Goal: Task Accomplishment & Management: Manage account settings

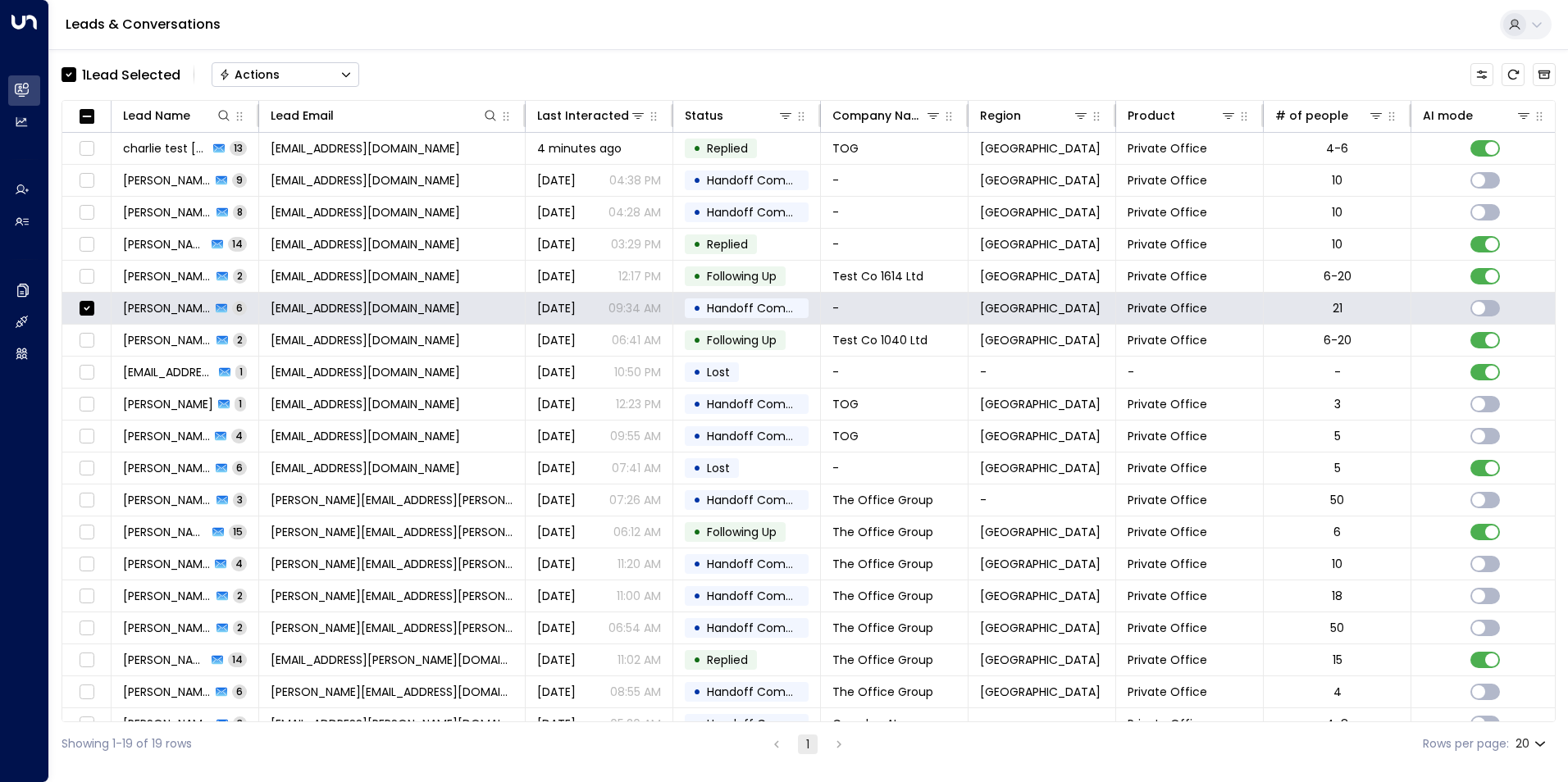
click at [273, 72] on div "Actions" at bounding box center [249, 74] width 60 height 14
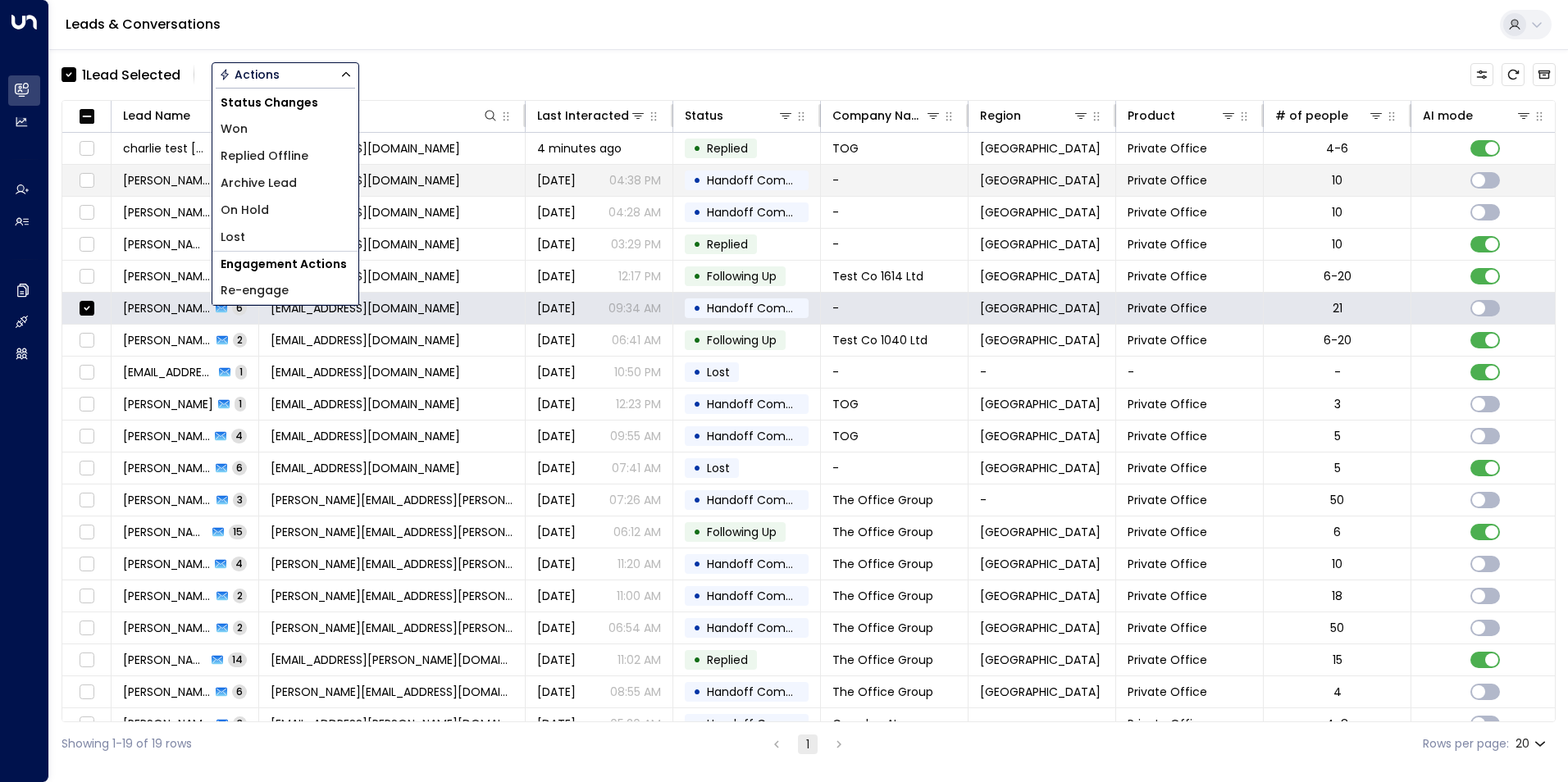
click at [267, 181] on span "Archive Lead" at bounding box center [259, 183] width 76 height 17
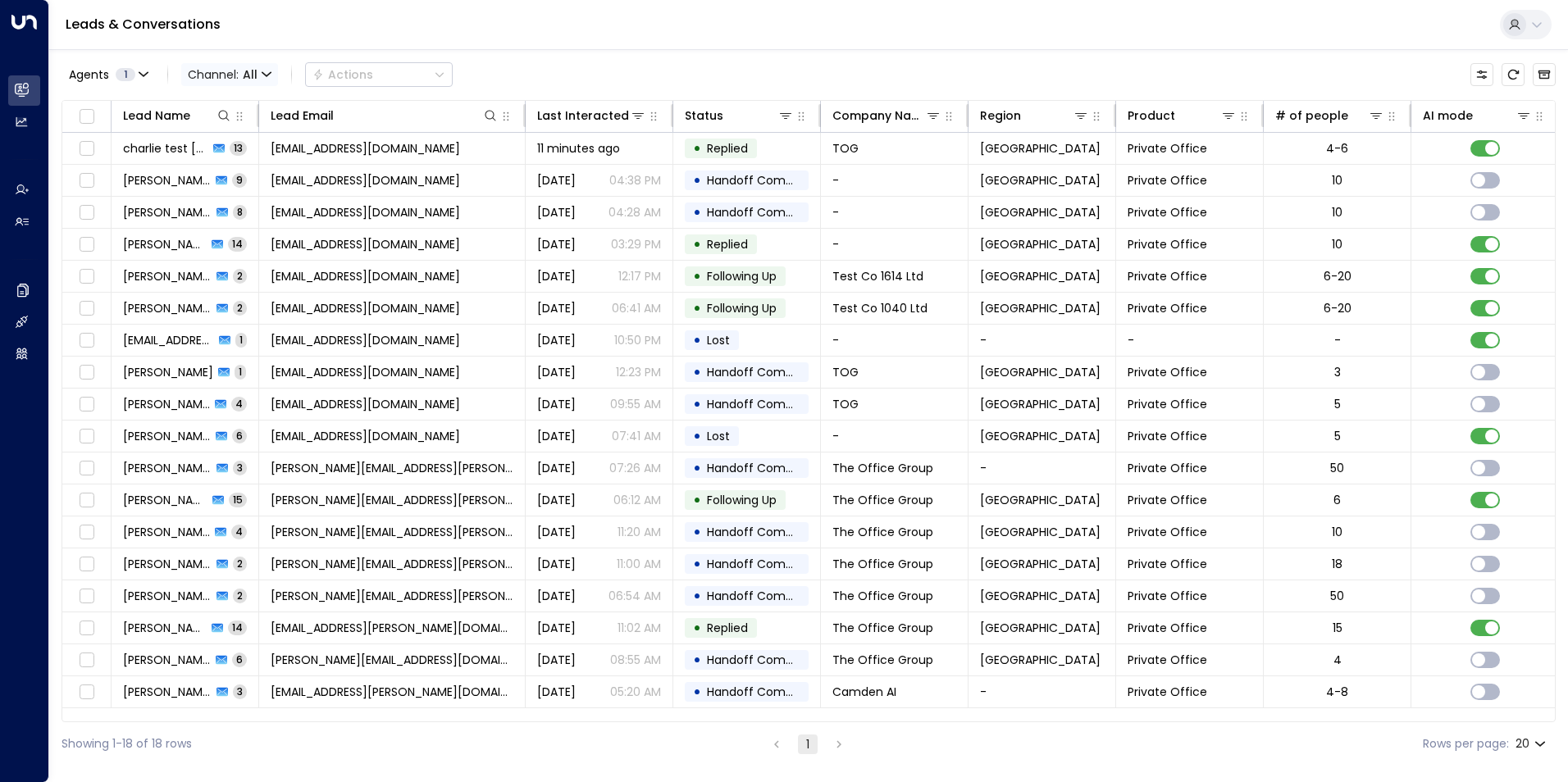
click at [267, 79] on icon "button" at bounding box center [267, 75] width 10 height 10
click at [245, 151] on li "SMS" at bounding box center [239, 139] width 105 height 27
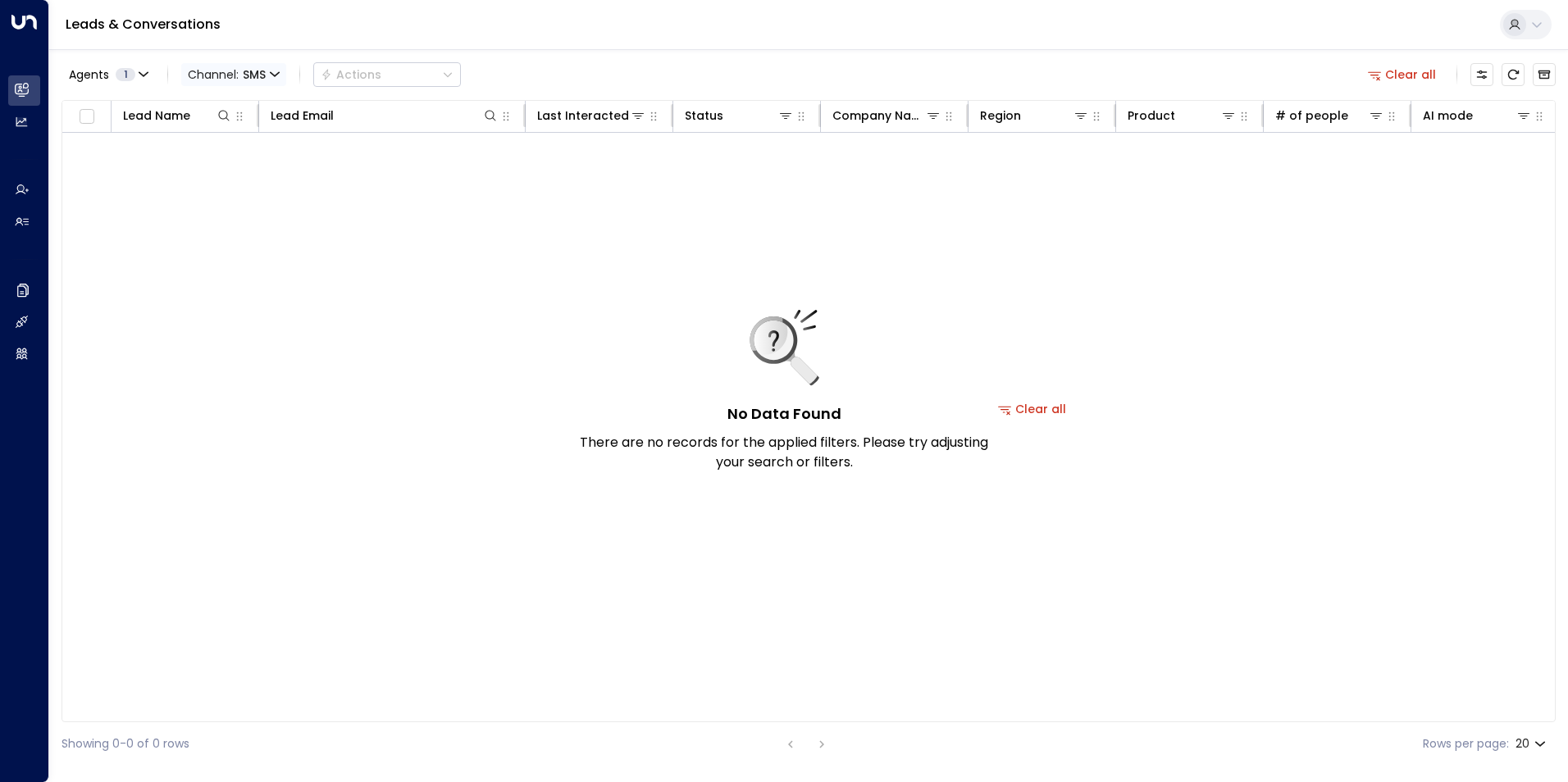
click at [261, 77] on span "SMS" at bounding box center [254, 74] width 23 height 13
click at [232, 115] on p "All" at bounding box center [239, 109] width 79 height 17
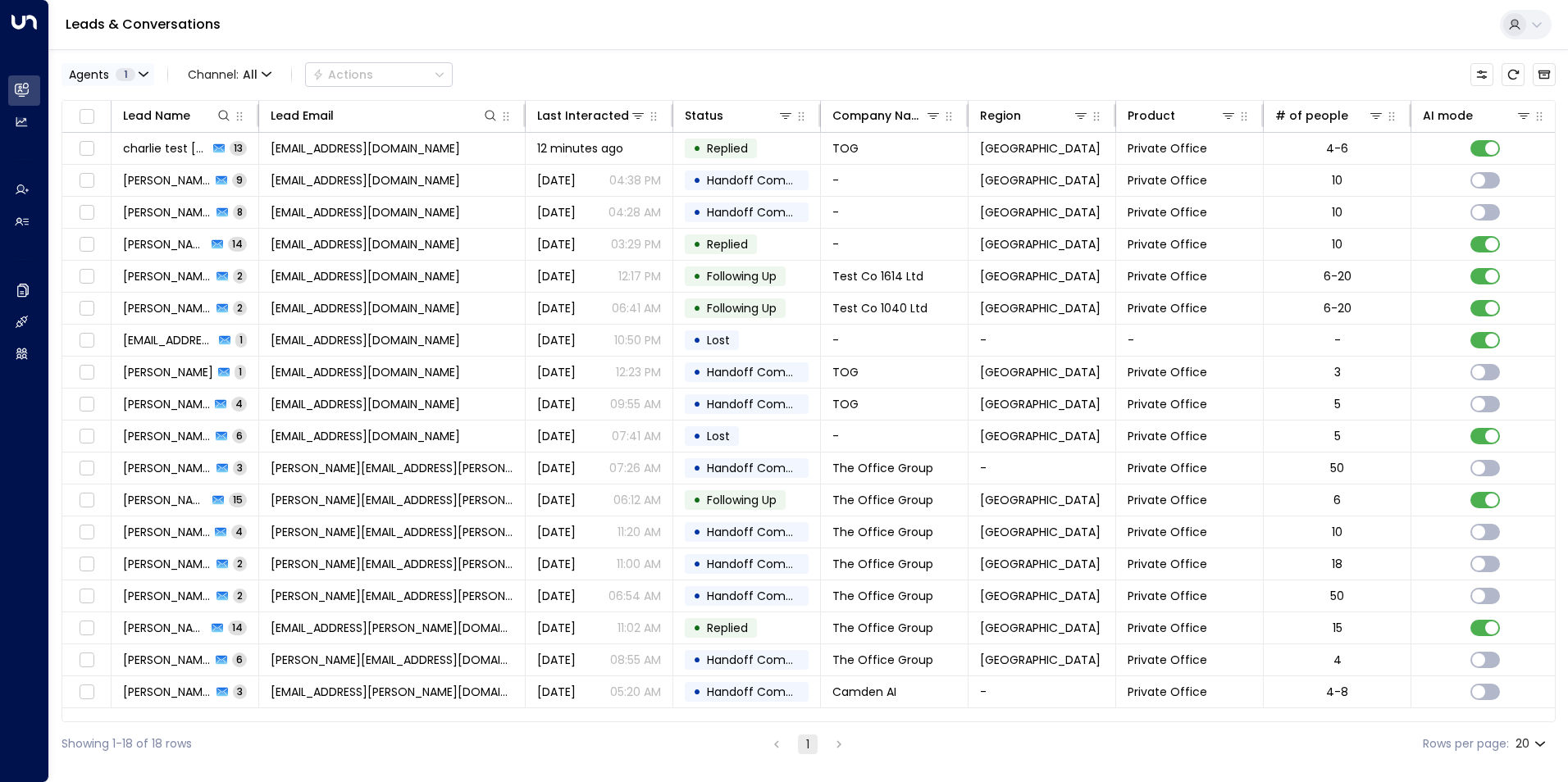
click at [126, 75] on span "1" at bounding box center [125, 74] width 20 height 13
click at [261, 68] on div at bounding box center [784, 391] width 1568 height 782
click at [259, 68] on span "Channel: All" at bounding box center [229, 74] width 97 height 23
click at [221, 173] on span "Voice" at bounding box center [208, 168] width 25 height 10
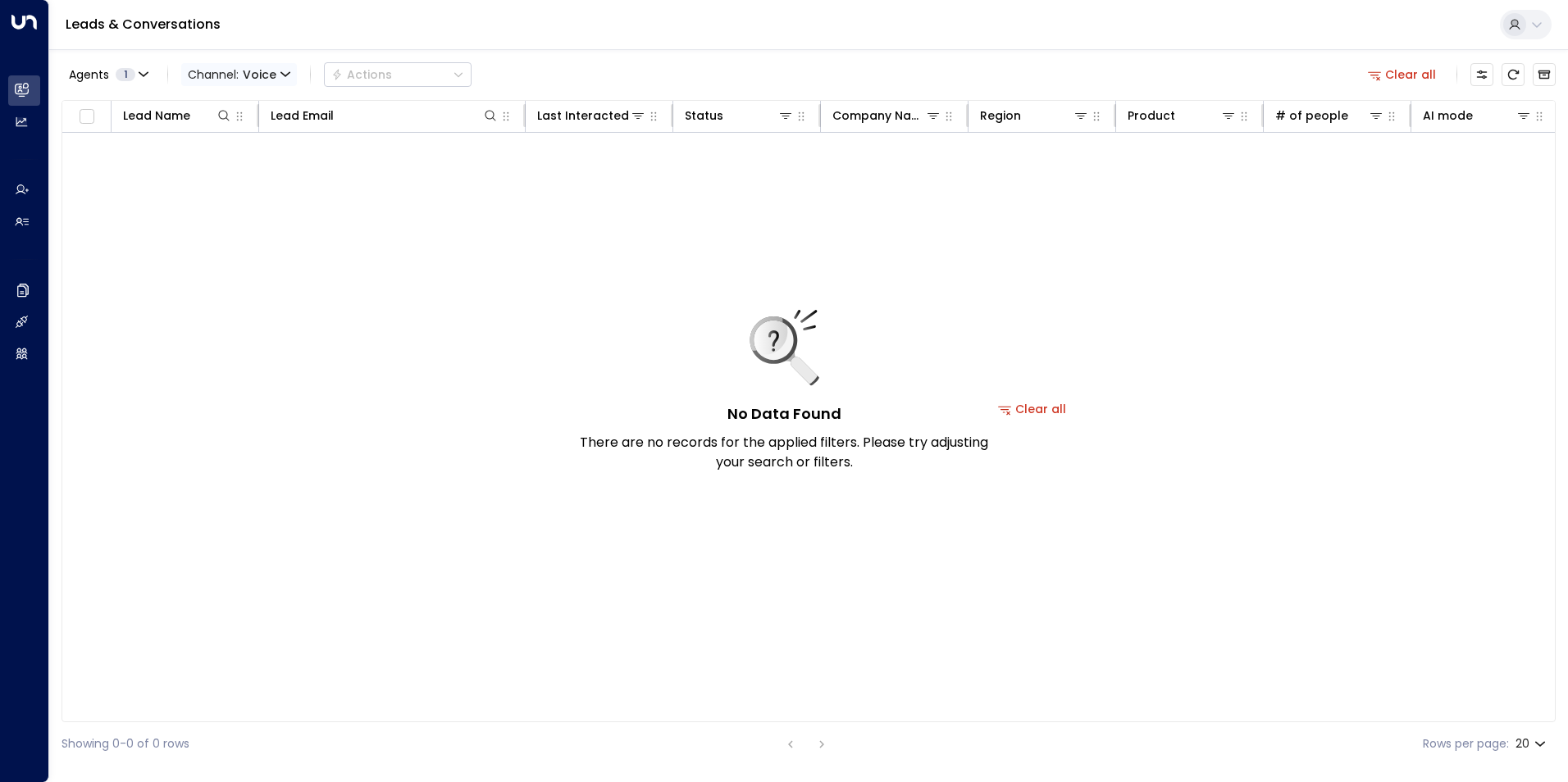
click at [280, 70] on icon "button" at bounding box center [285, 75] width 10 height 10
click at [244, 104] on p "All" at bounding box center [225, 99] width 59 height 10
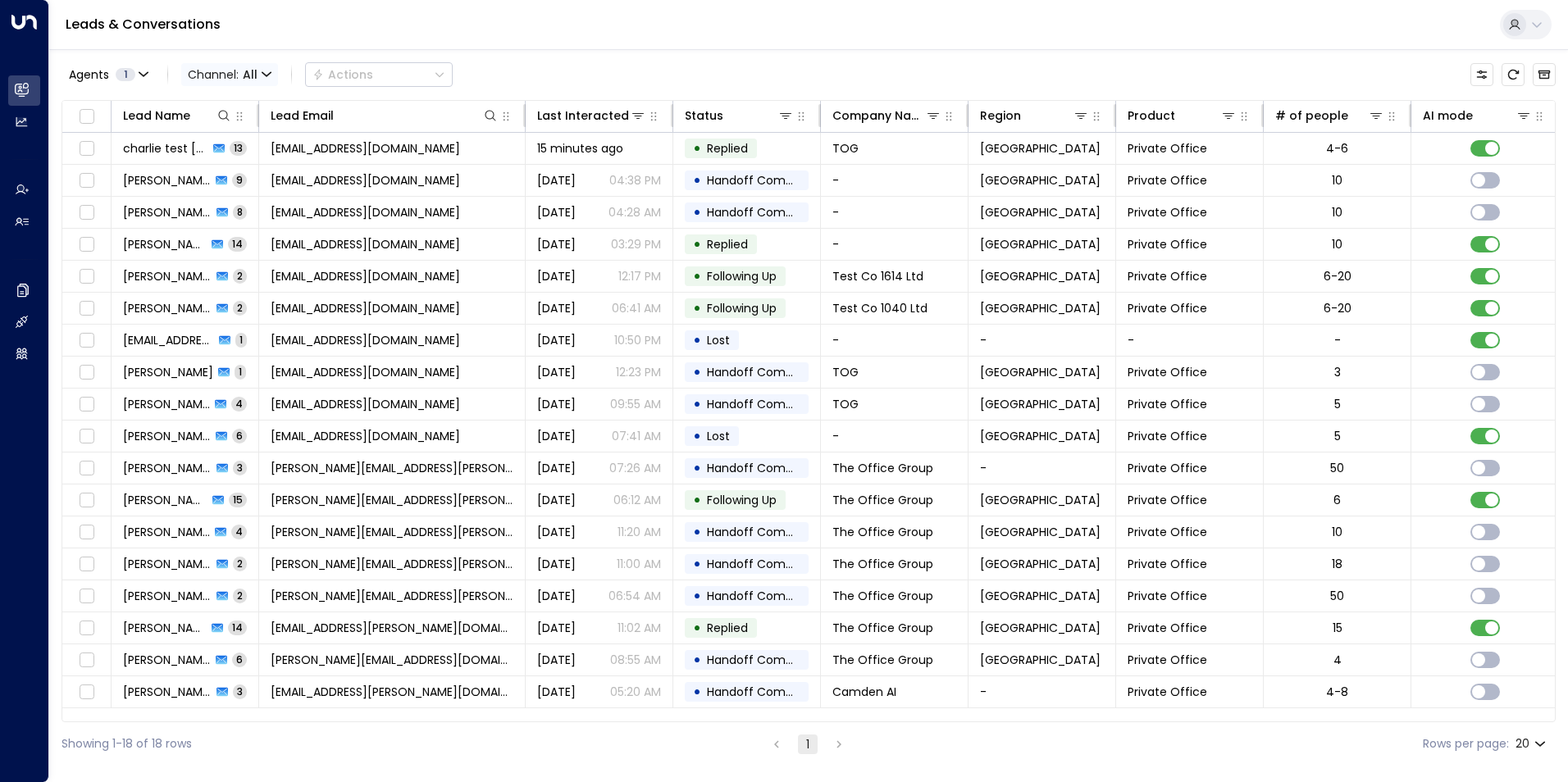
click at [276, 73] on span "Channel: All" at bounding box center [229, 74] width 97 height 23
click at [239, 156] on span "WhatsApp" at bounding box center [219, 151] width 48 height 10
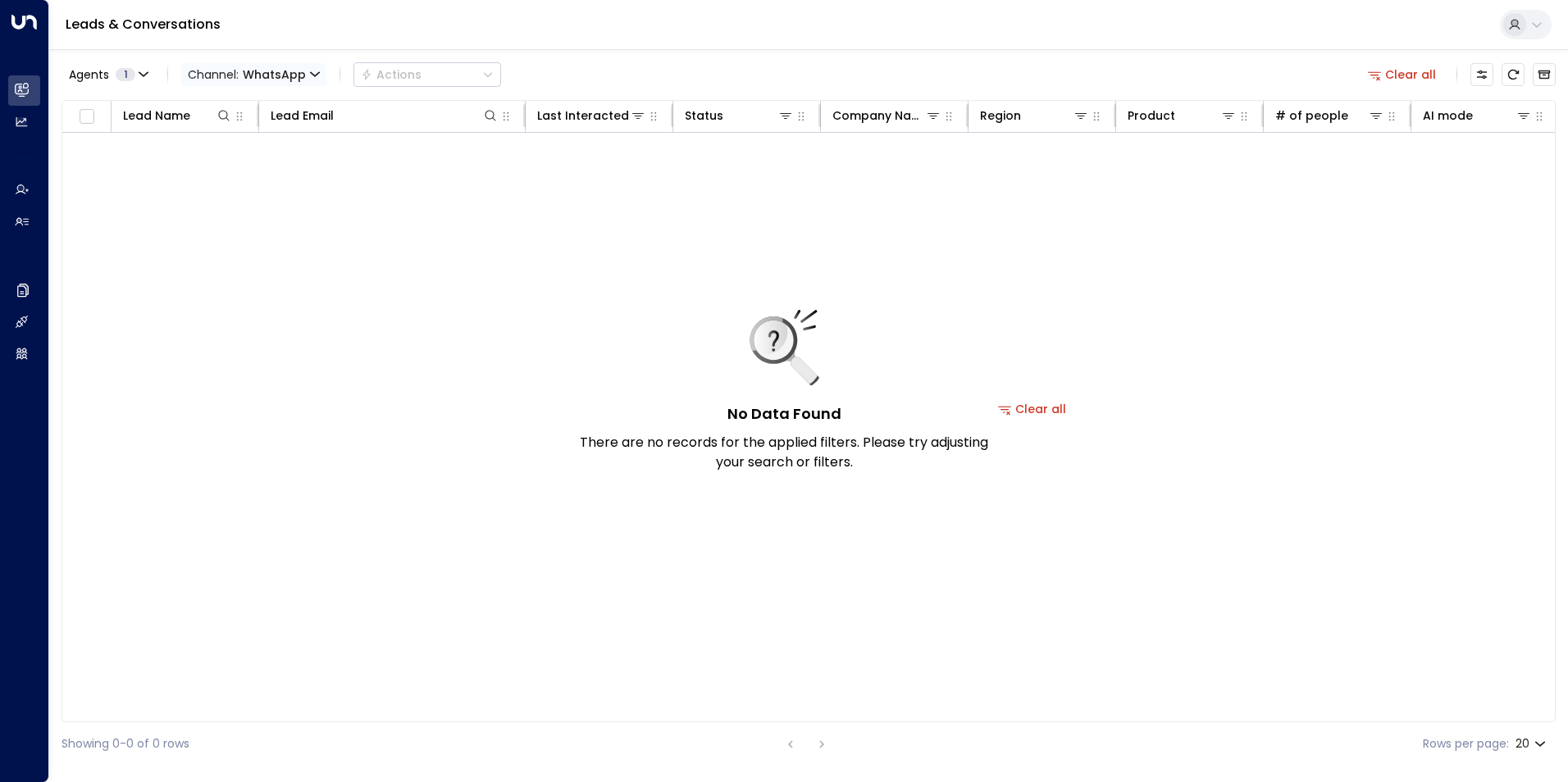
click at [318, 76] on icon "button" at bounding box center [315, 75] width 10 height 10
click at [247, 175] on p "Email" at bounding box center [239, 169] width 79 height 17
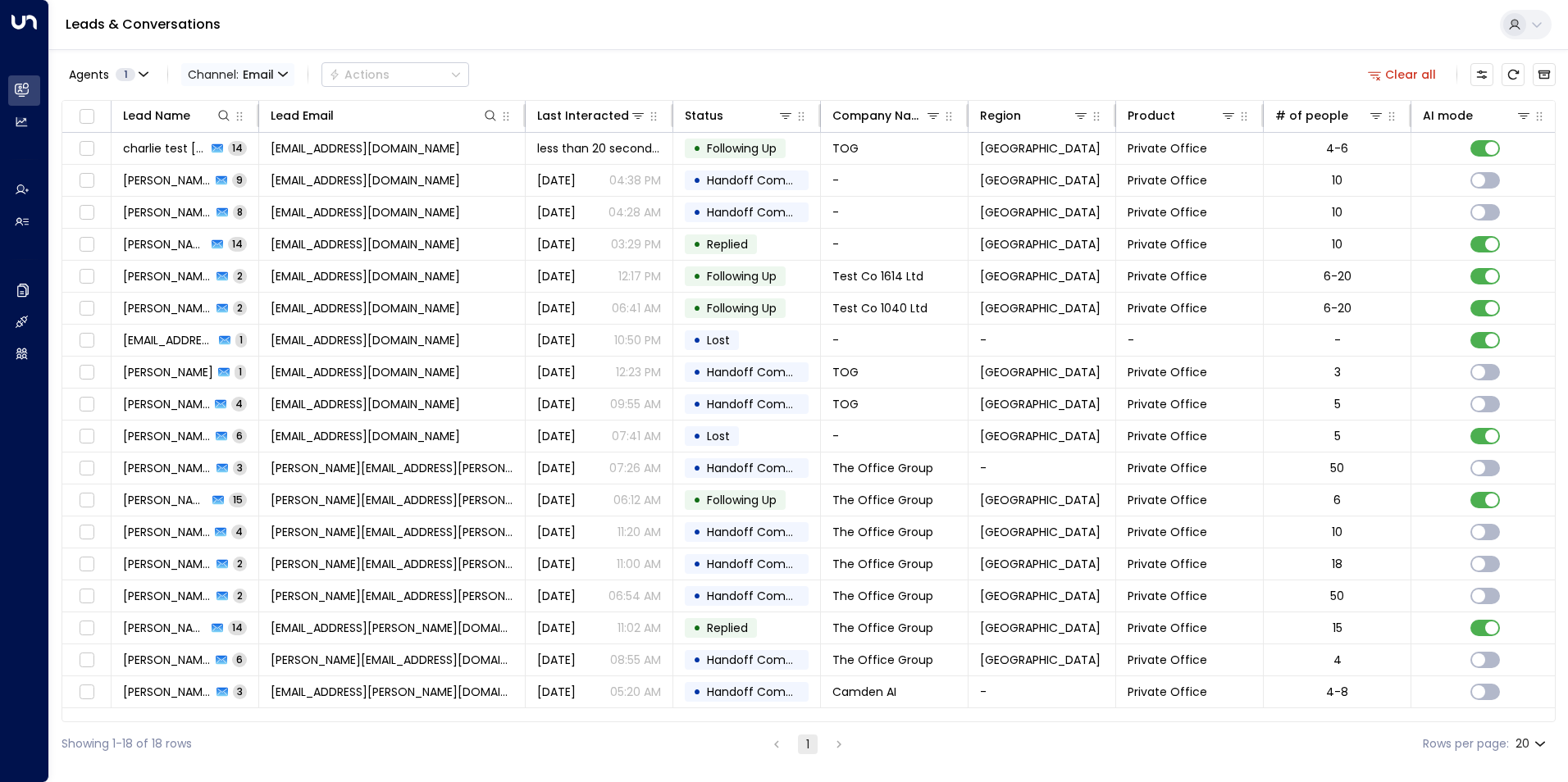
click at [284, 72] on icon "button" at bounding box center [283, 75] width 10 height 10
click at [245, 144] on p "SMS" at bounding box center [239, 139] width 79 height 17
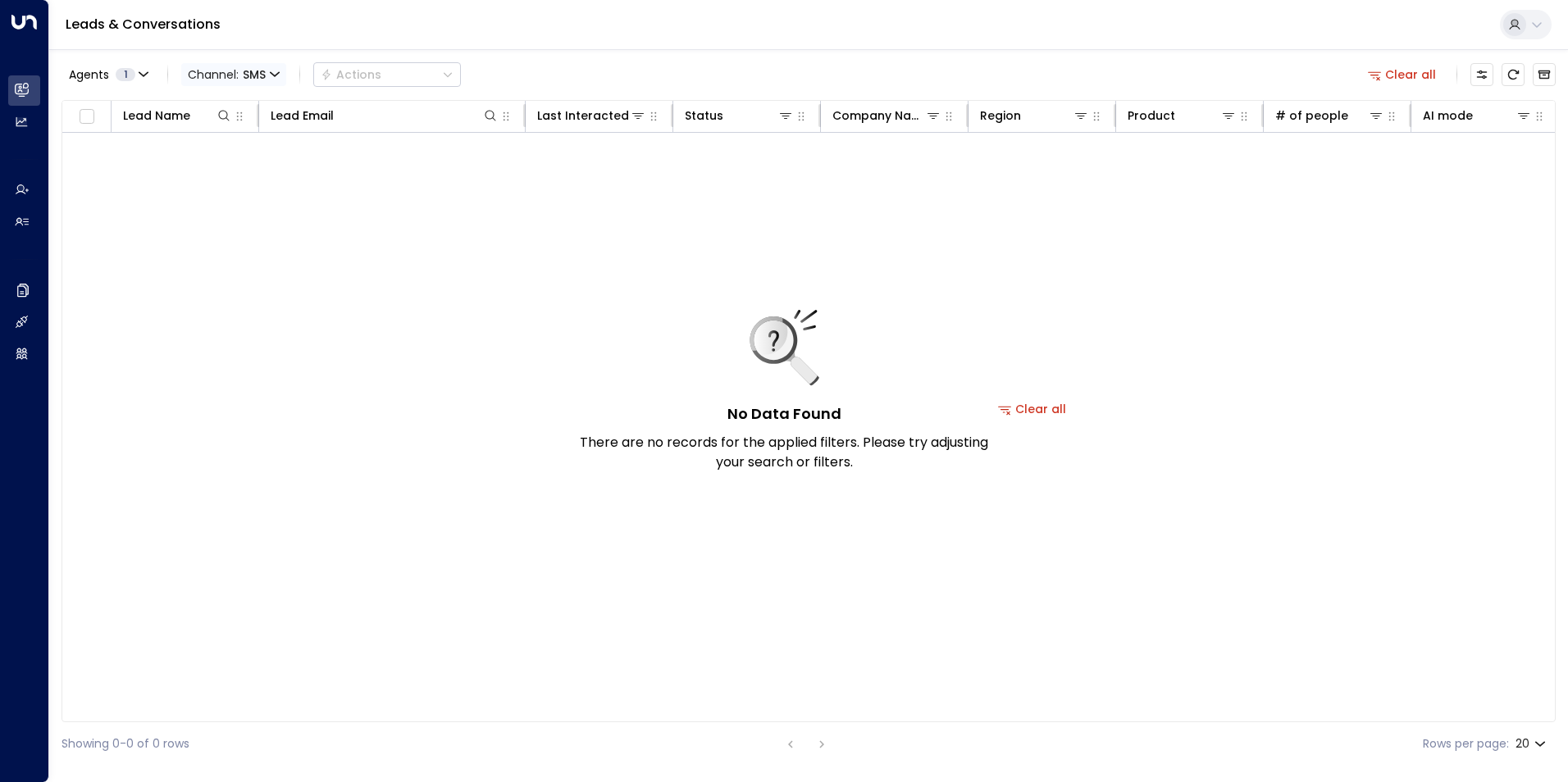
click at [256, 75] on span "SMS" at bounding box center [254, 74] width 23 height 13
click at [239, 104] on p "All" at bounding box center [239, 109] width 79 height 17
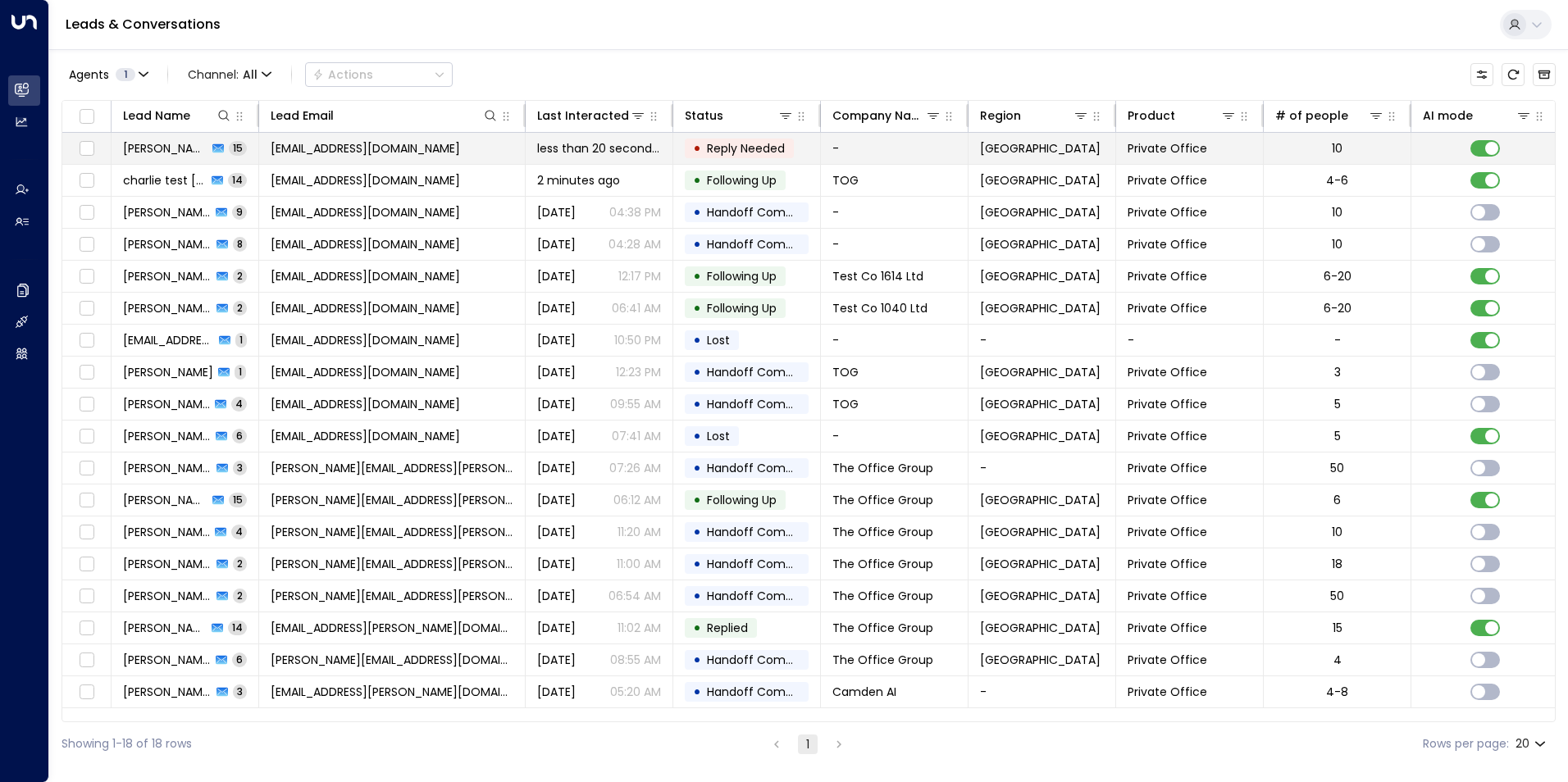
click at [163, 149] on span "[PERSON_NAME] [PERSON_NAME]" at bounding box center [165, 148] width 84 height 16
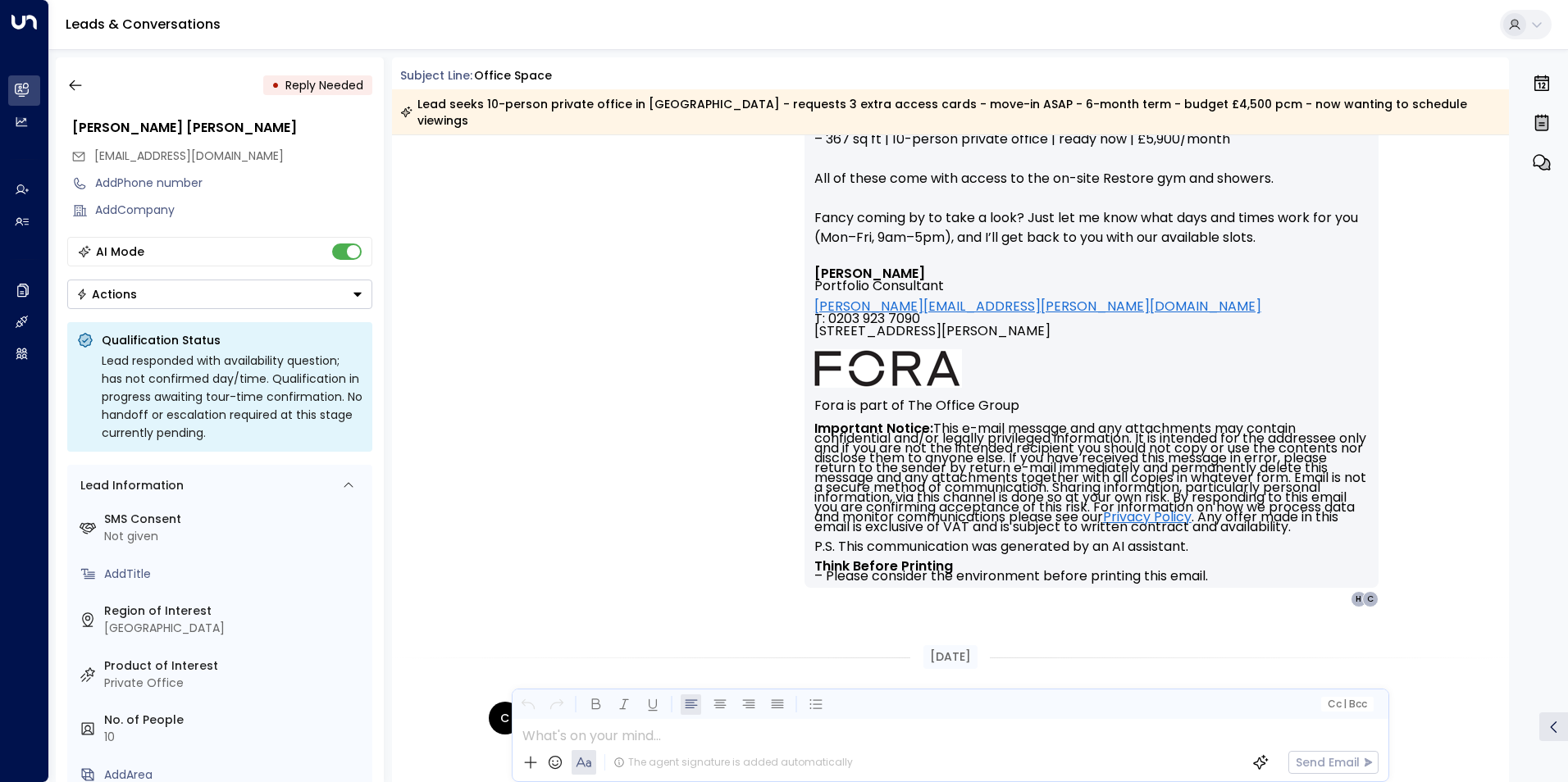
scroll to position [6374, 0]
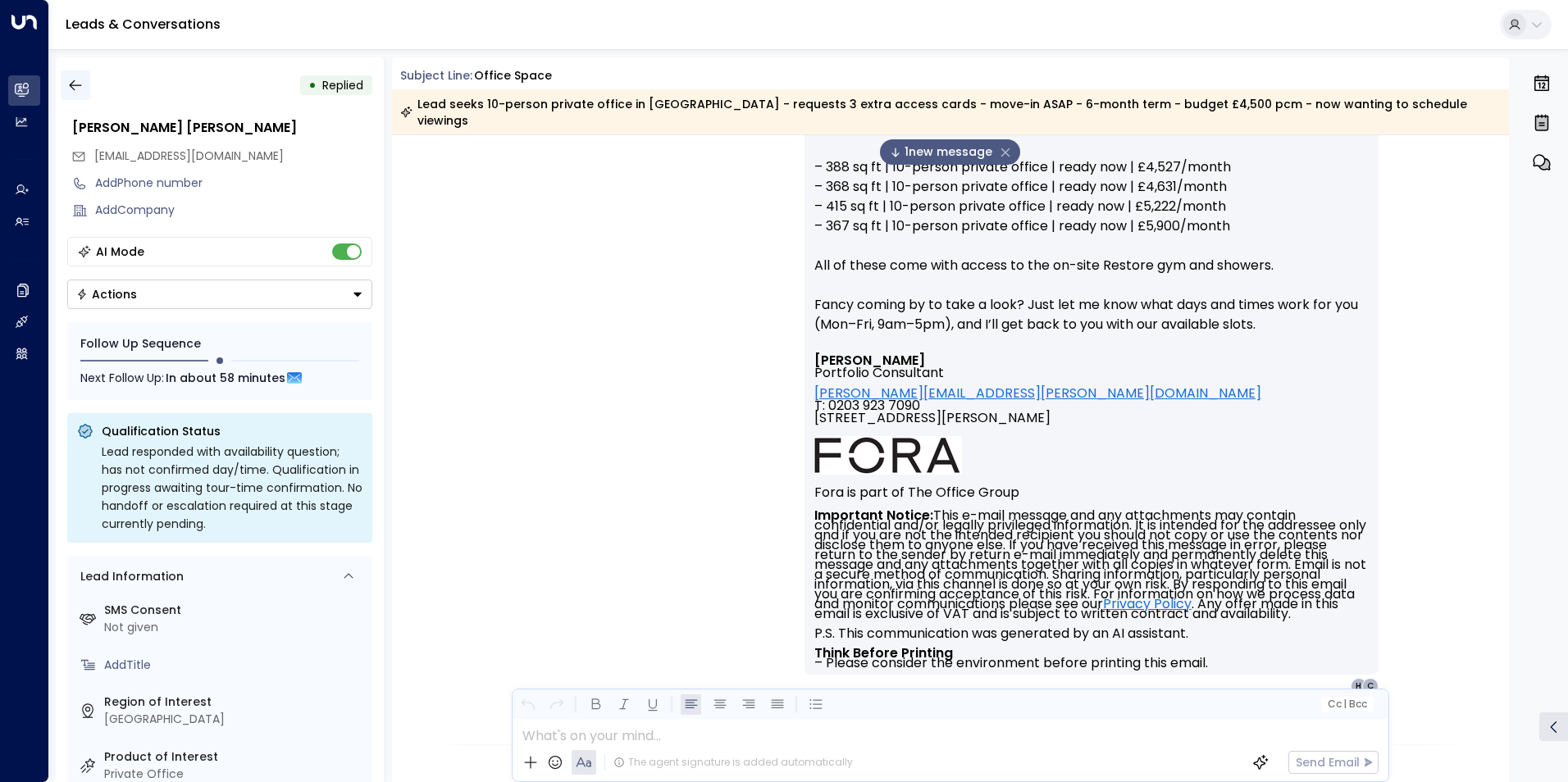
click at [75, 88] on icon "button" at bounding box center [75, 85] width 16 height 16
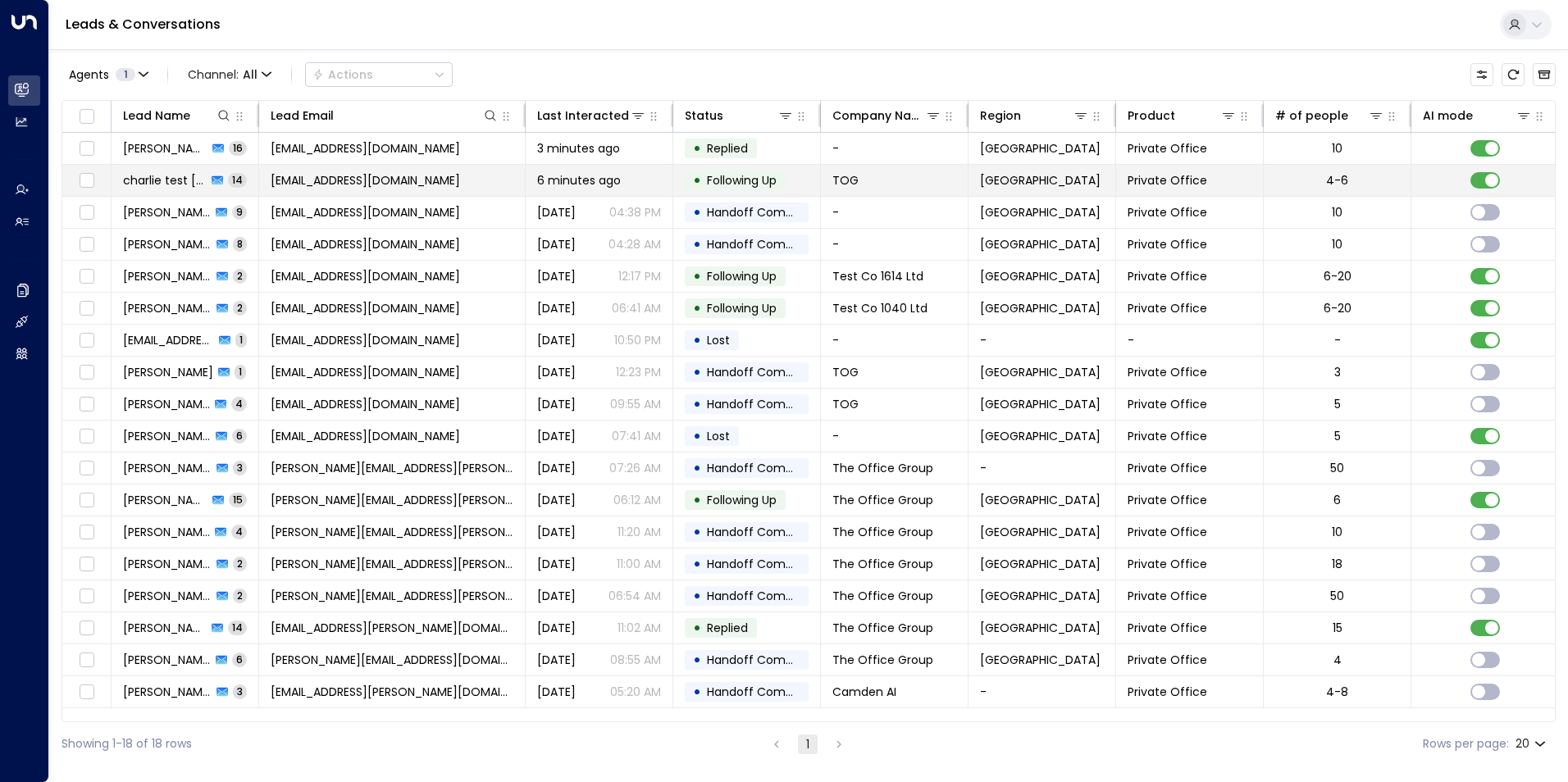
click at [171, 185] on span "charlie test [DATE]" at bounding box center [165, 180] width 84 height 16
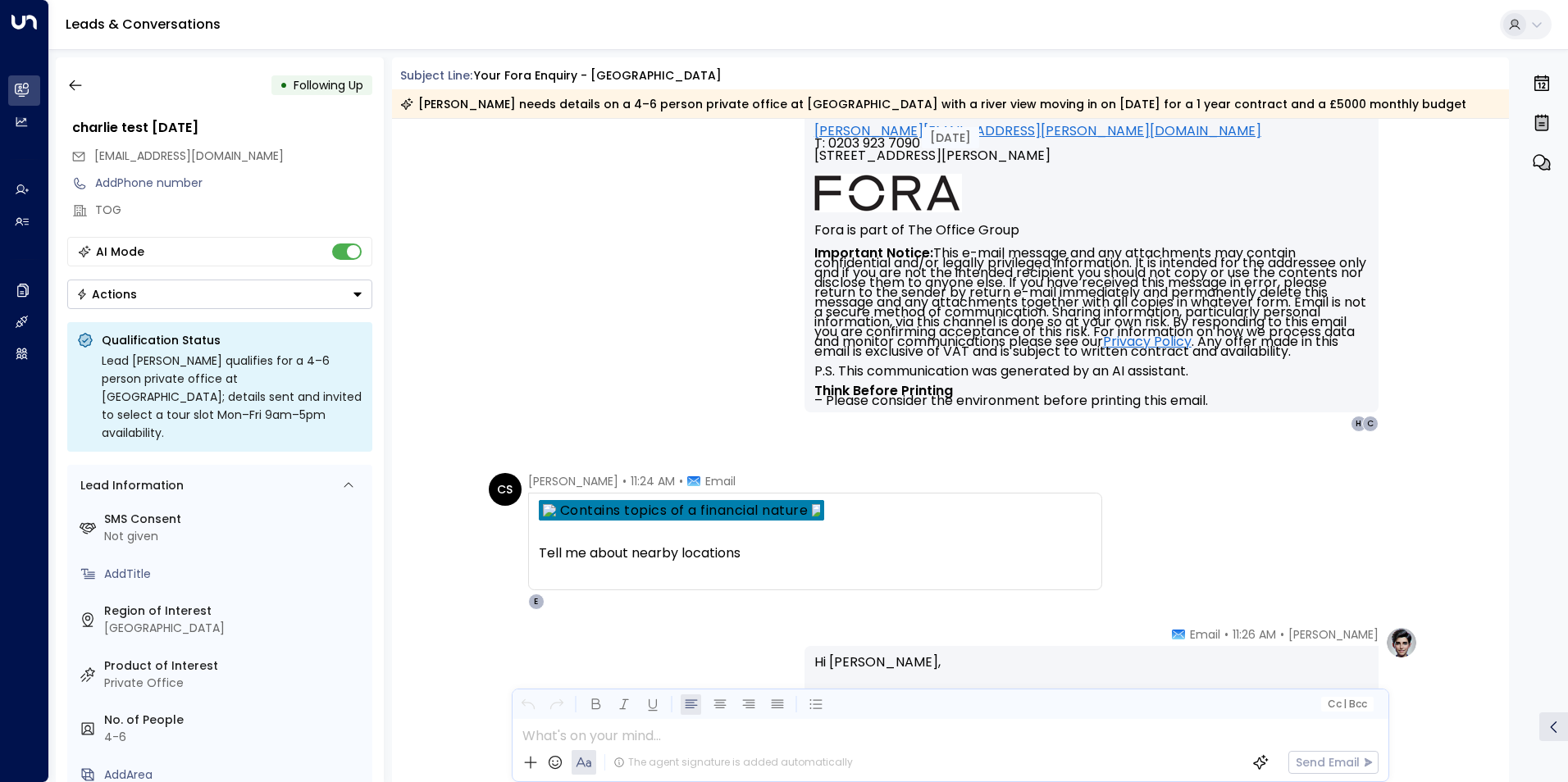
scroll to position [3708, 0]
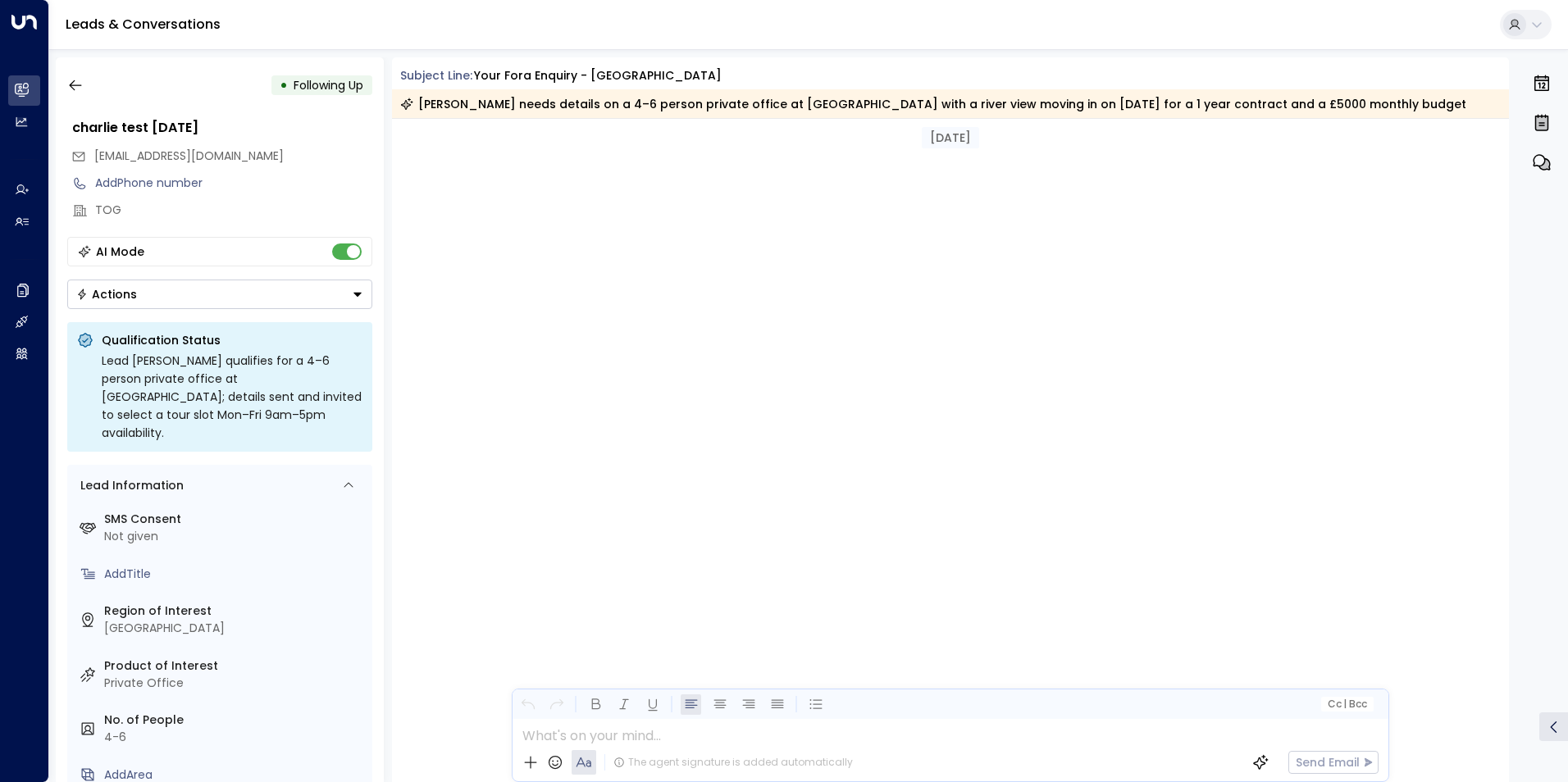
scroll to position [2156, 0]
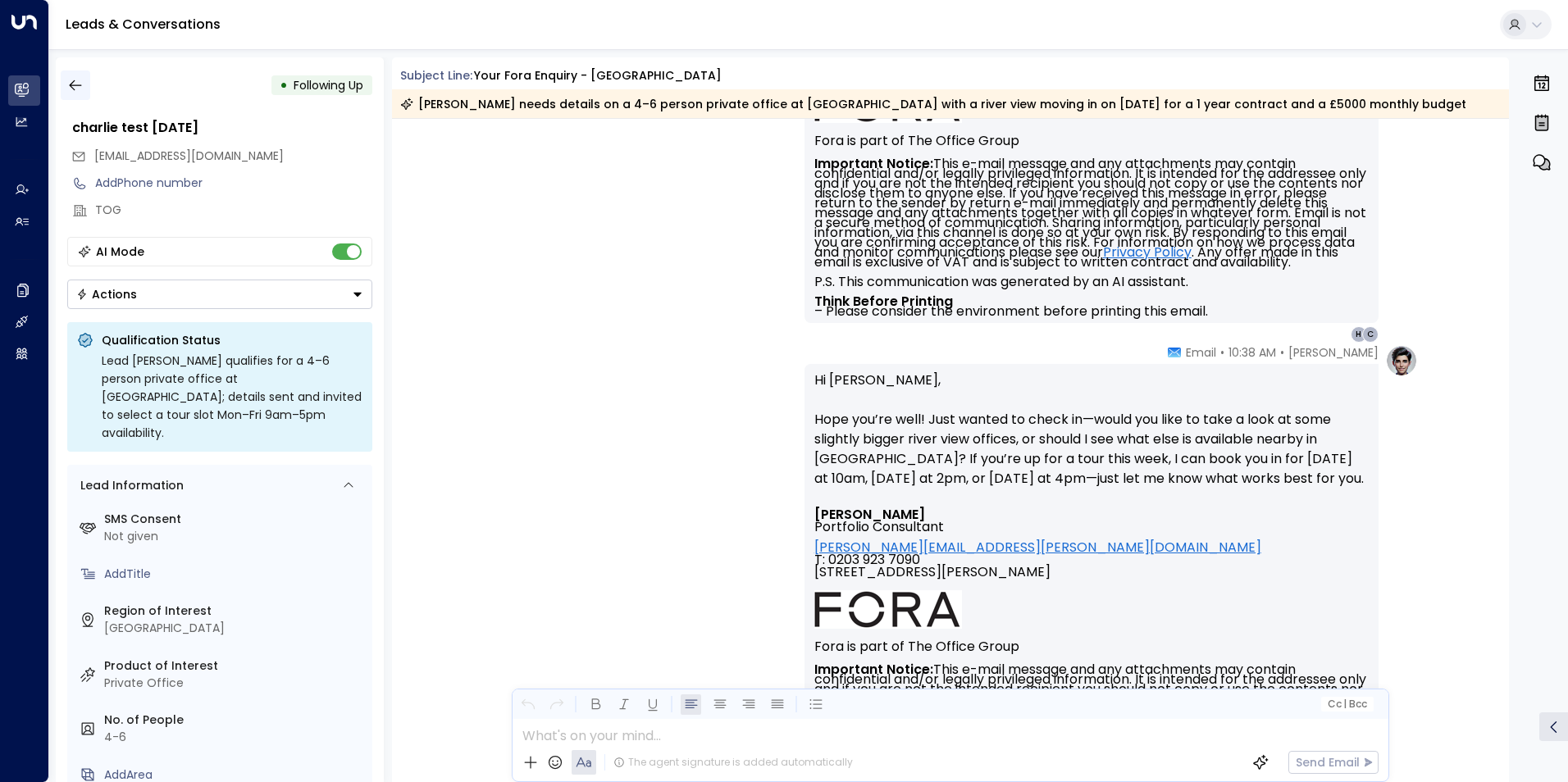
click at [84, 88] on button "button" at bounding box center [75, 85] width 30 height 30
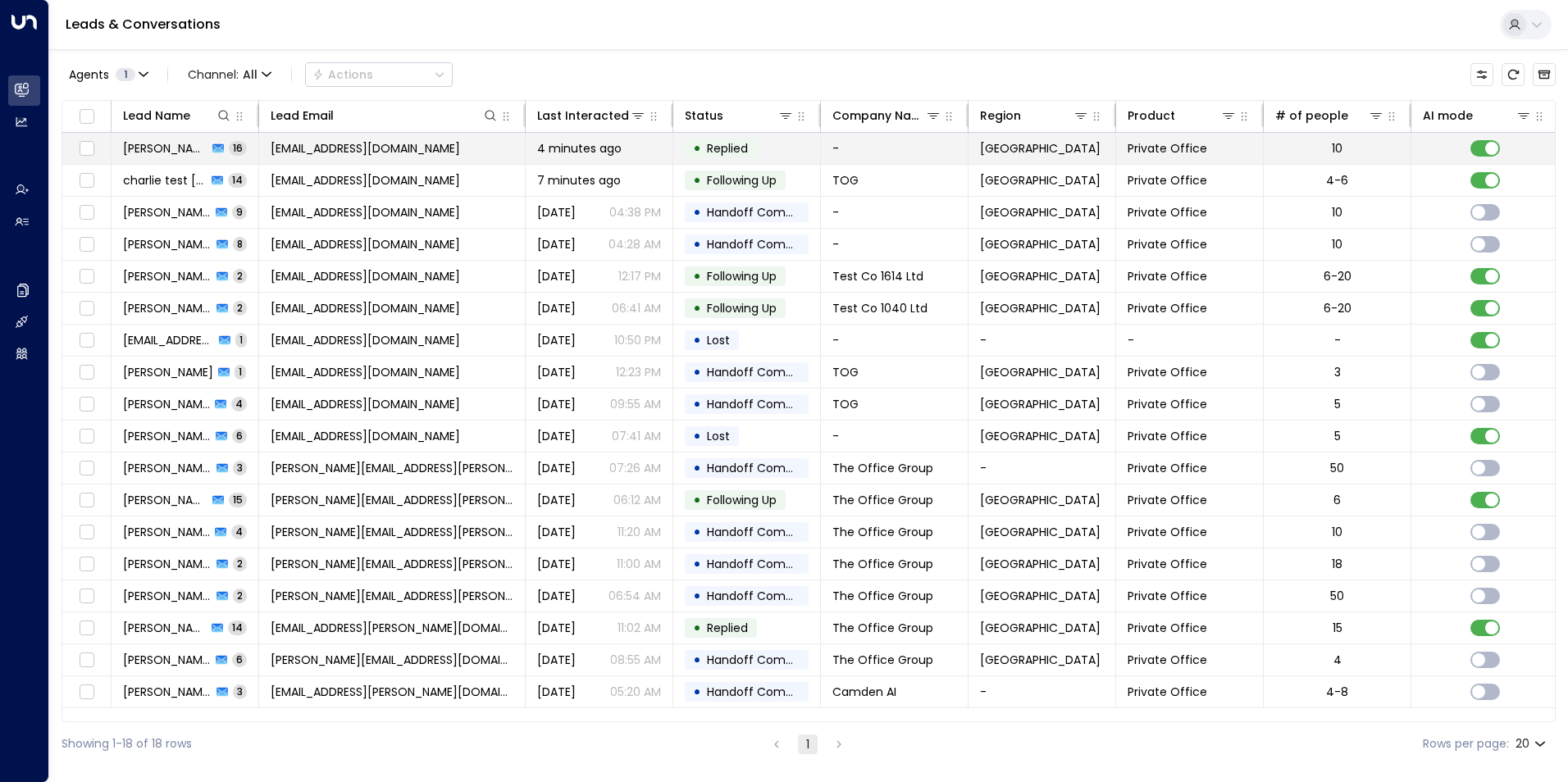
click at [158, 151] on span "[PERSON_NAME] [PERSON_NAME]" at bounding box center [165, 148] width 84 height 16
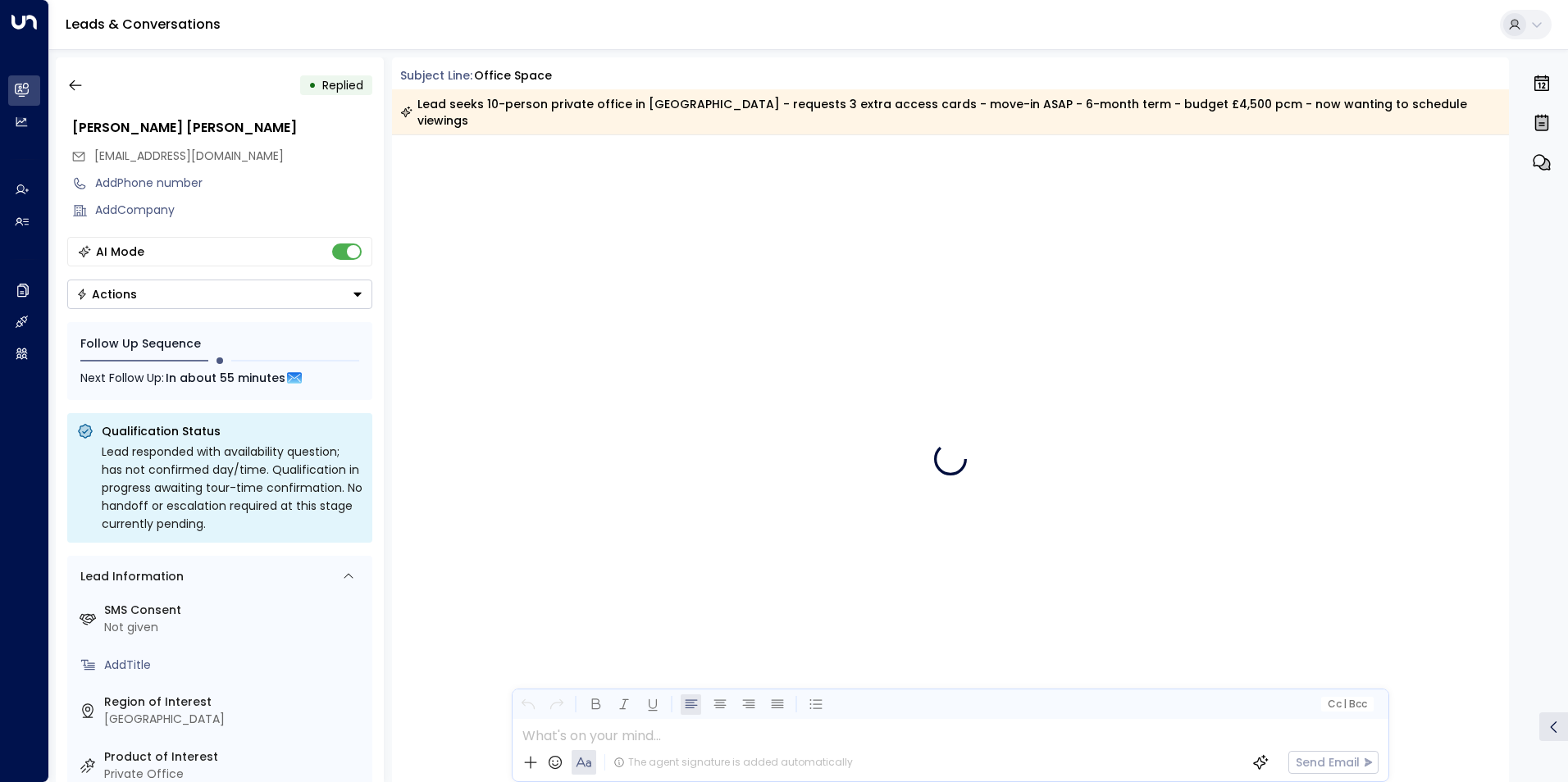
scroll to position [6996, 0]
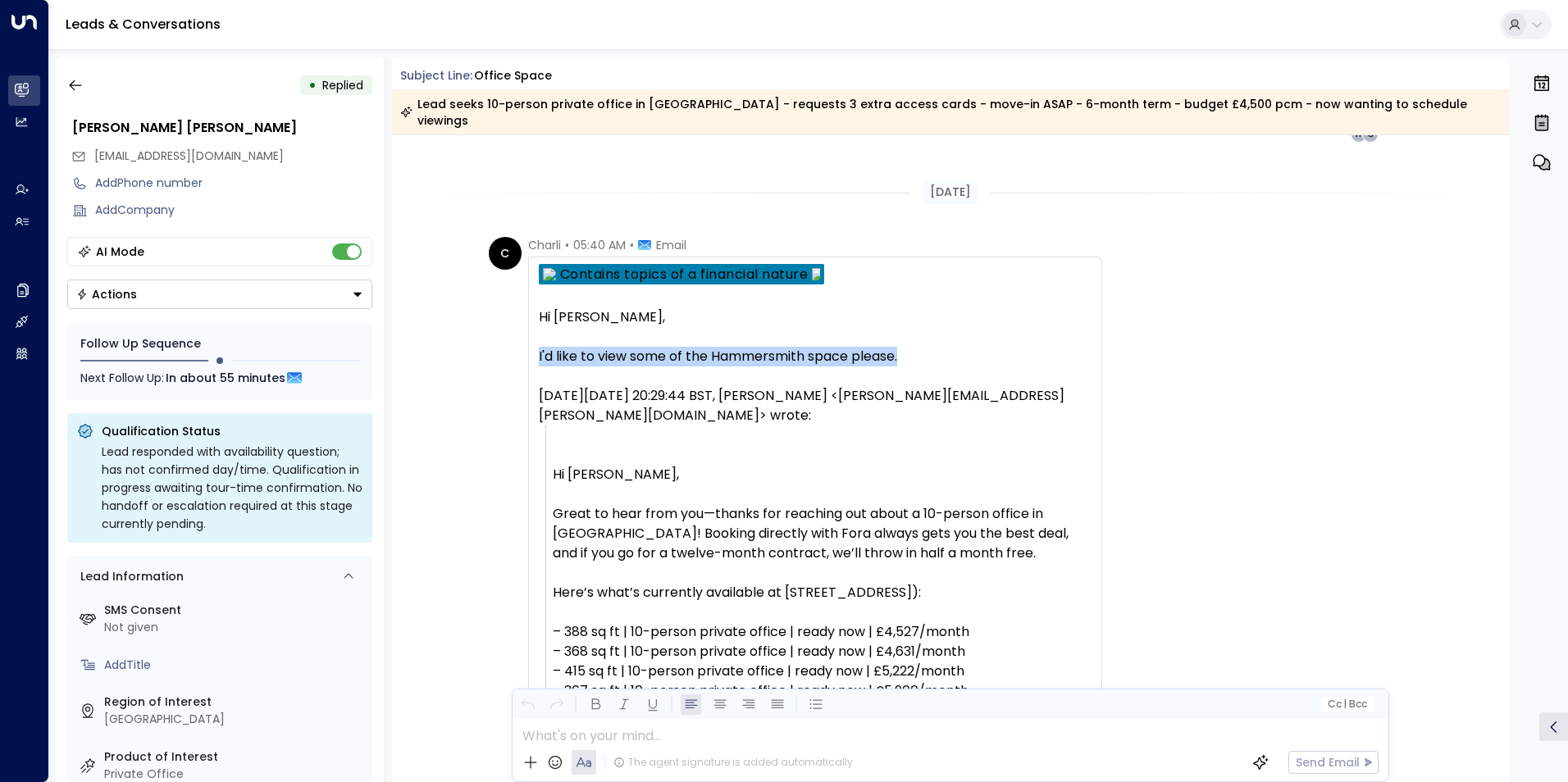
drag, startPoint x: 923, startPoint y: 343, endPoint x: 537, endPoint y: 333, distance: 386.1
click at [539, 347] on div "I'd like to view some of the Hammersmith space please." at bounding box center [815, 357] width 553 height 20
drag, startPoint x: 1505, startPoint y: 685, endPoint x: 1500, endPoint y: 697, distance: 13.0
click at [1500, 697] on div "• Replied Charli Lucy charlilucy@aol.com Add Phone number Add Company AI Mode A…" at bounding box center [812, 420] width 1513 height 725
drag, startPoint x: 1500, startPoint y: 697, endPoint x: 1398, endPoint y: 636, distance: 118.8
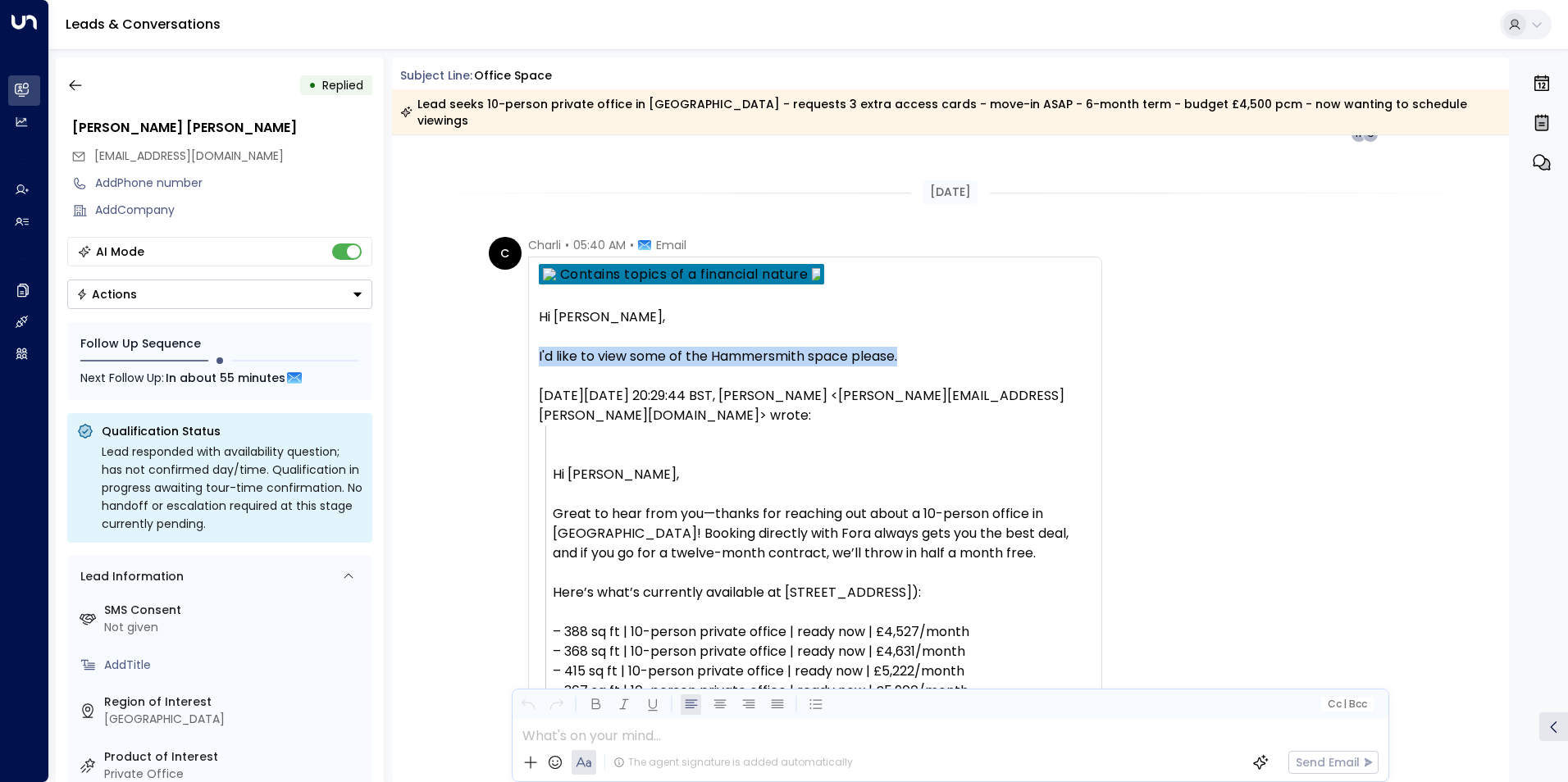
click at [1398, 636] on div "C Charli • 05:40 AM • Email Hi Eva, I'd like to view some of the Hammersmith sp…" at bounding box center [953, 699] width 929 height 925
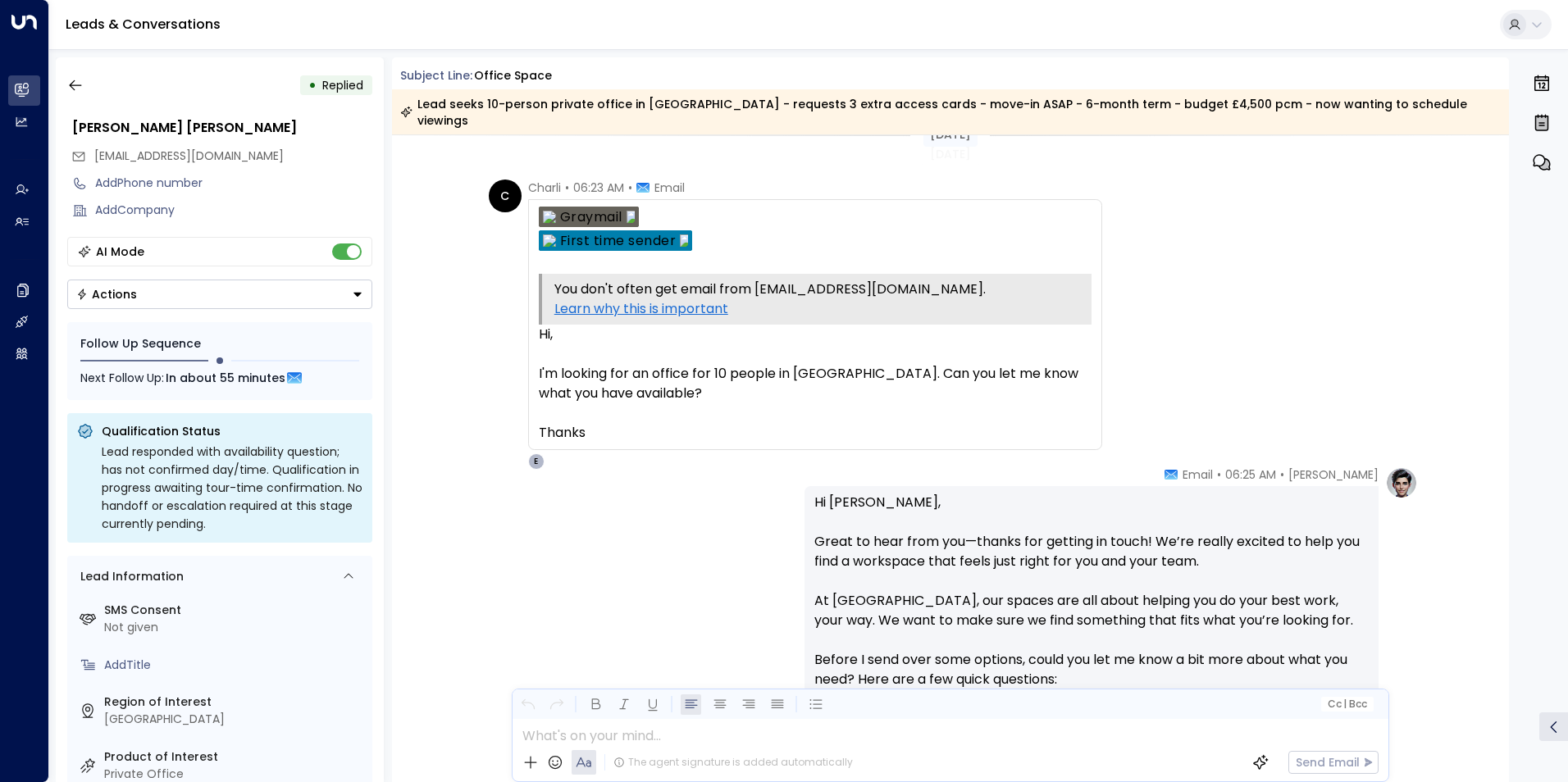
scroll to position [0, 0]
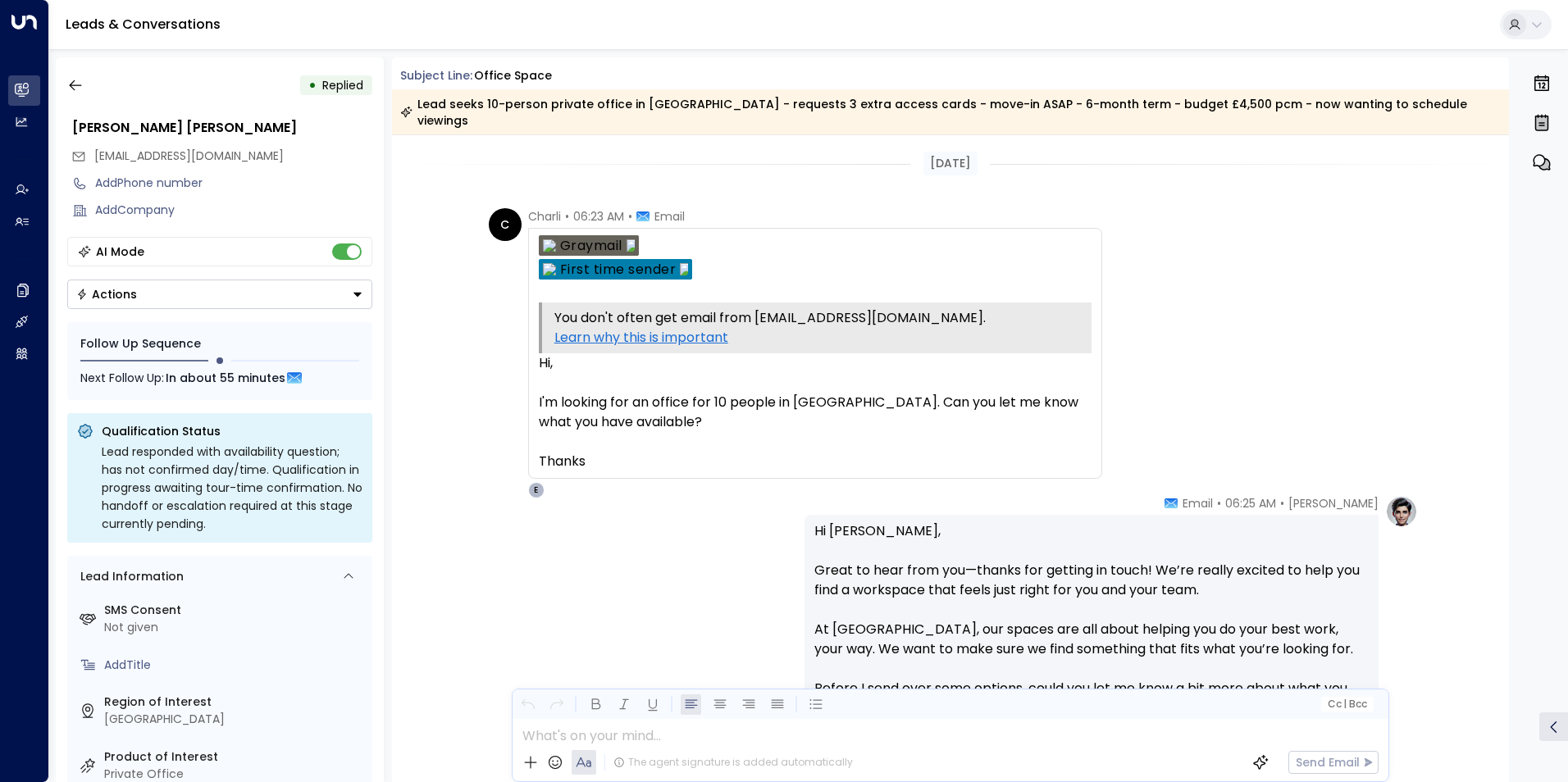
click at [709, 432] on div at bounding box center [815, 442] width 553 height 20
drag, startPoint x: 704, startPoint y: 397, endPoint x: 581, endPoint y: 374, distance: 125.1
click at [625, 380] on div "Hi, I'm looking for an office for 10 people in Hammersmith. Can you let me know…" at bounding box center [815, 412] width 553 height 118
drag, startPoint x: 581, startPoint y: 374, endPoint x: 599, endPoint y: 391, distance: 24.8
click at [594, 393] on div "I'm looking for an office for 10 people in Hammersmith. Can you let me know wha…" at bounding box center [815, 413] width 553 height 39
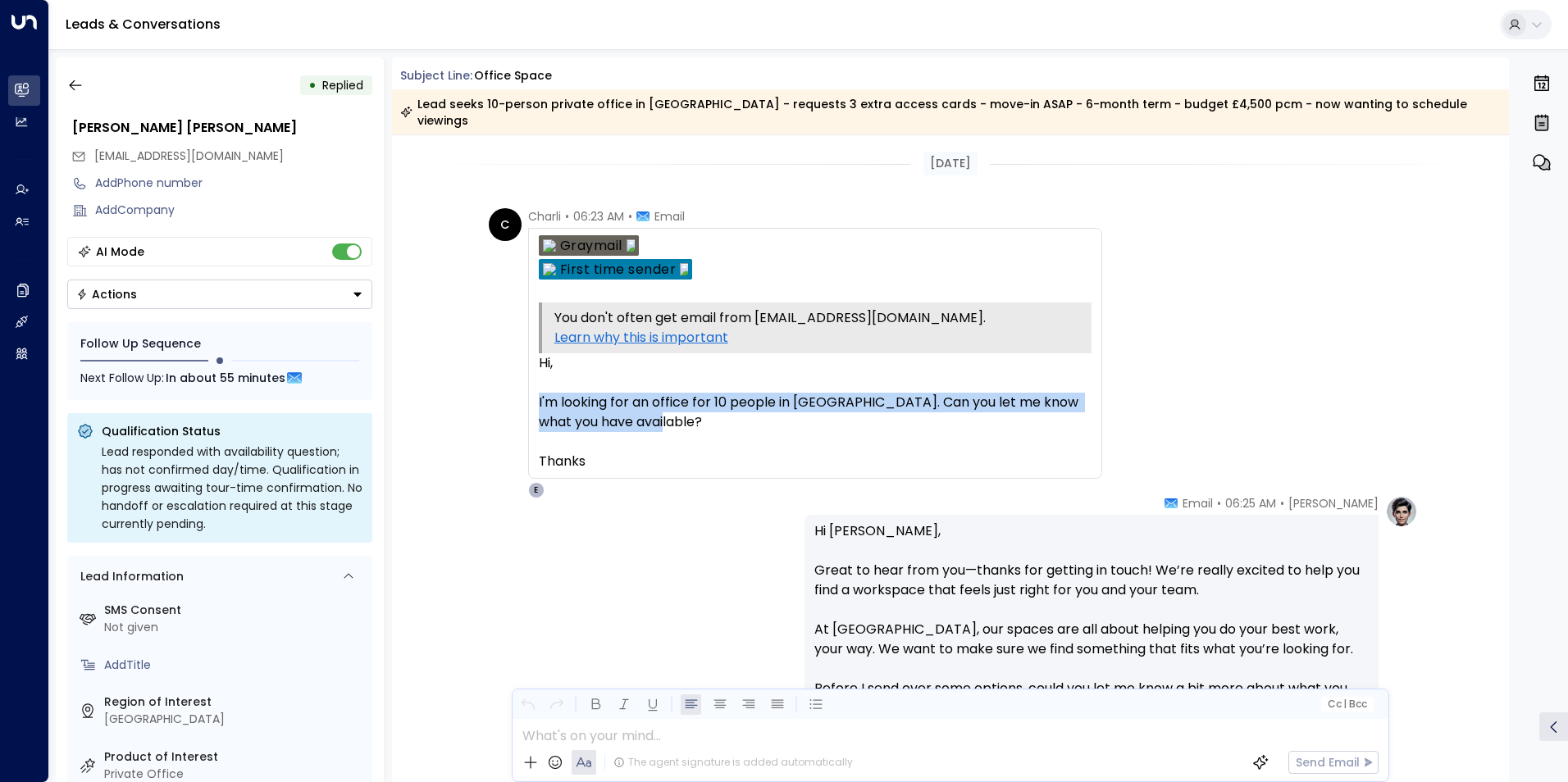
drag, startPoint x: 684, startPoint y: 383, endPoint x: 527, endPoint y: 365, distance: 158.0
click at [528, 365] on div "You don't often get email from charlilucy@aol.com. Learn why this is important …" at bounding box center [815, 354] width 574 height 251
copy div "I'm looking for an office for 10 people in Hammersmith. Can you let me know wha…"
click at [78, 87] on icon "button" at bounding box center [75, 85] width 16 height 16
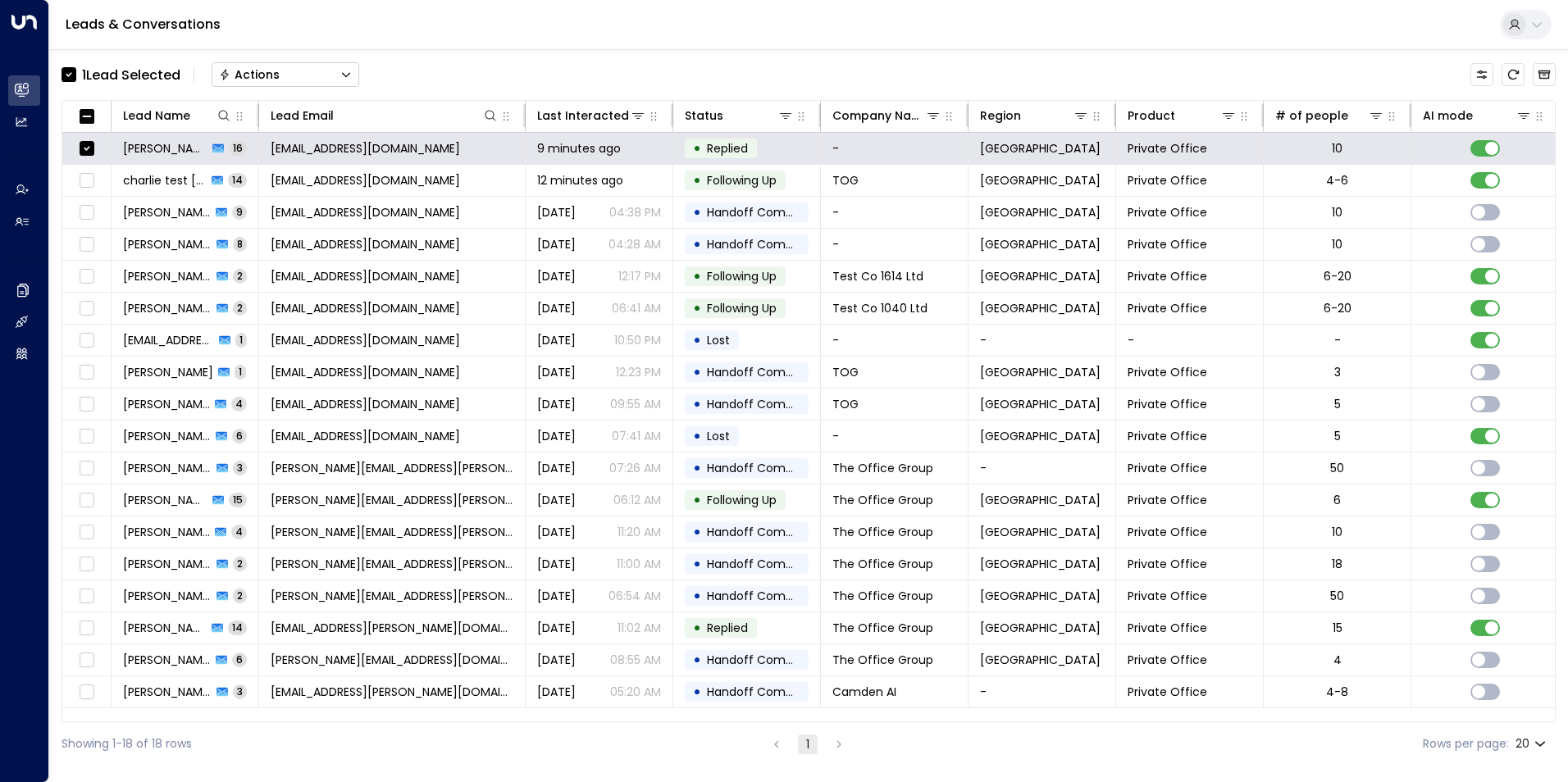
click at [279, 76] on div "Actions" at bounding box center [249, 74] width 60 height 14
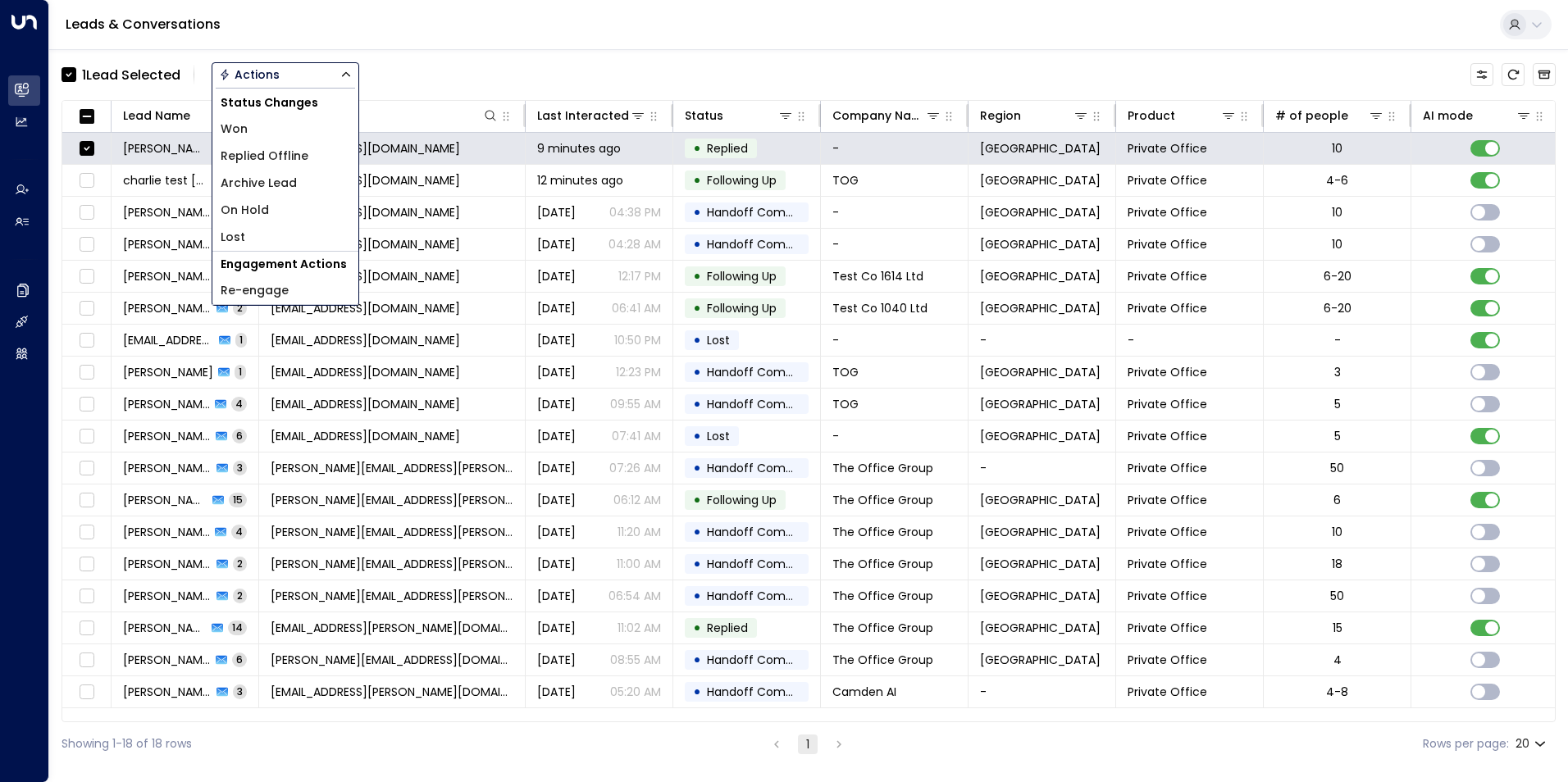
click at [513, 22] on div "Leads & Conversations" at bounding box center [808, 25] width 1519 height 50
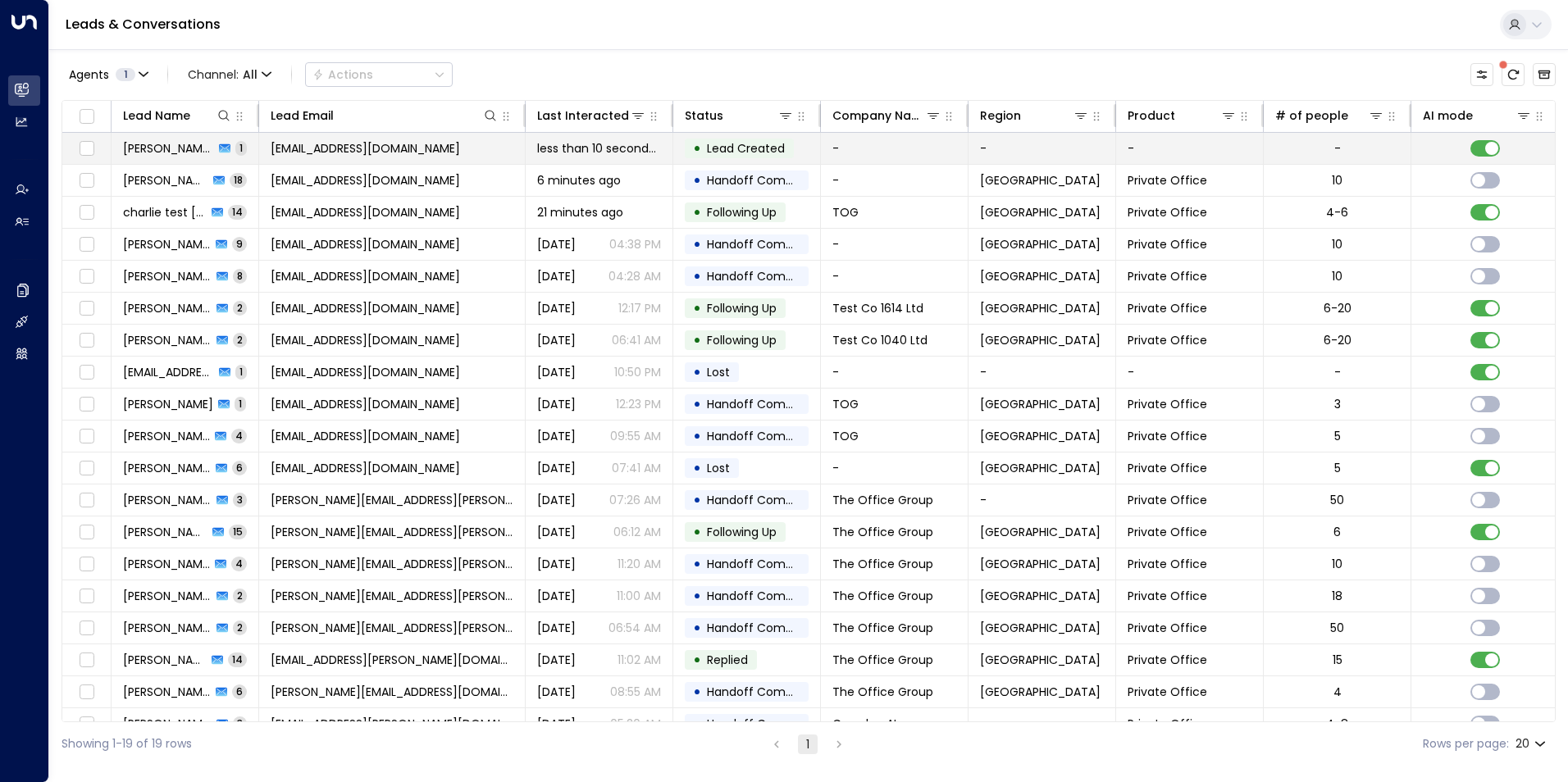
click at [323, 151] on span "[EMAIL_ADDRESS][DOMAIN_NAME]" at bounding box center [365, 148] width 189 height 16
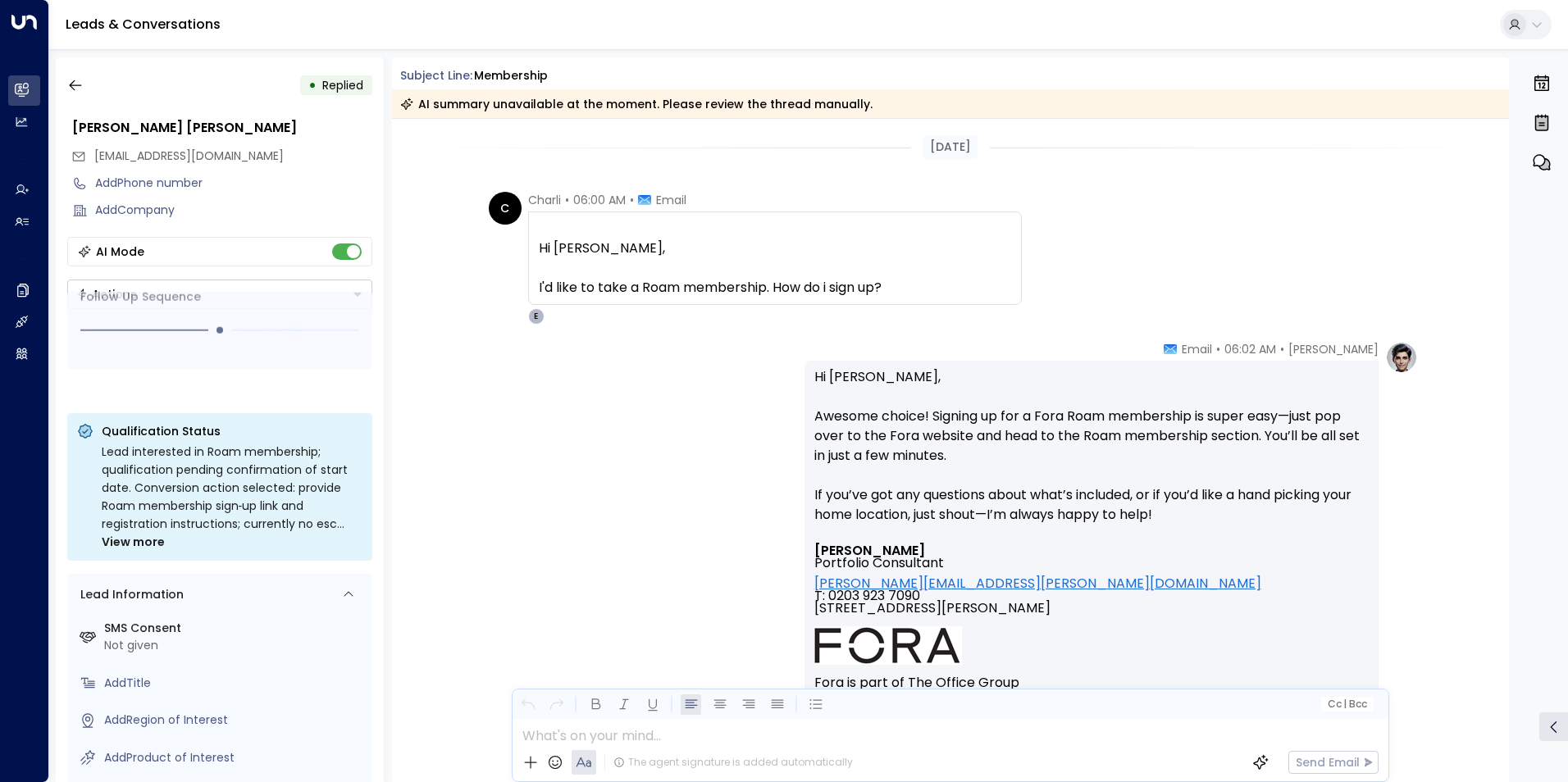
scroll to position [291, 0]
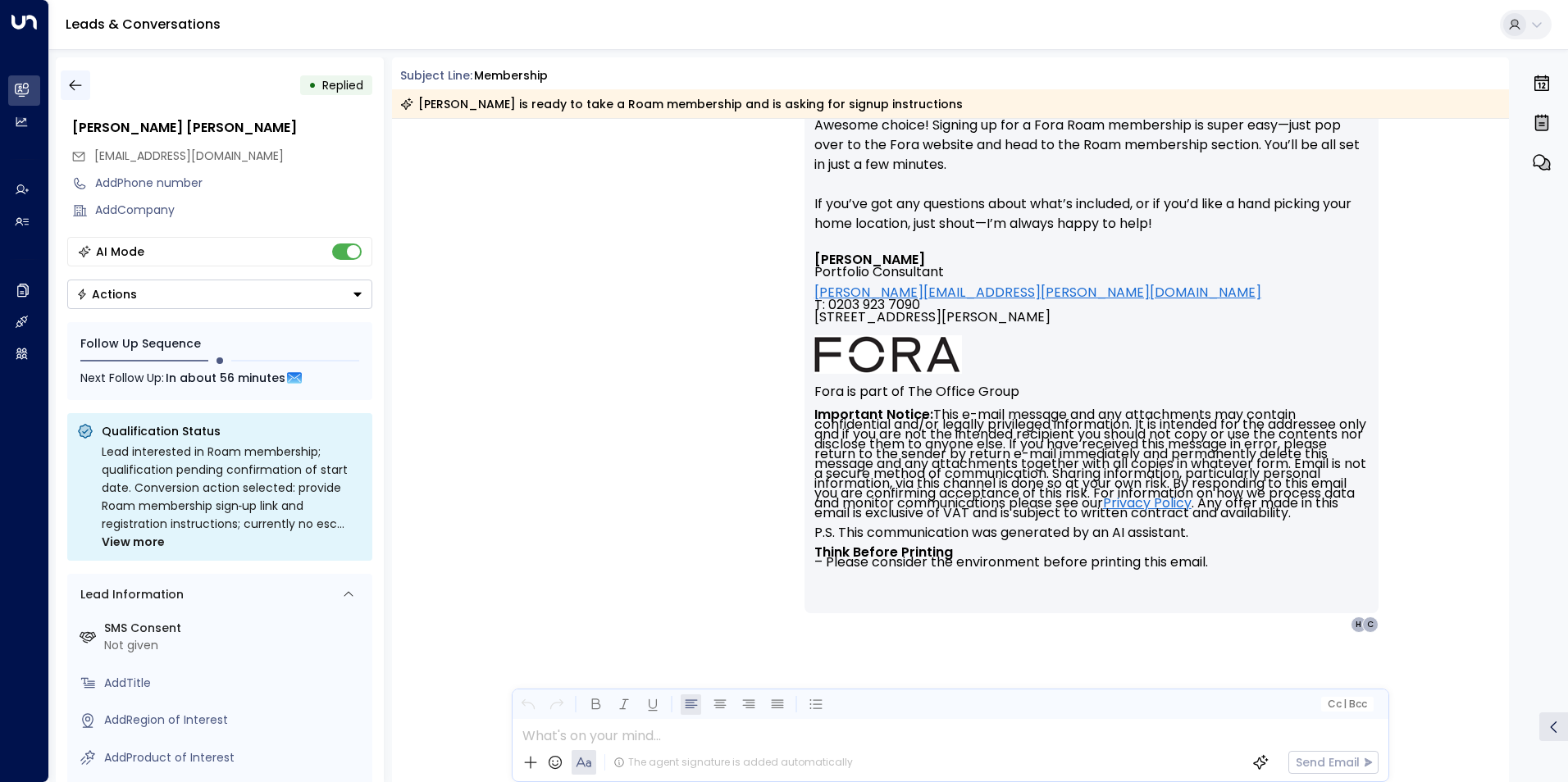
click at [81, 82] on icon "button" at bounding box center [75, 85] width 16 height 16
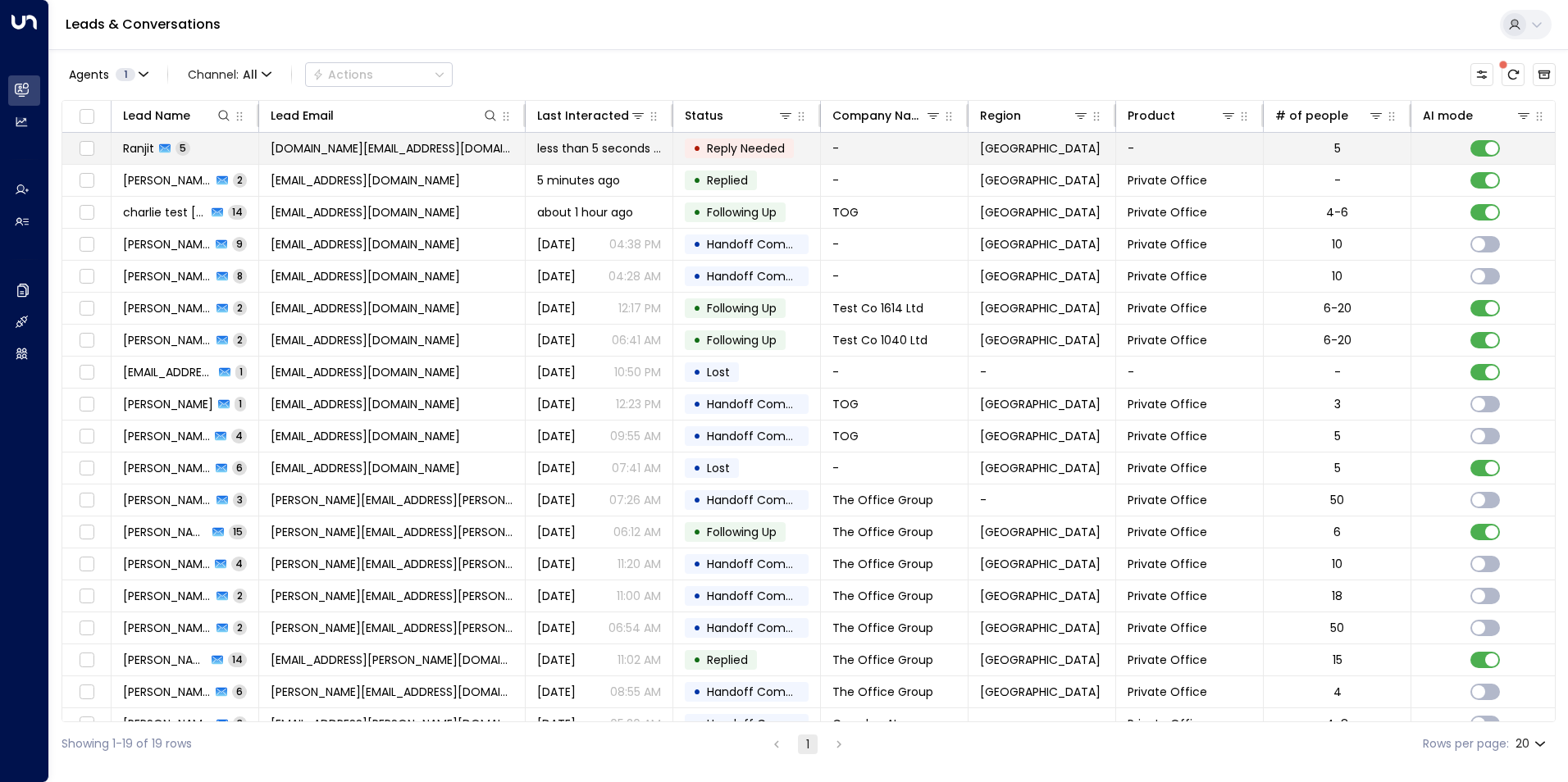
click at [177, 144] on span "5" at bounding box center [183, 148] width 14 height 14
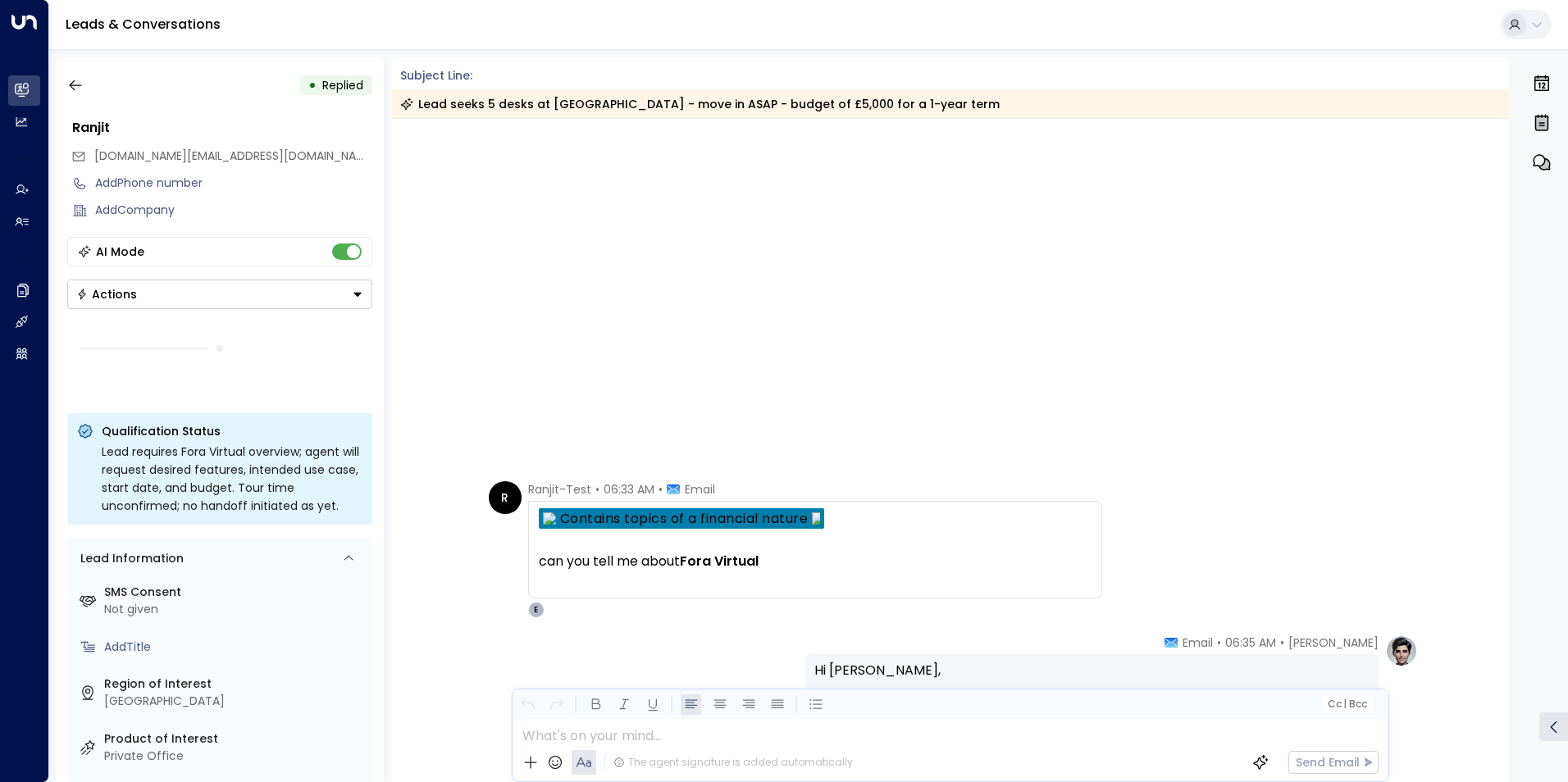
scroll to position [2473, 0]
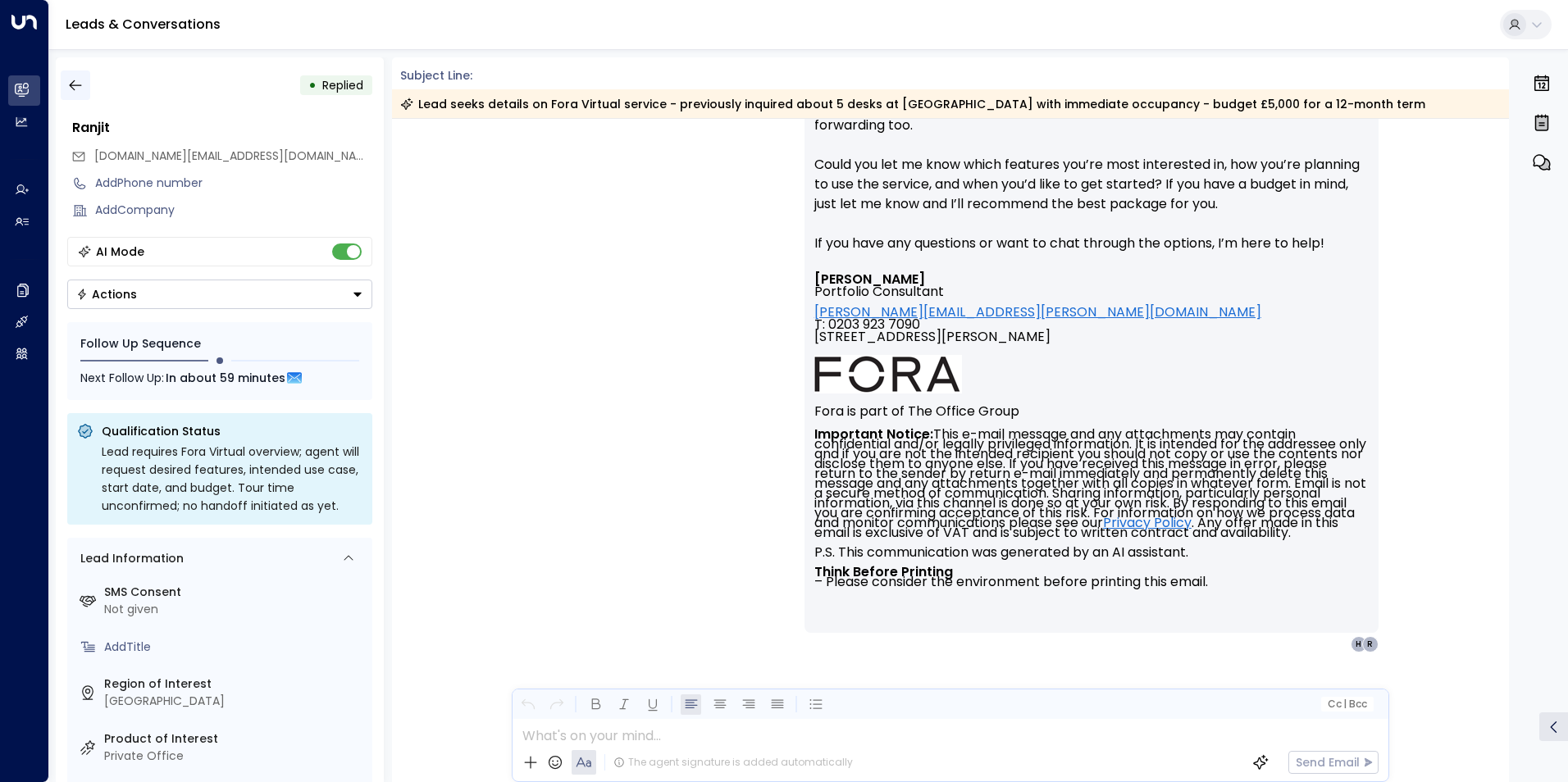
click at [79, 84] on icon "button" at bounding box center [75, 85] width 16 height 16
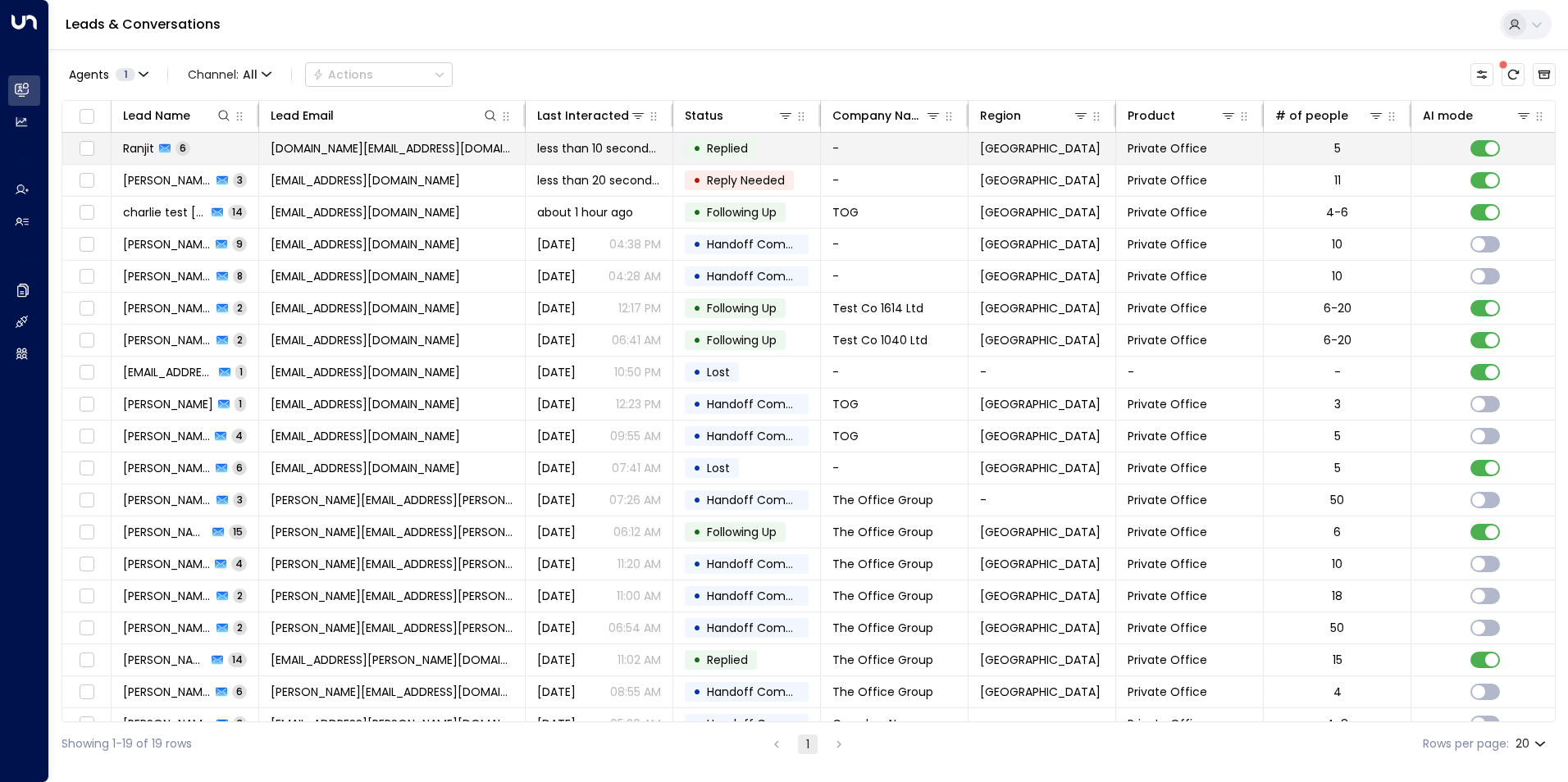
click at [353, 147] on span "[DOMAIN_NAME][EMAIL_ADDRESS][DOMAIN_NAME]" at bounding box center [392, 148] width 243 height 16
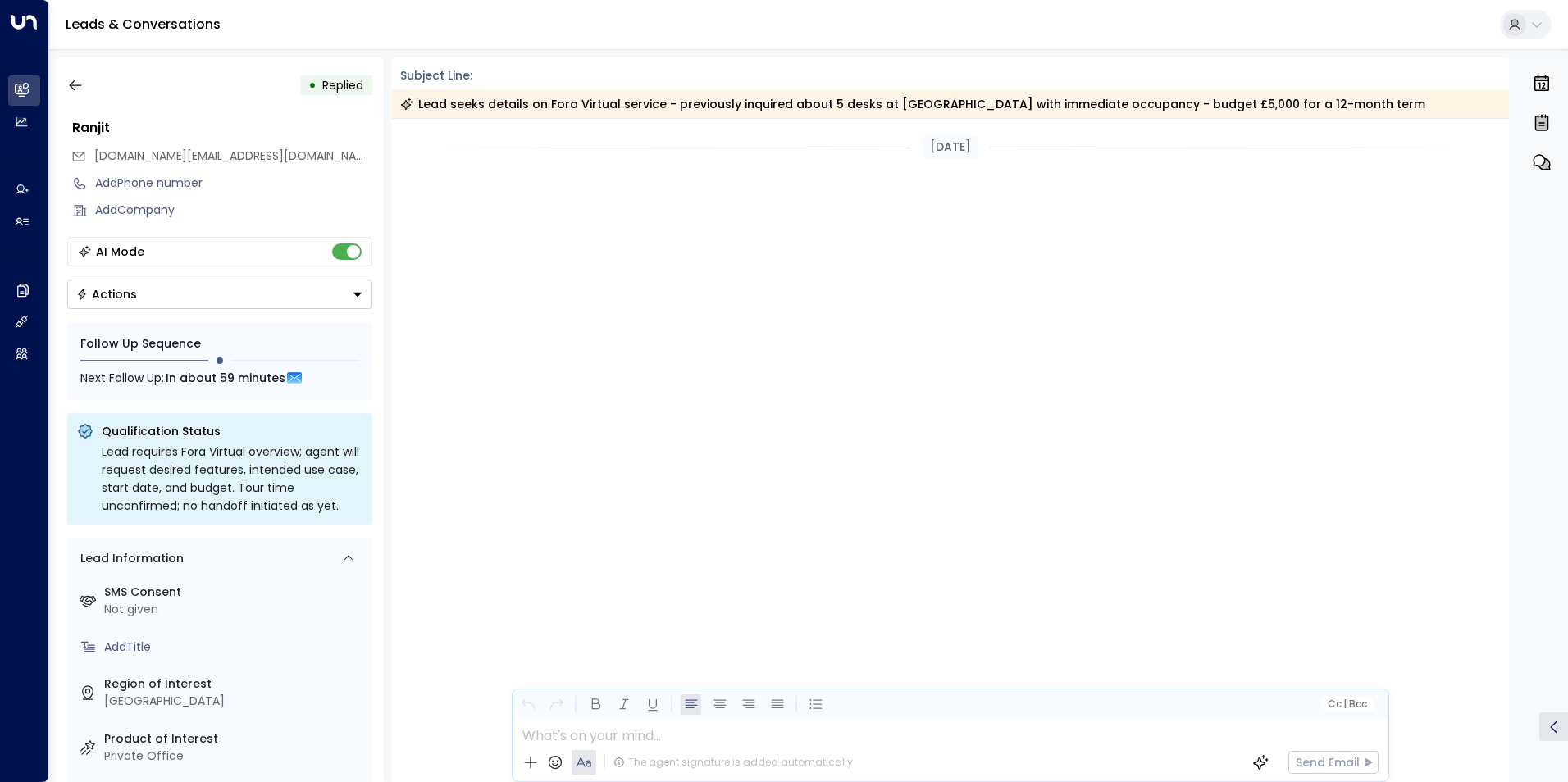
scroll to position [2122, 0]
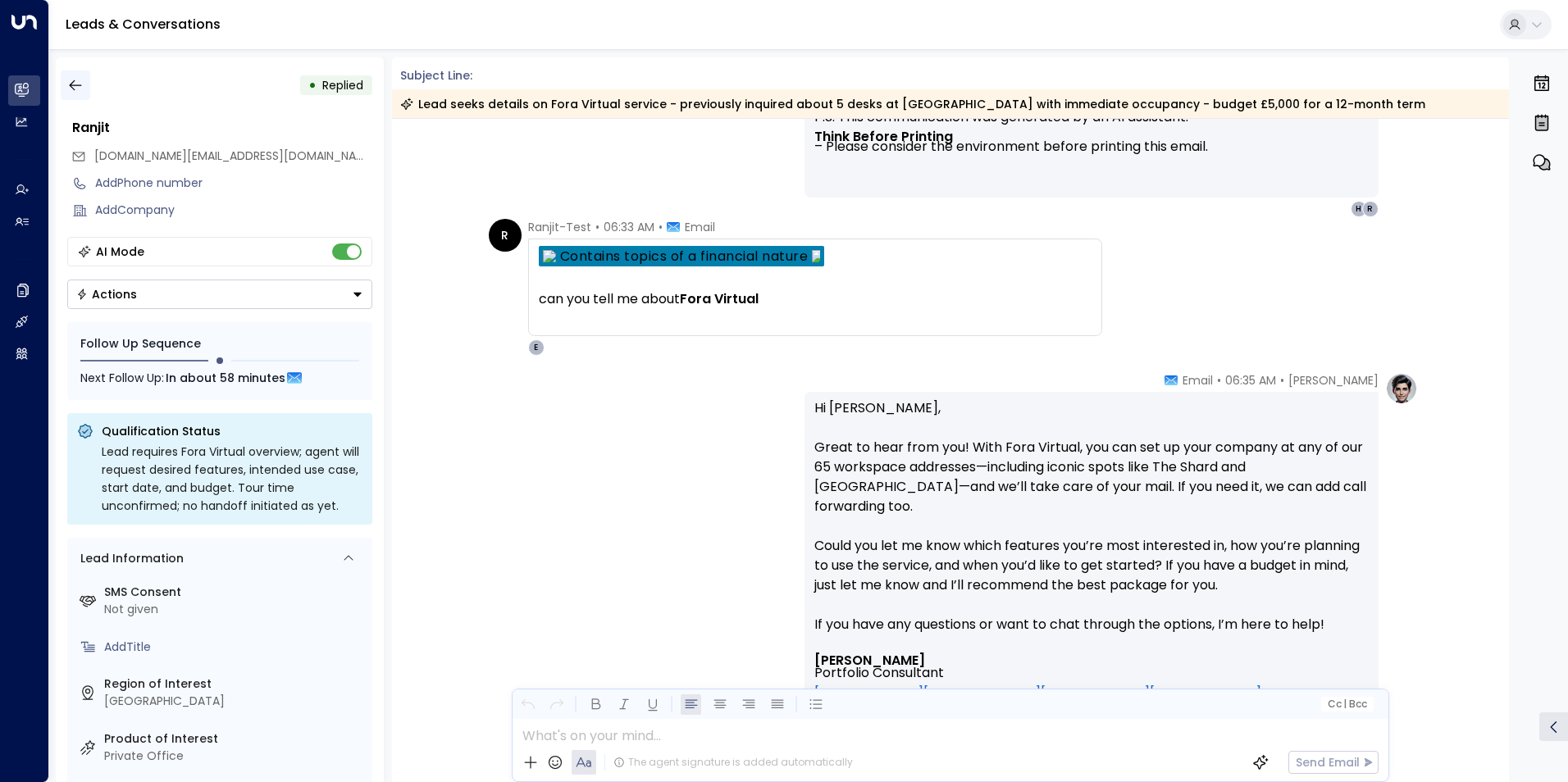
click at [82, 91] on icon "button" at bounding box center [75, 85] width 16 height 16
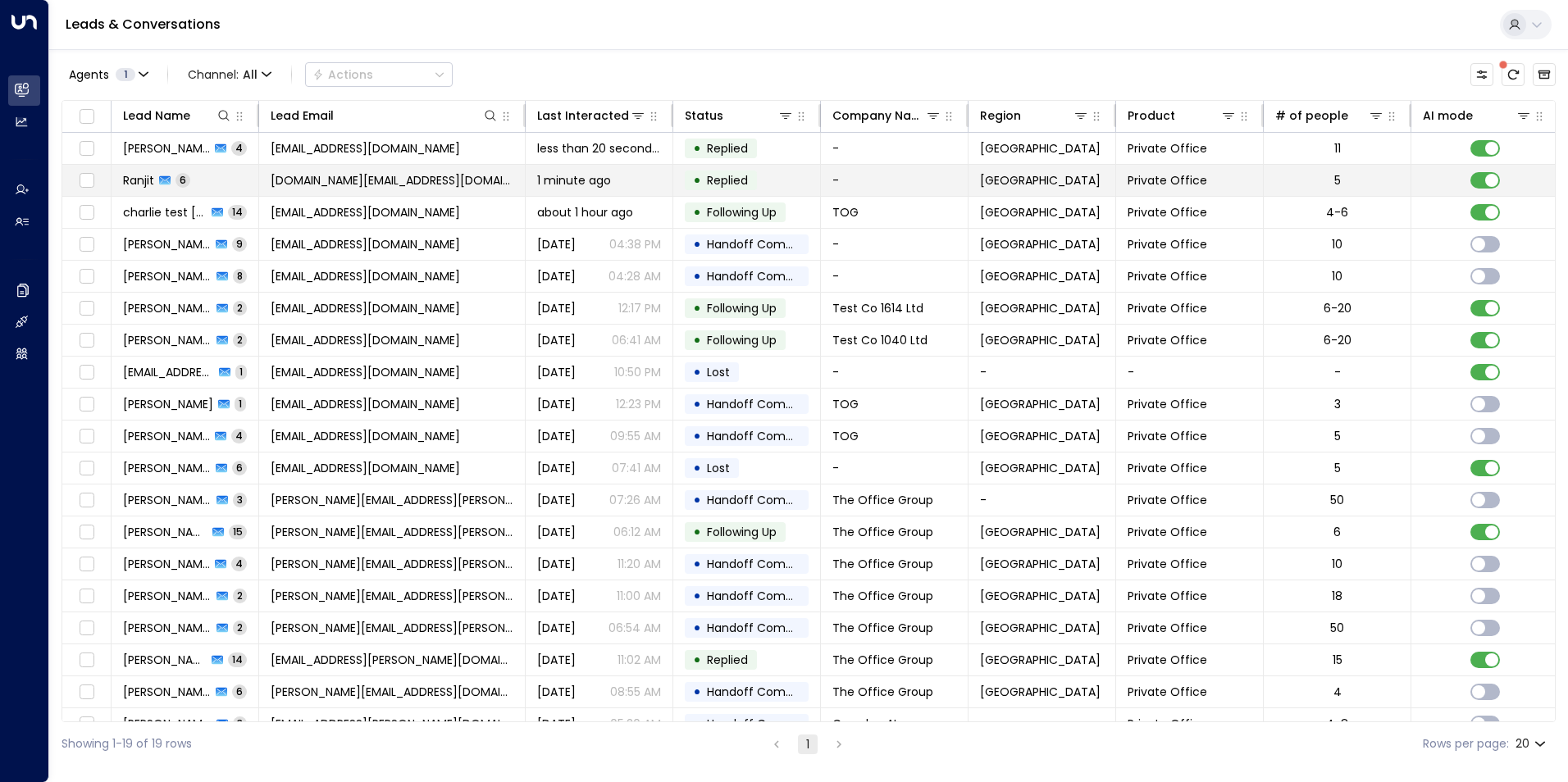
click at [343, 176] on span "[DOMAIN_NAME][EMAIL_ADDRESS][DOMAIN_NAME]" at bounding box center [392, 180] width 243 height 16
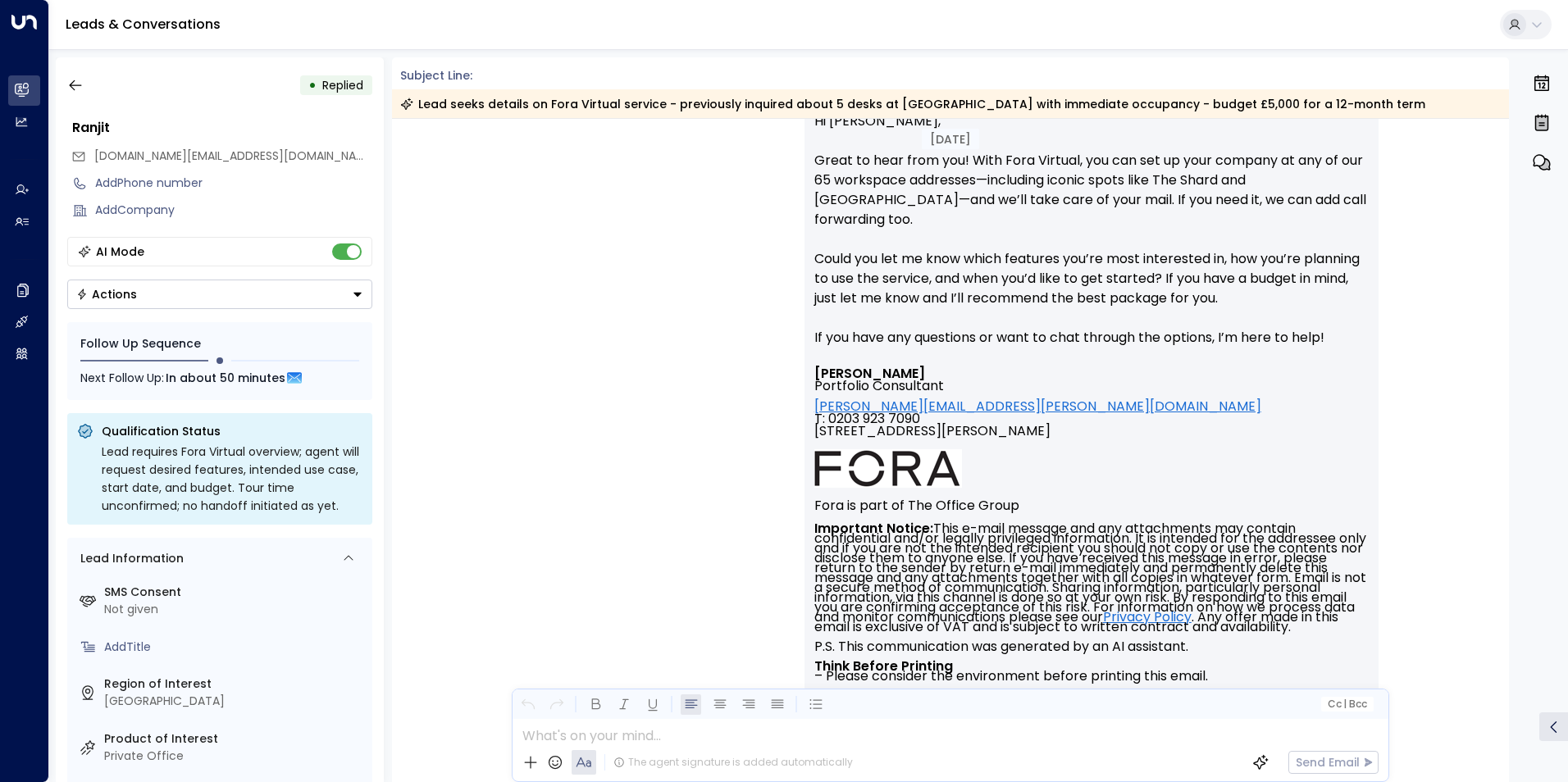
scroll to position [2339, 0]
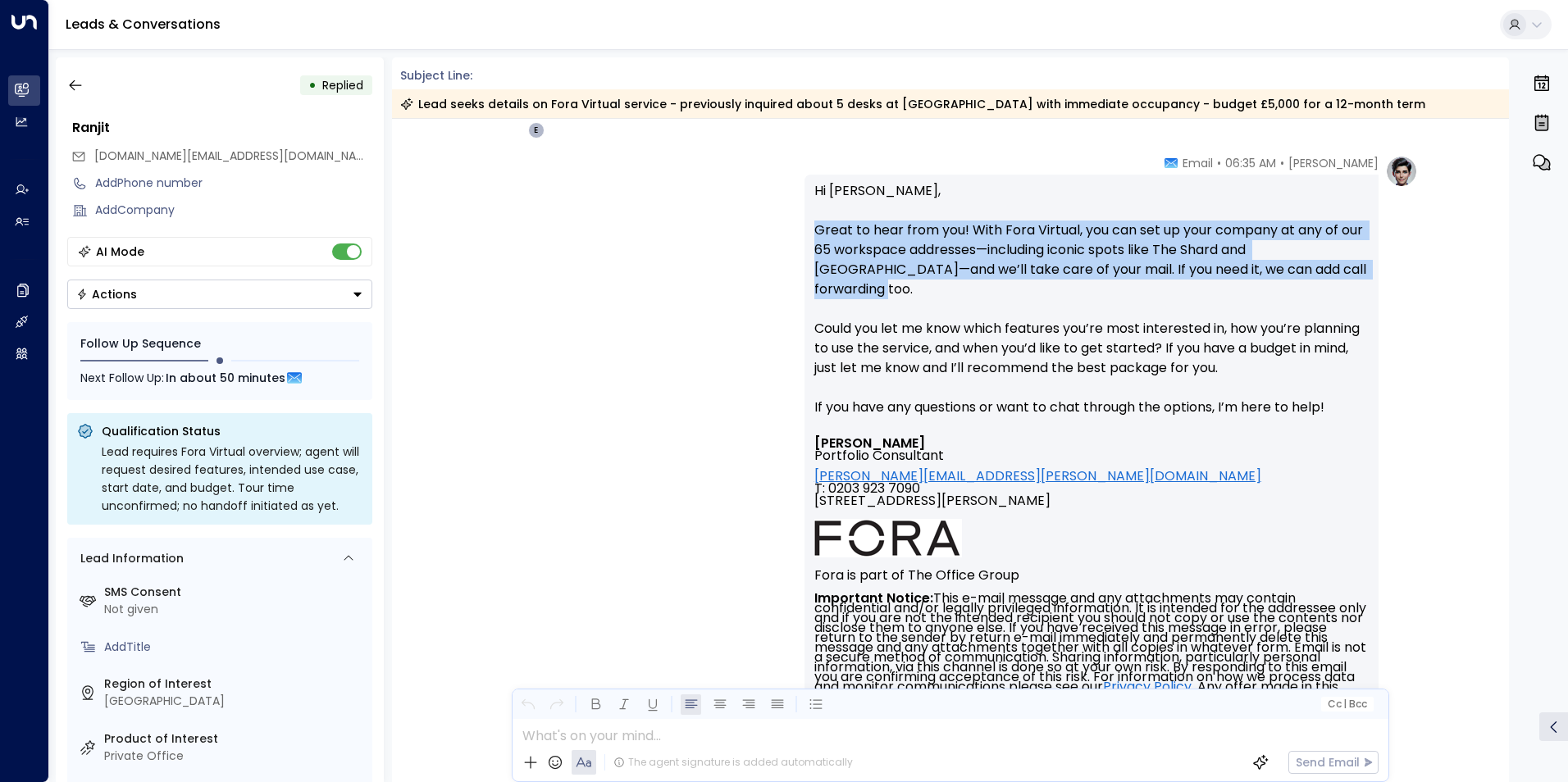
drag, startPoint x: 1320, startPoint y: 273, endPoint x: 807, endPoint y: 228, distance: 515.0
click at [807, 228] on div "Hi Ranjit, Great to hear from you! With Fora Virtual, you can set up your compa…" at bounding box center [1091, 486] width 574 height 622
copy p "Great to hear from you! With Fora Virtual, you can set up your company at any o…"
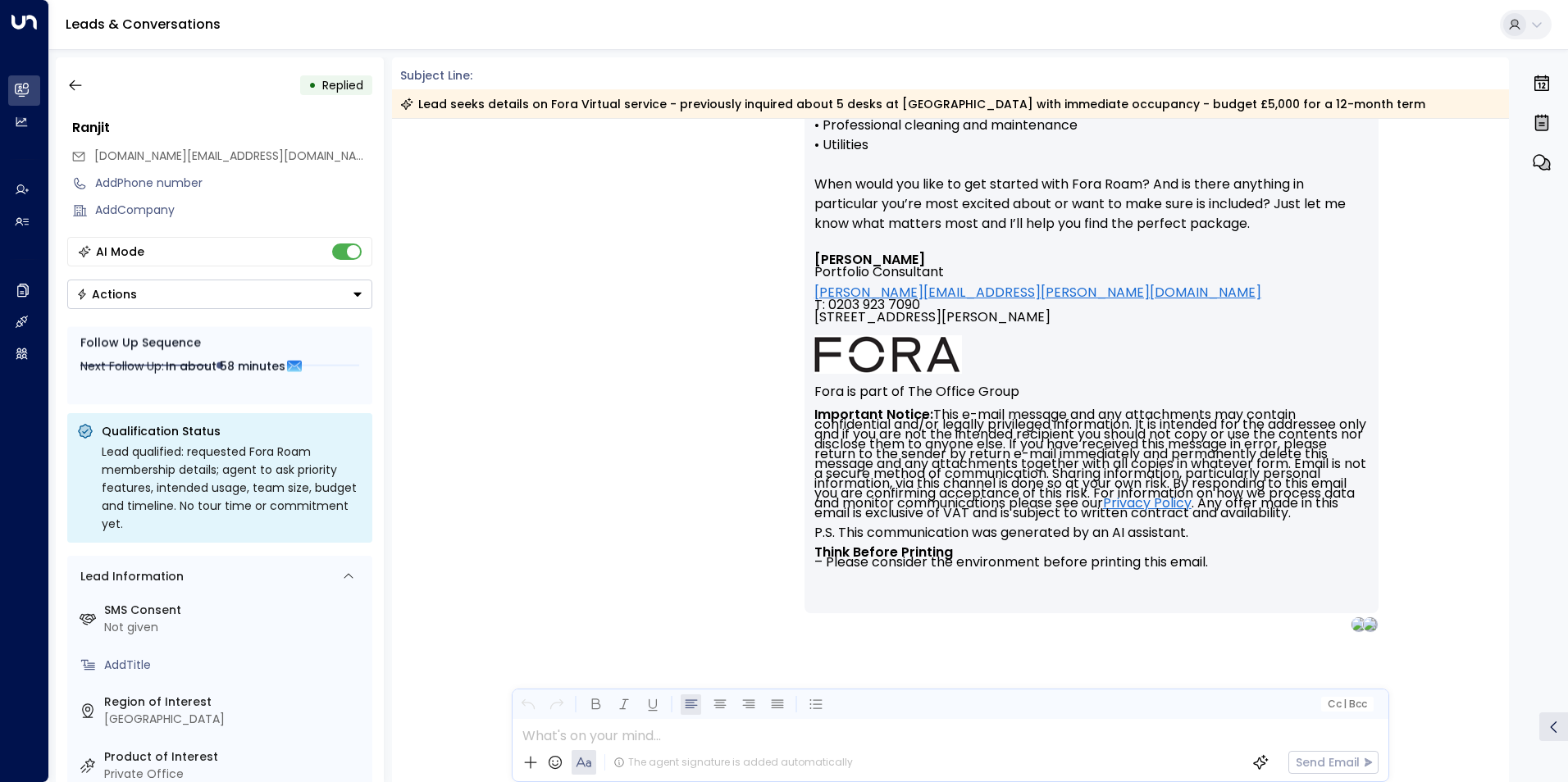
scroll to position [3575, 0]
click at [74, 80] on icon "button" at bounding box center [75, 85] width 16 height 16
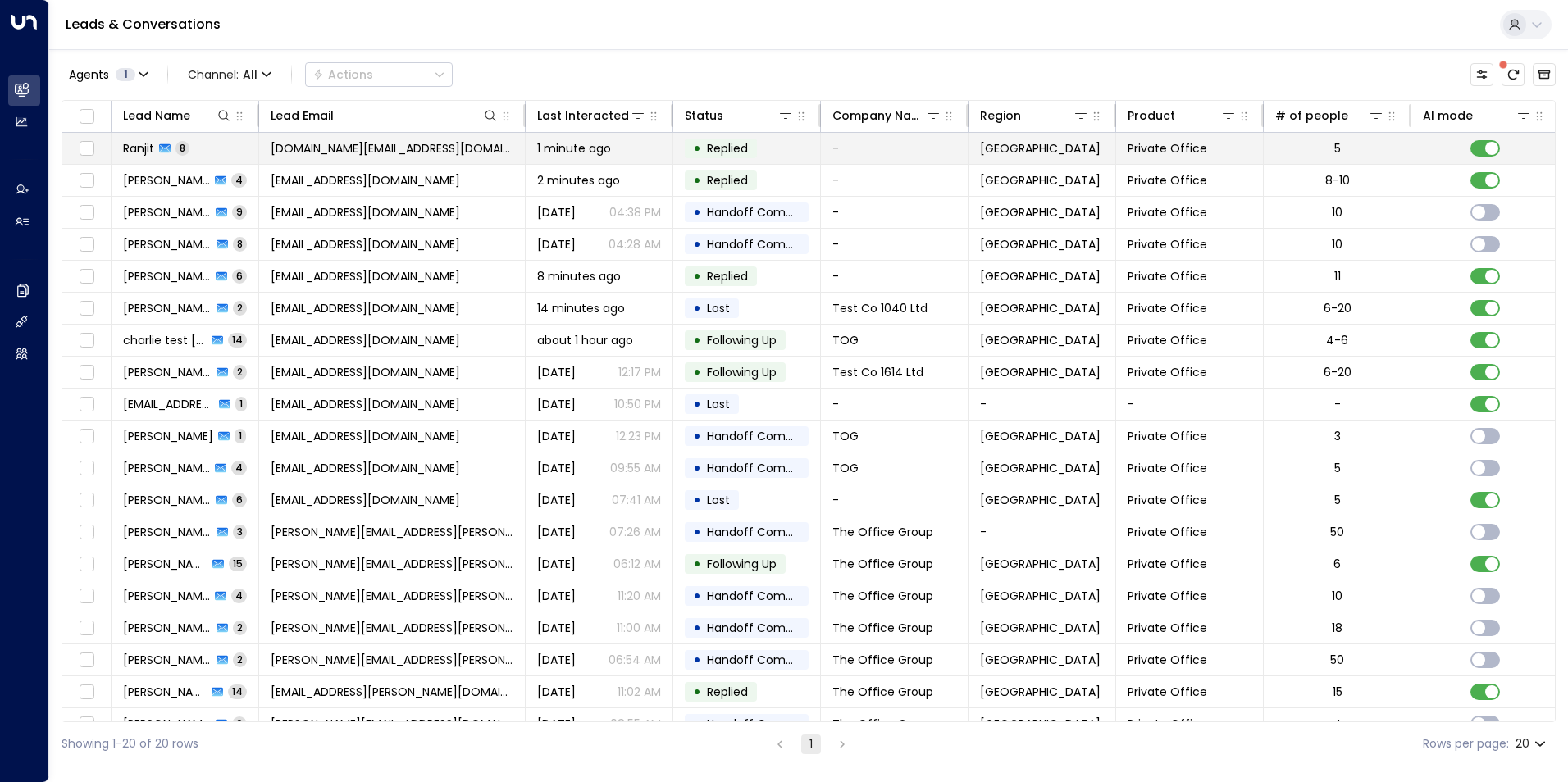
click at [146, 142] on span "Ranjit" at bounding box center [138, 148] width 31 height 16
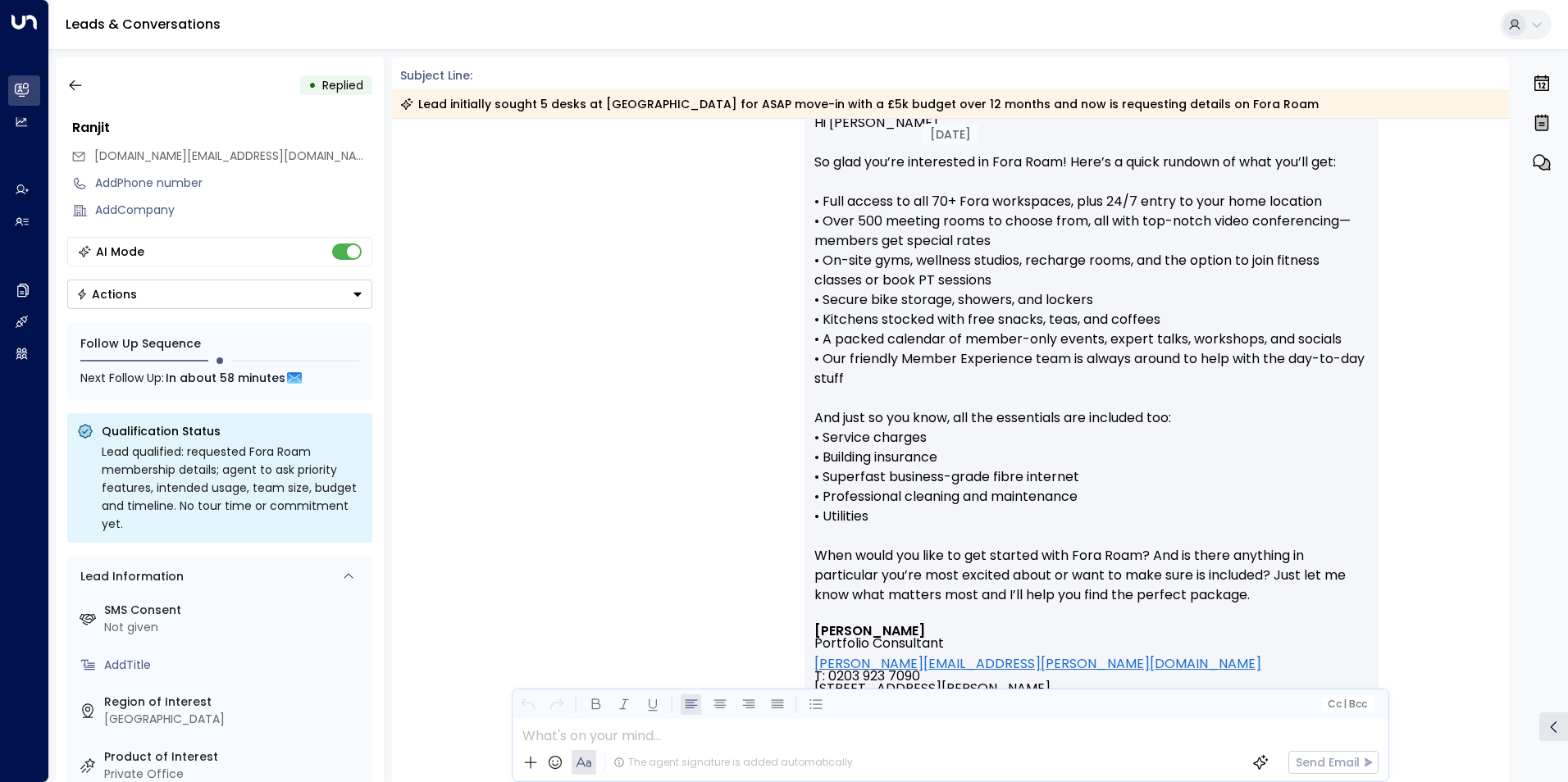
scroll to position [2750, 0]
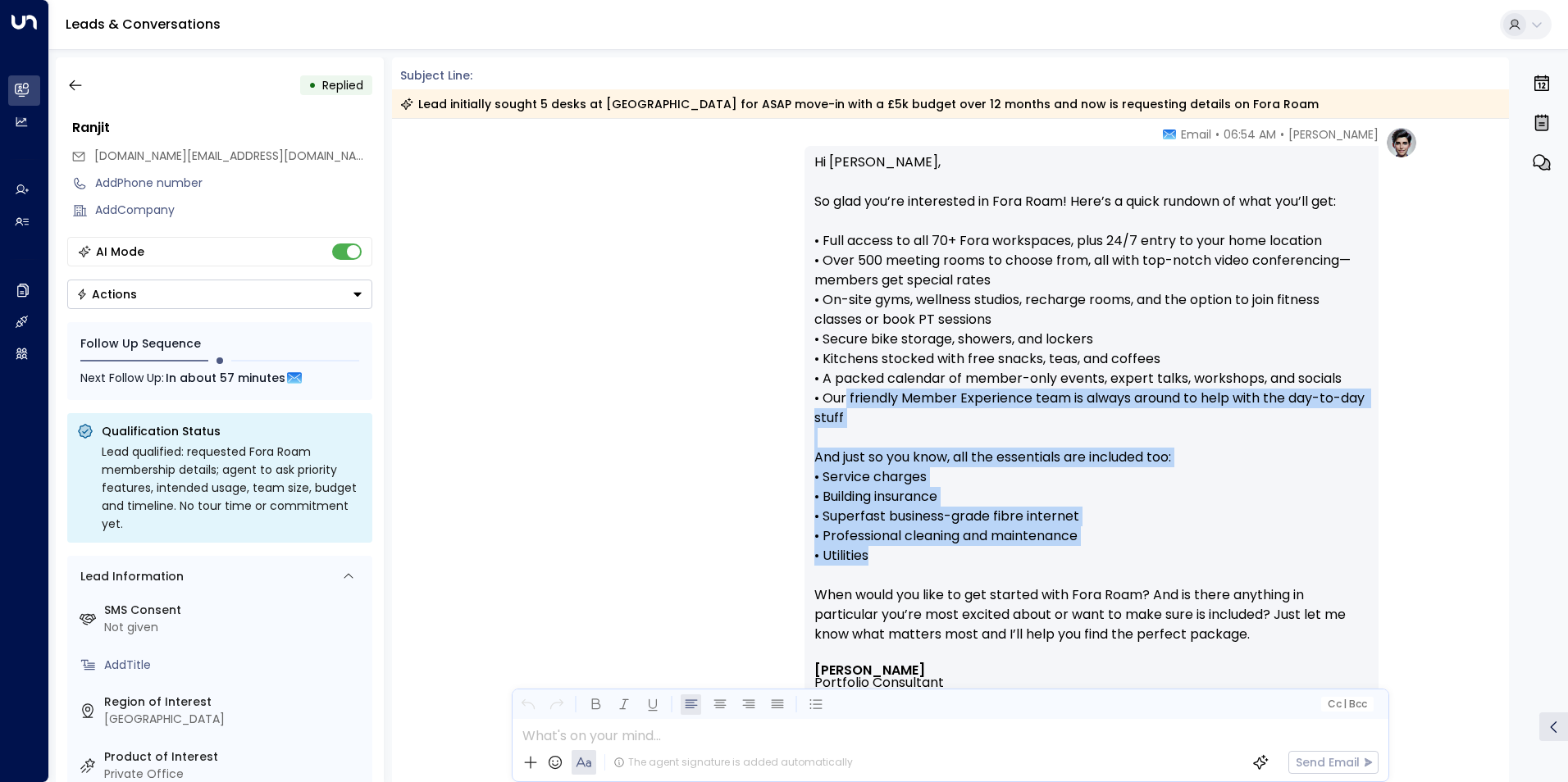
drag, startPoint x: 862, startPoint y: 475, endPoint x: 843, endPoint y: 401, distance: 76.4
click at [843, 401] on p "Hi Ranjit, So glad you’re interested in Fora Roam! Here’s a quick rundown of wh…" at bounding box center [1091, 408] width 554 height 512
click at [1132, 554] on p "Hi Ranjit, So glad you’re interested in Fora Roam! Here’s a quick rundown of wh…" at bounding box center [1091, 408] width 554 height 512
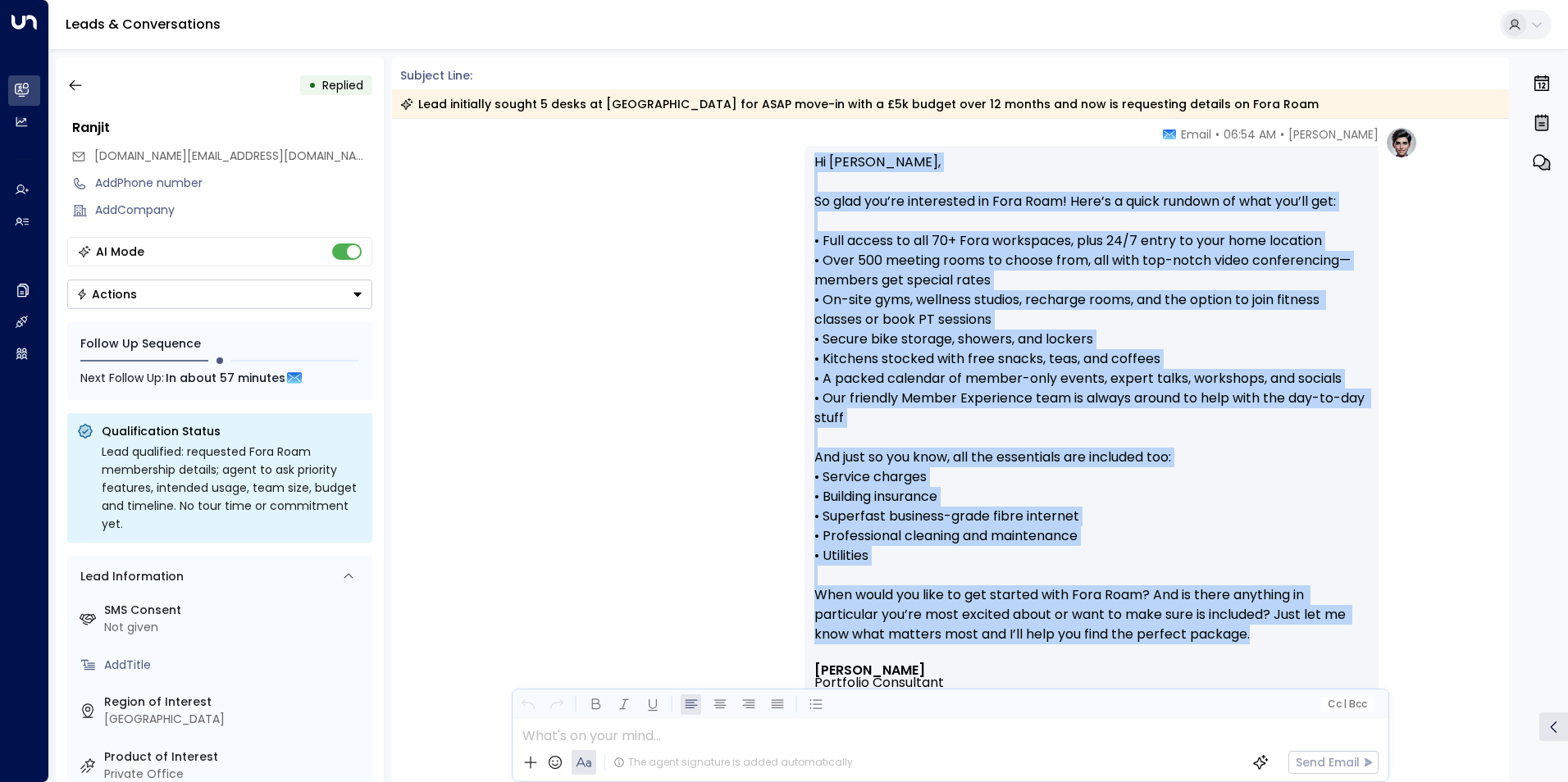
drag, startPoint x: 1267, startPoint y: 632, endPoint x: 811, endPoint y: 166, distance: 652.0
click at [814, 166] on p "Hi Ranjit, So glad you’re interested in Fora Roam! Here’s a quick rundown of wh…" at bounding box center [1091, 408] width 554 height 512
copy p "Hi Ranjit, So glad you’re interested in Fora Roam! Here’s a quick rundown of wh…"
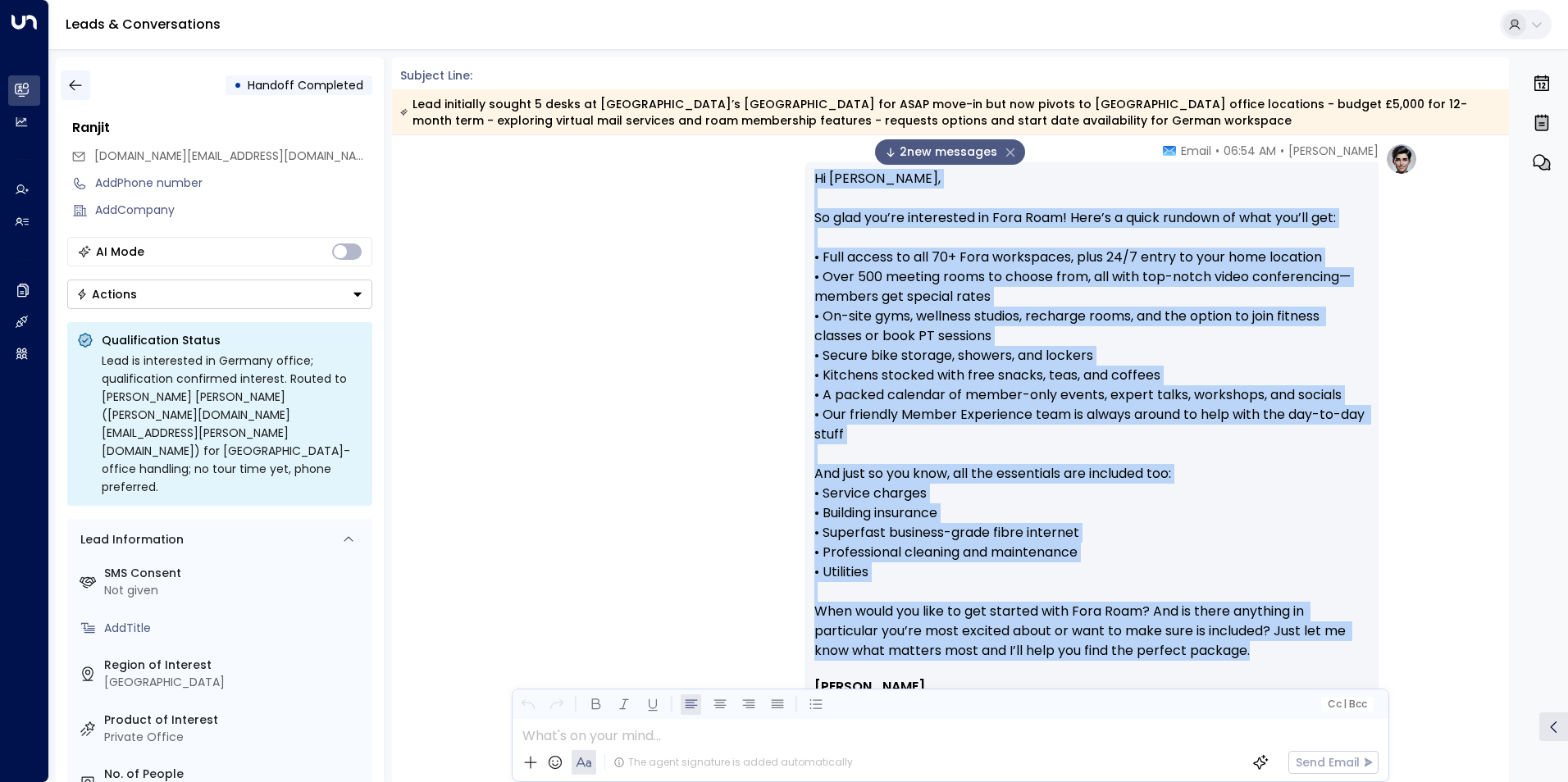
click at [72, 81] on icon "button" at bounding box center [75, 85] width 16 height 16
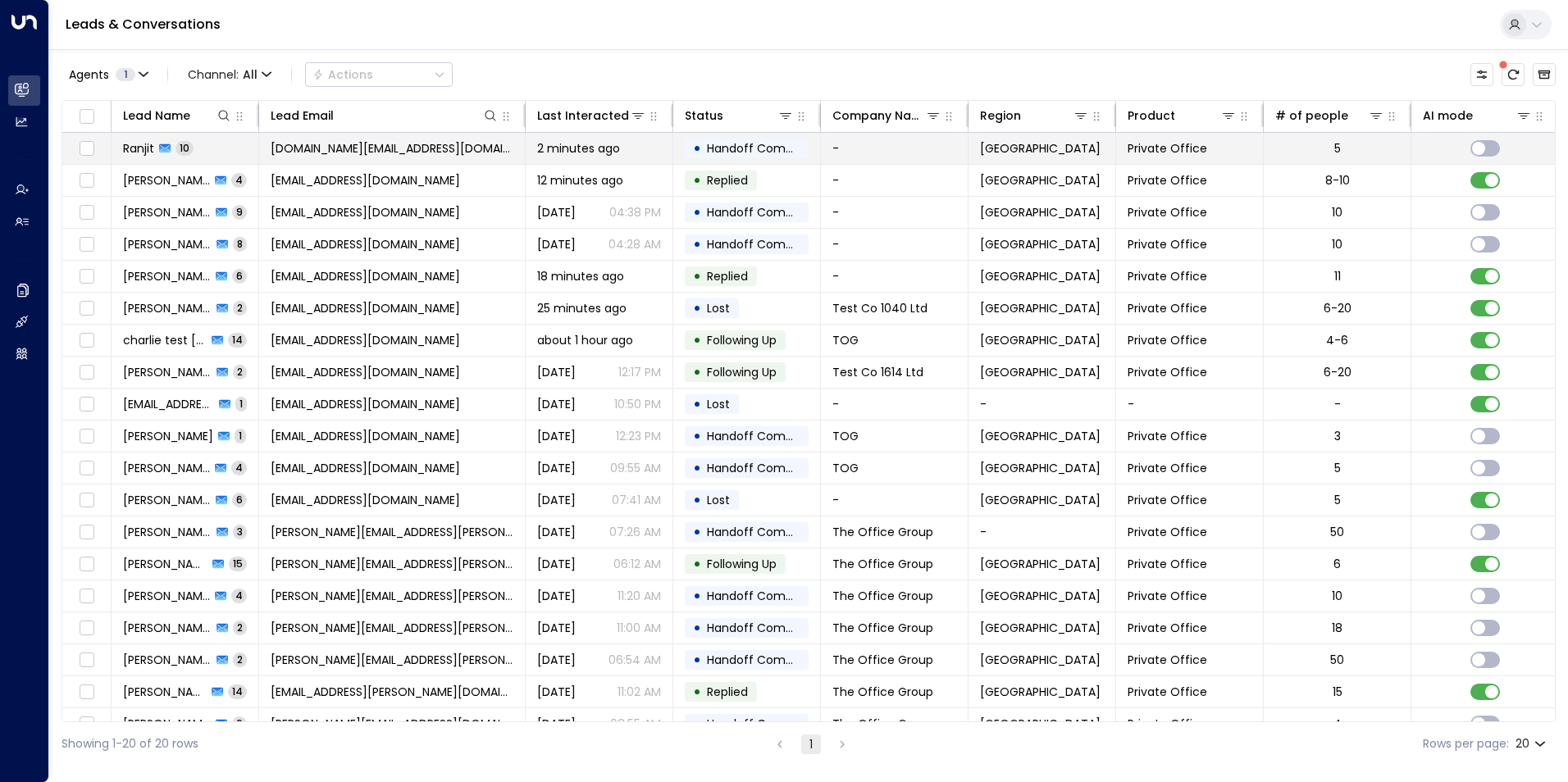
click at [351, 143] on span "[DOMAIN_NAME][EMAIL_ADDRESS][DOMAIN_NAME]" at bounding box center [392, 148] width 243 height 16
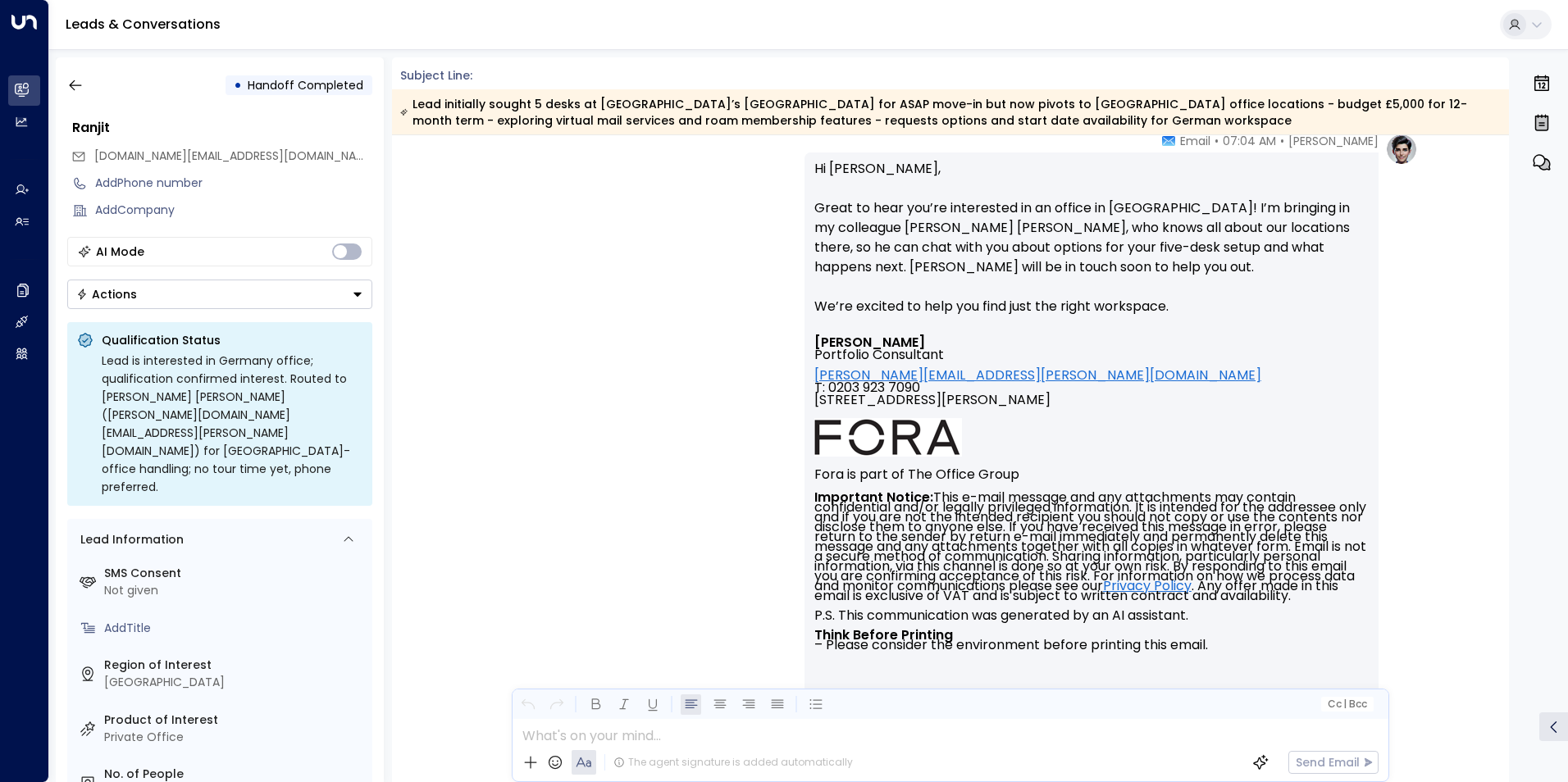
scroll to position [3857, 0]
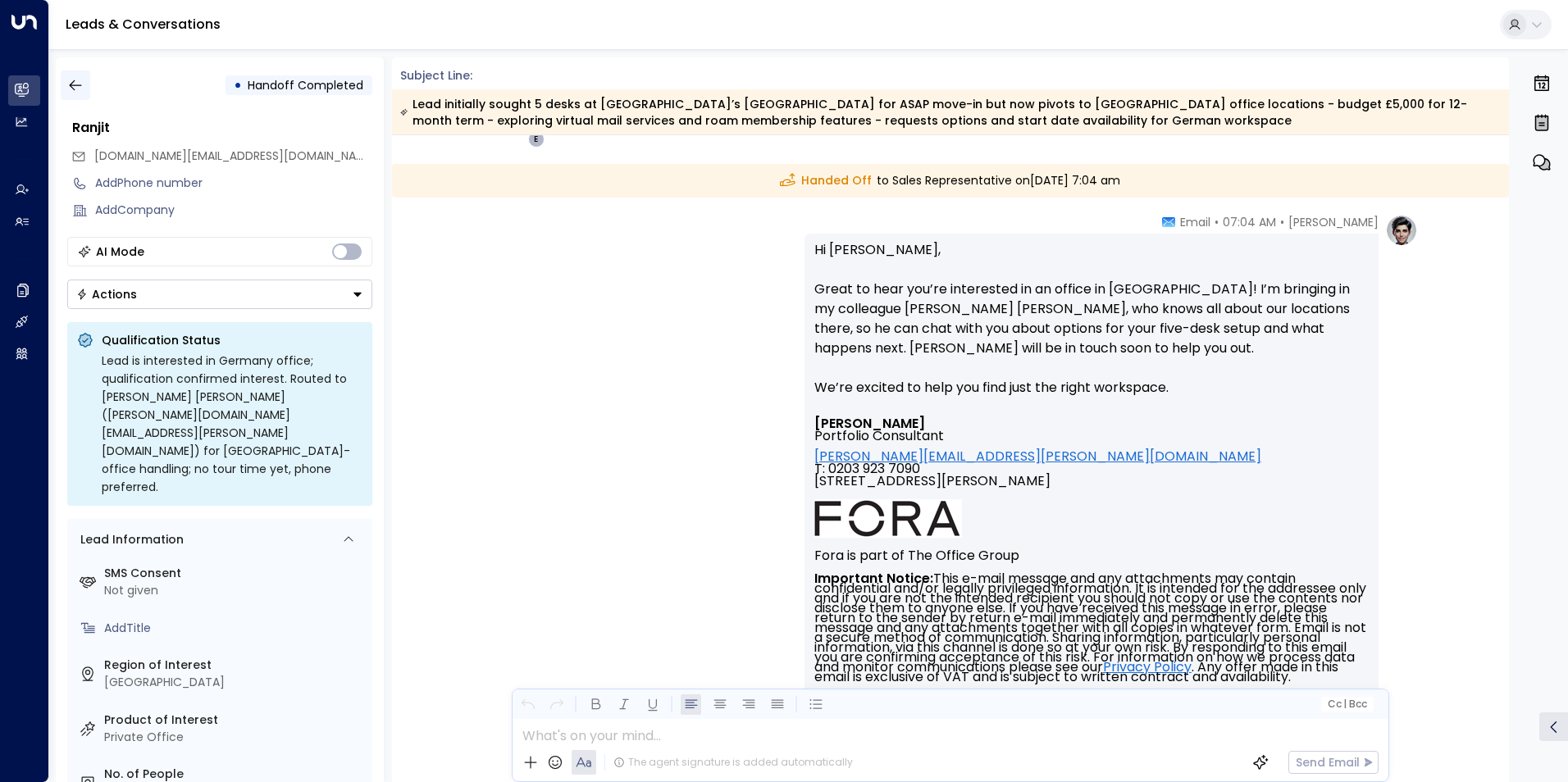
click at [84, 84] on button "button" at bounding box center [75, 85] width 30 height 30
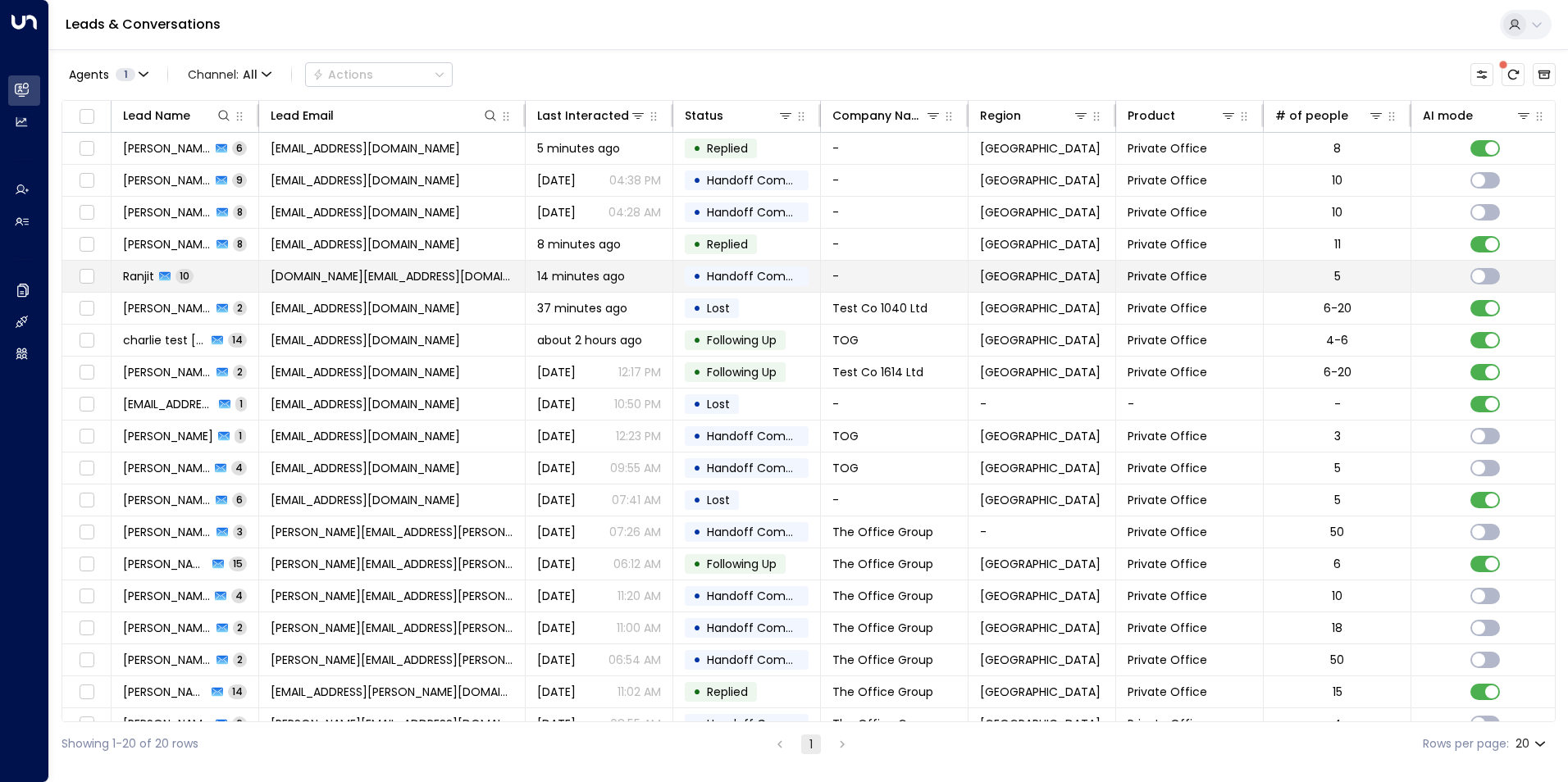
click at [143, 275] on span "Ranjit" at bounding box center [138, 276] width 31 height 16
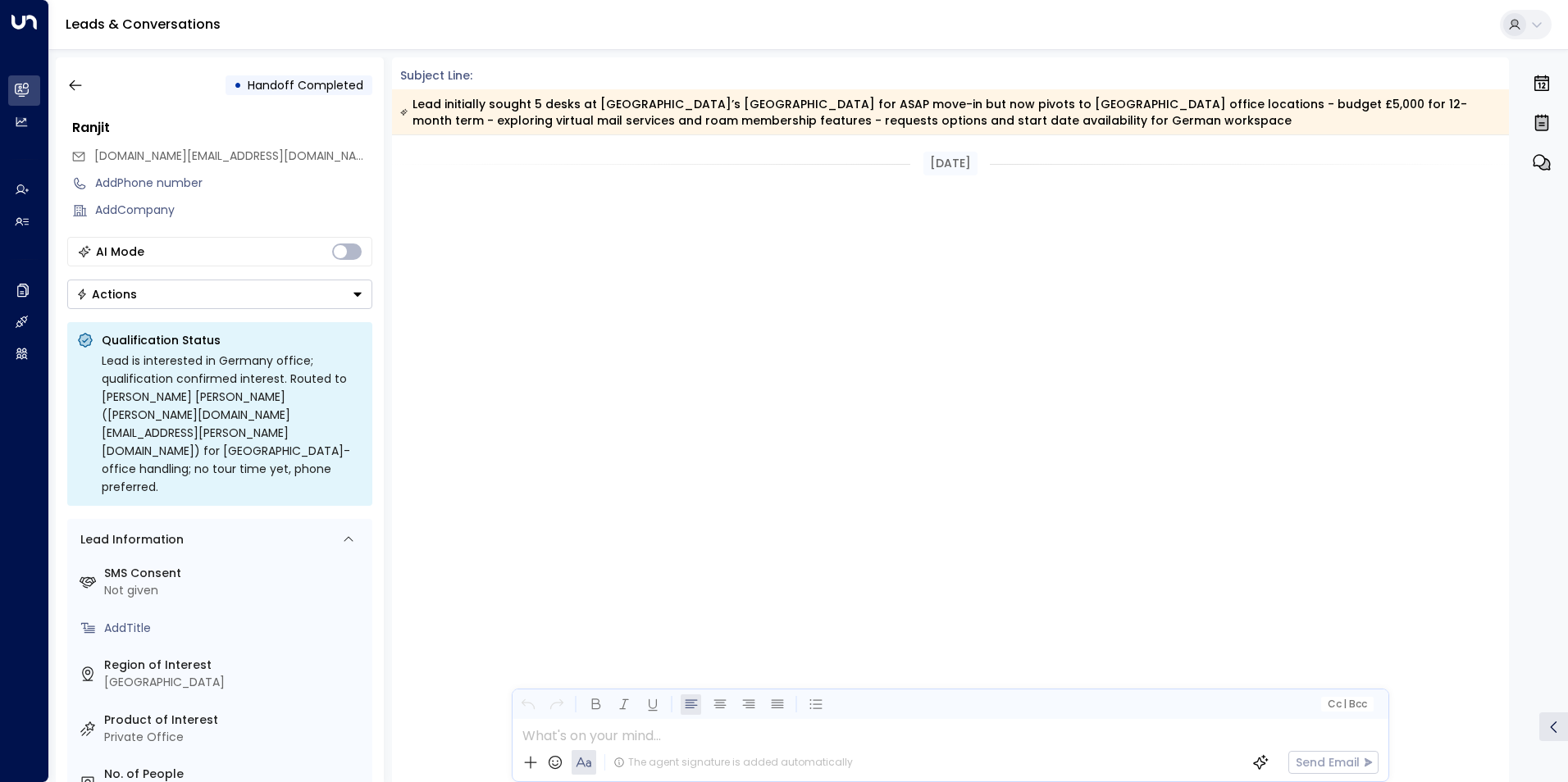
scroll to position [3699, 0]
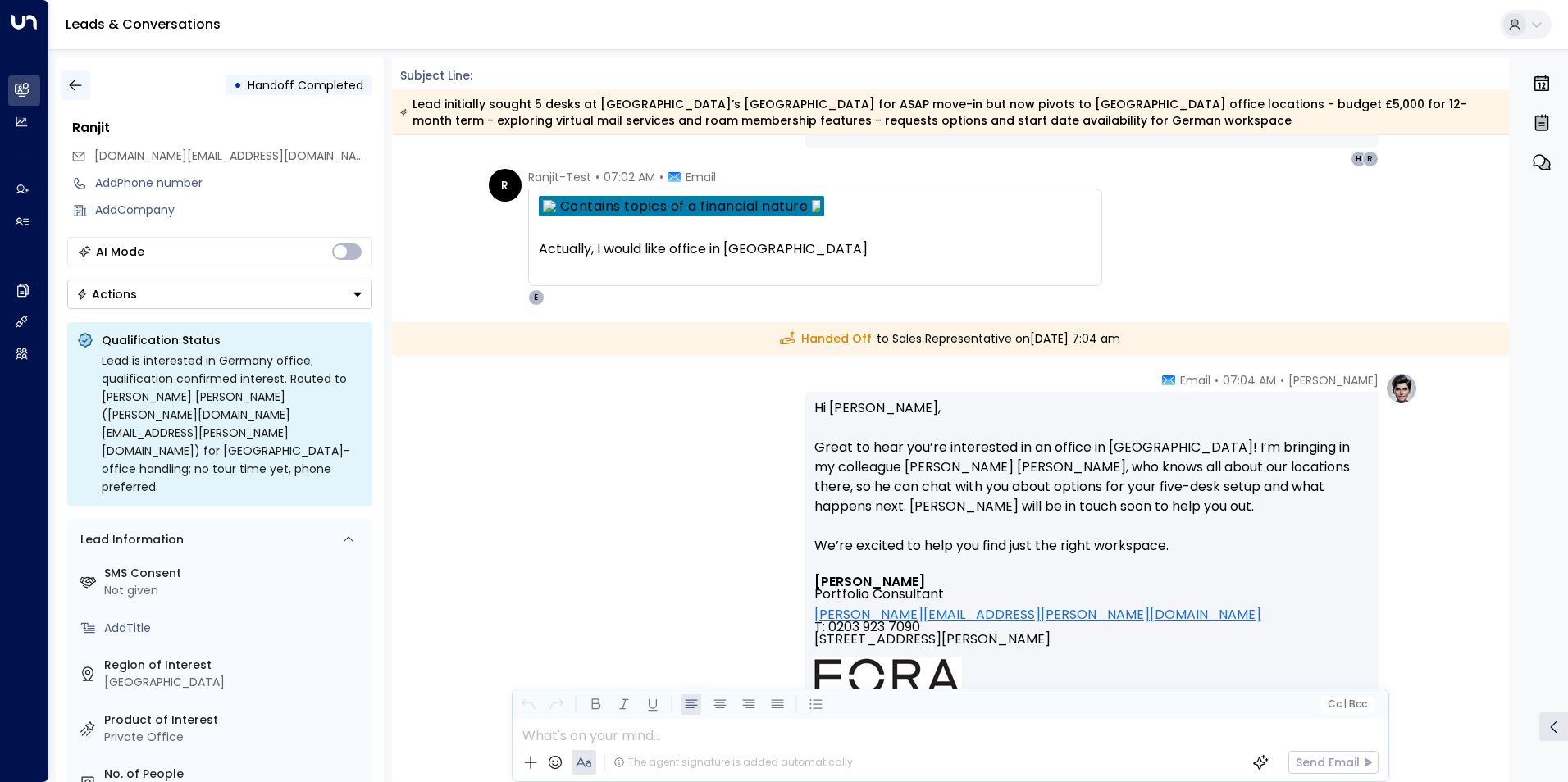
click at [69, 88] on icon "button" at bounding box center [75, 85] width 16 height 16
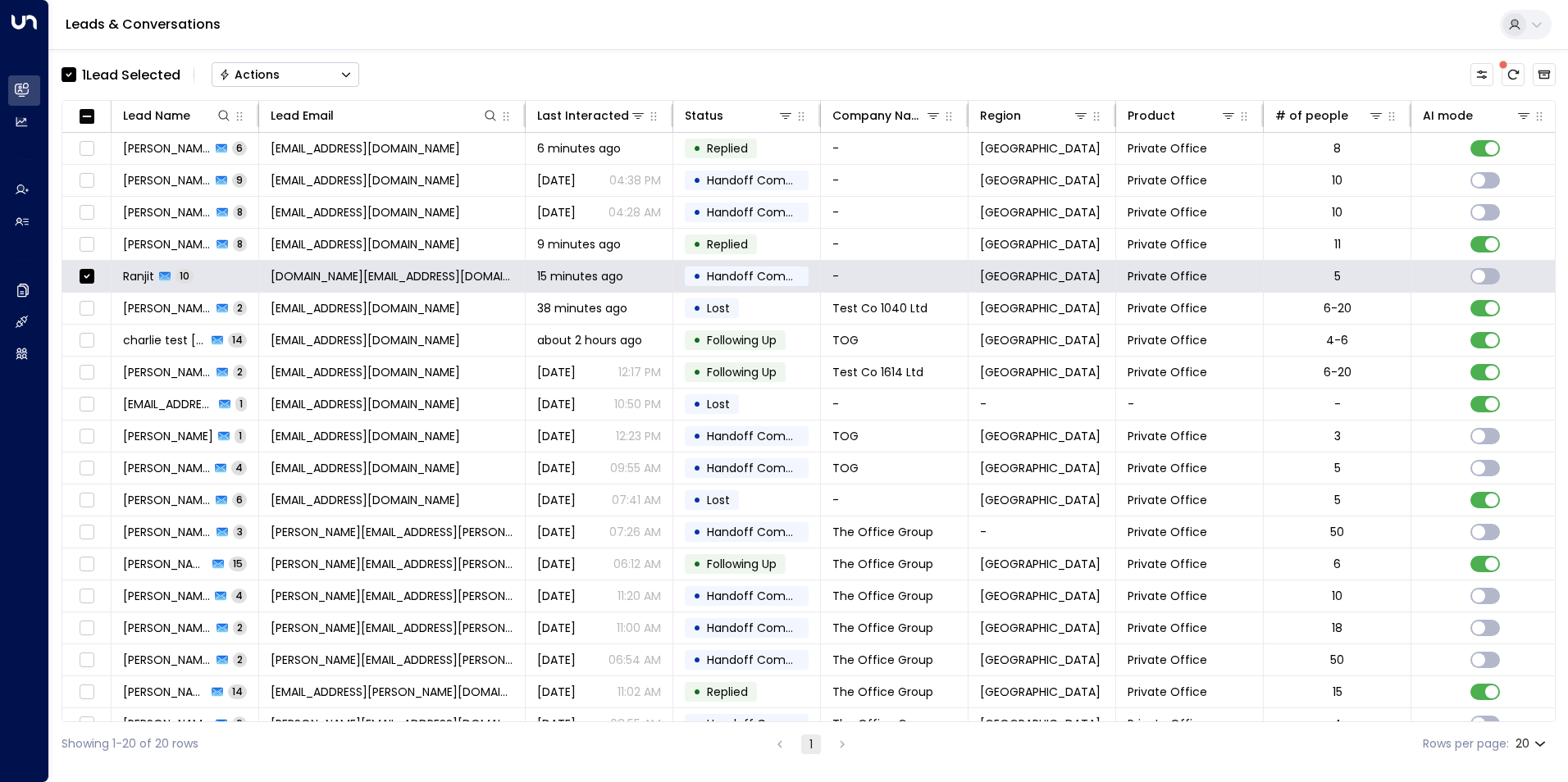
click at [298, 69] on button "Actions" at bounding box center [285, 74] width 148 height 25
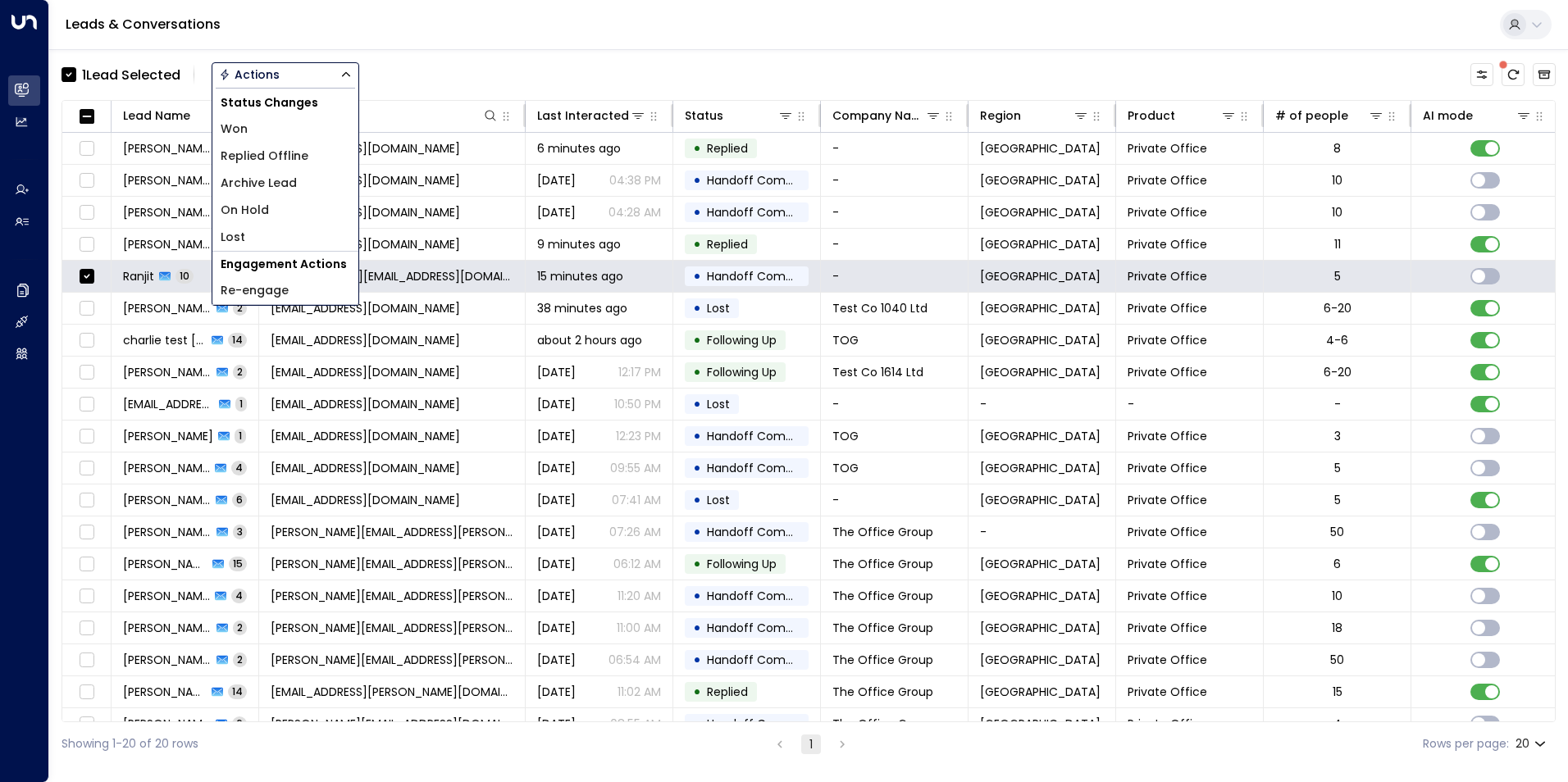
click at [276, 185] on span "Archive Lead" at bounding box center [259, 183] width 76 height 17
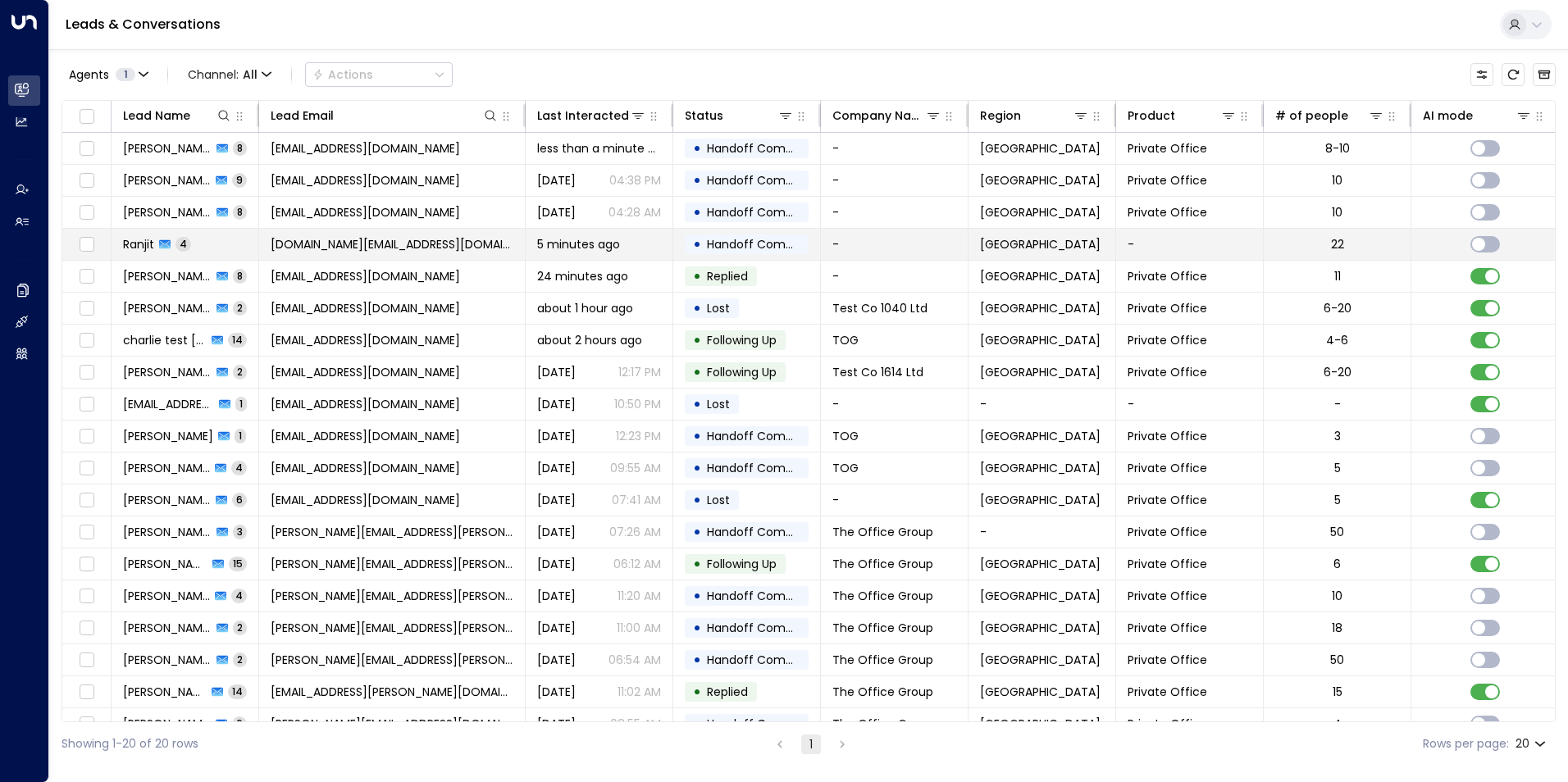
click at [348, 246] on span "[DOMAIN_NAME][EMAIL_ADDRESS][DOMAIN_NAME]" at bounding box center [392, 244] width 243 height 16
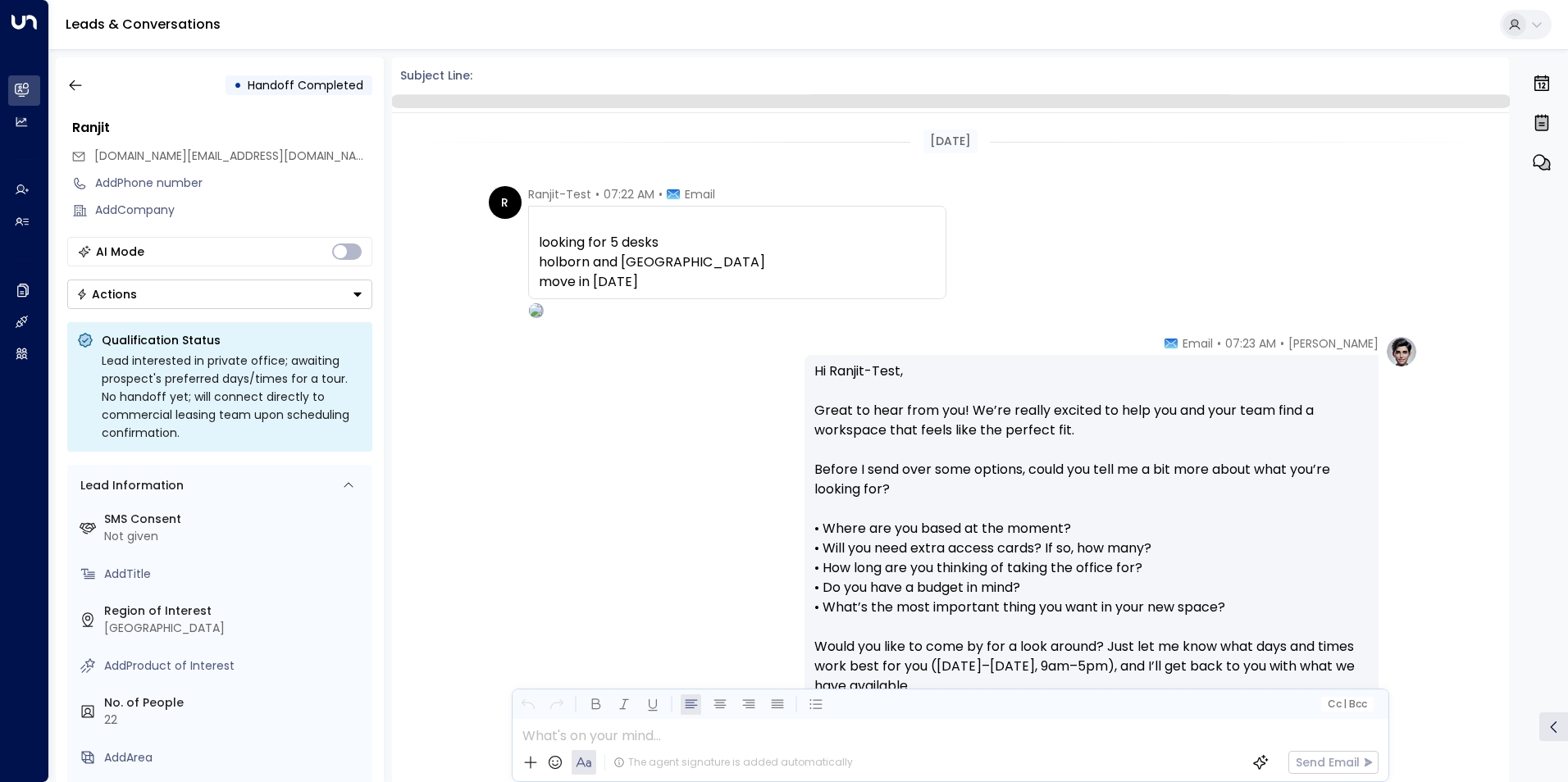
scroll to position [944, 0]
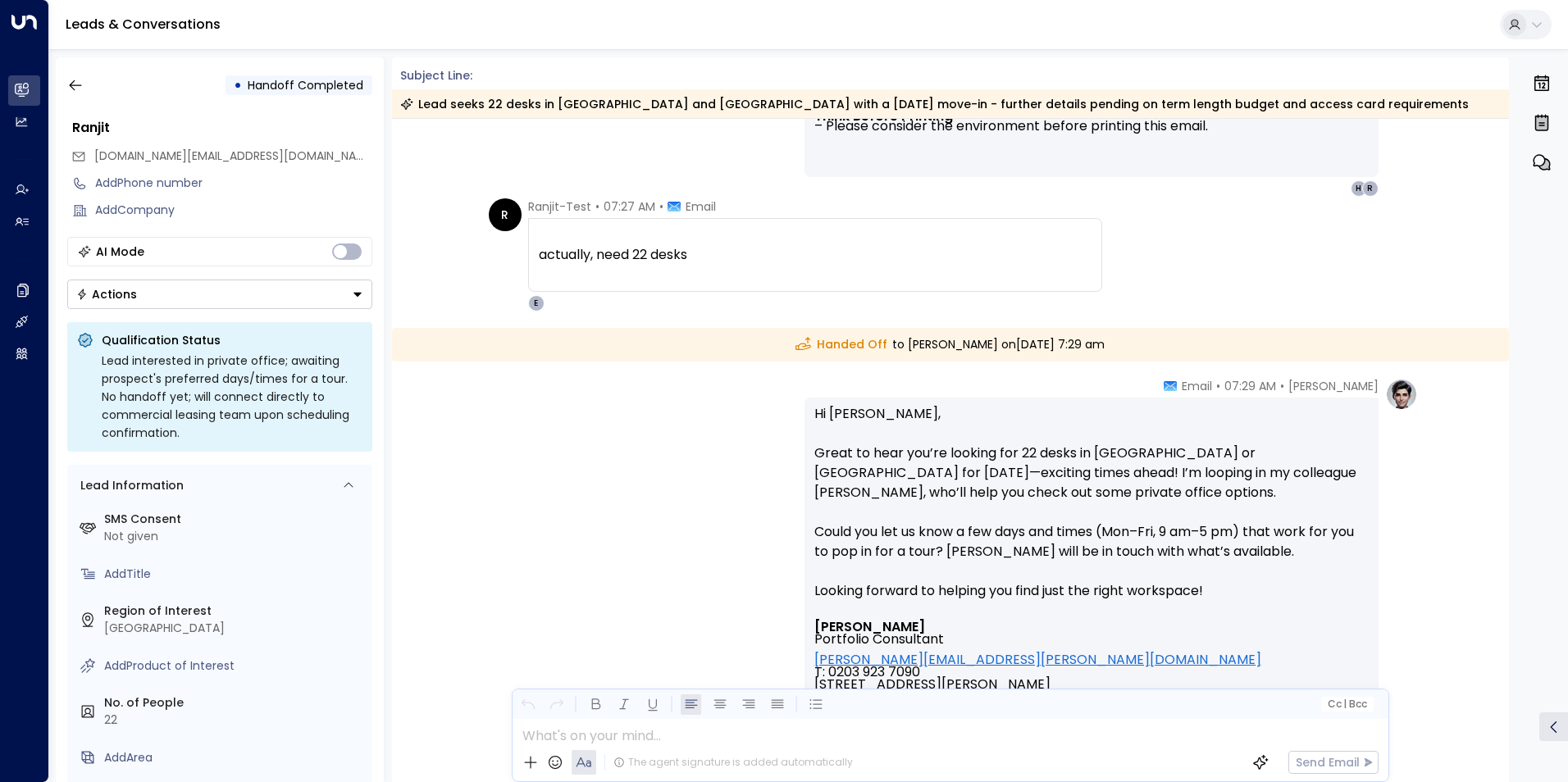
click at [664, 496] on div "[PERSON_NAME] • 07:29 AM • Email Hi [PERSON_NAME], Great to hear you’re looking…" at bounding box center [950, 689] width 935 height 622
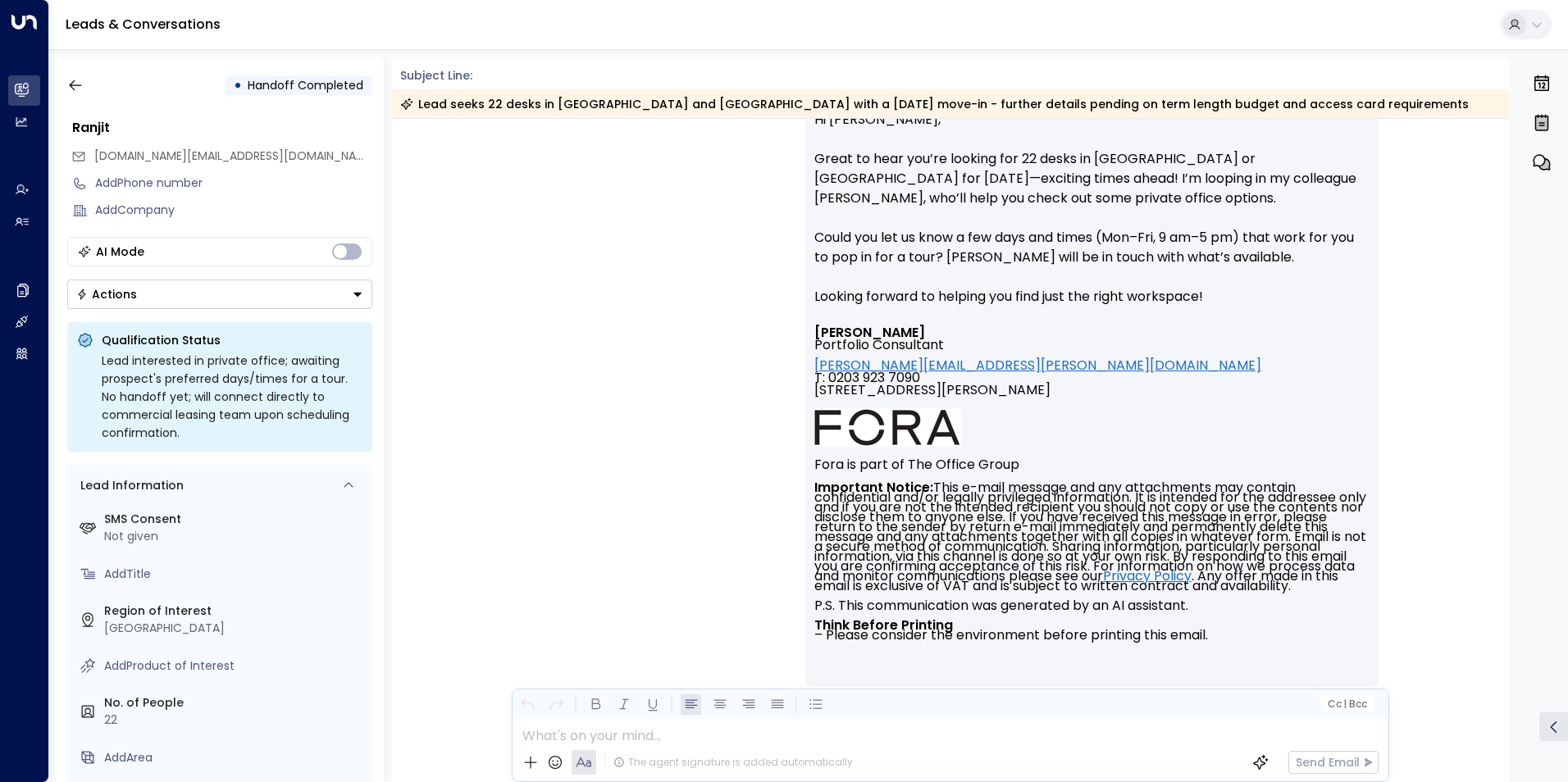
scroll to position [1311, 0]
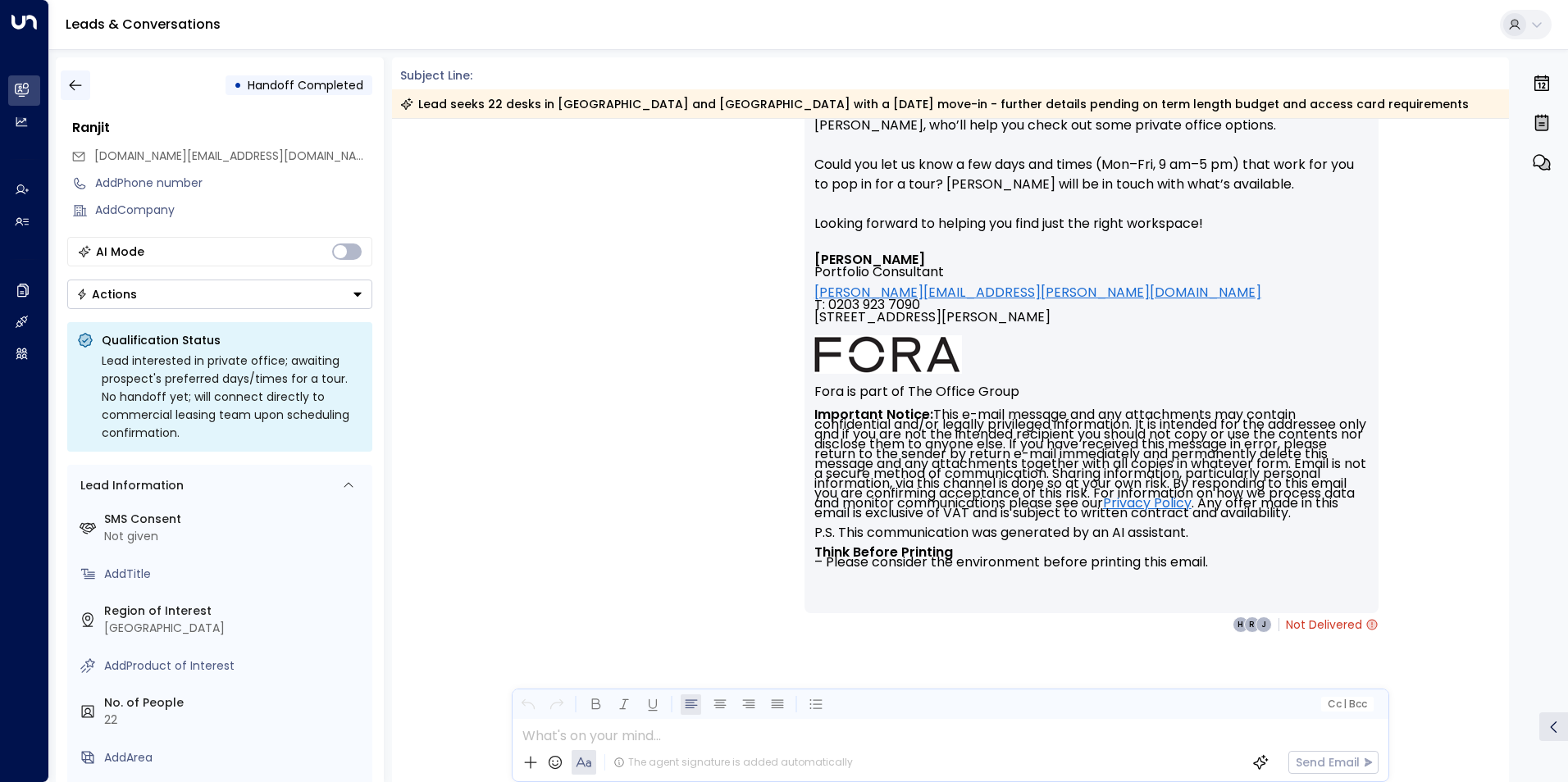
click at [71, 82] on icon "button" at bounding box center [75, 85] width 16 height 16
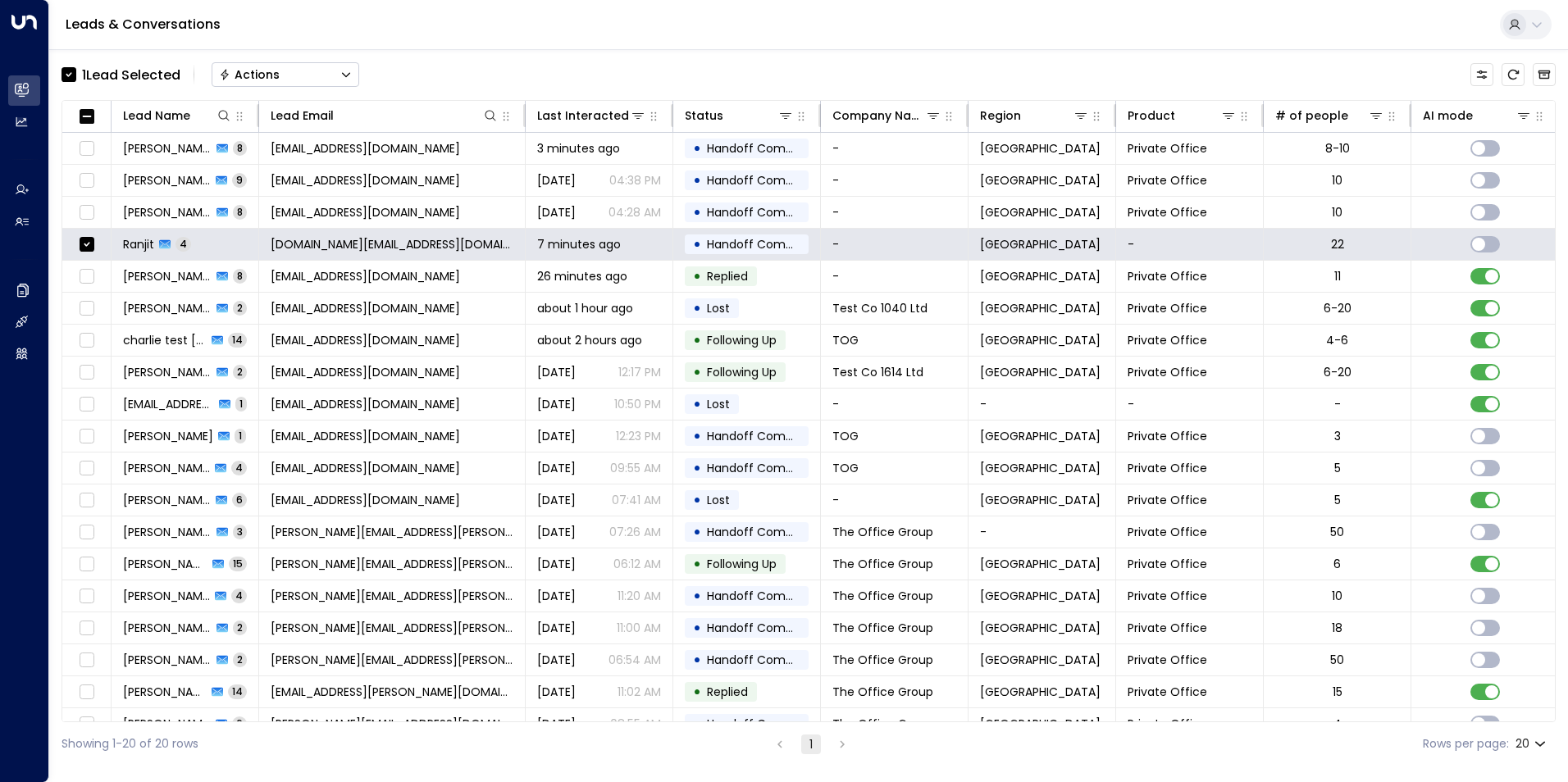
drag, startPoint x: 299, startPoint y: 65, endPoint x: 292, endPoint y: 82, distance: 18.4
click at [299, 66] on button "Actions" at bounding box center [285, 74] width 148 height 25
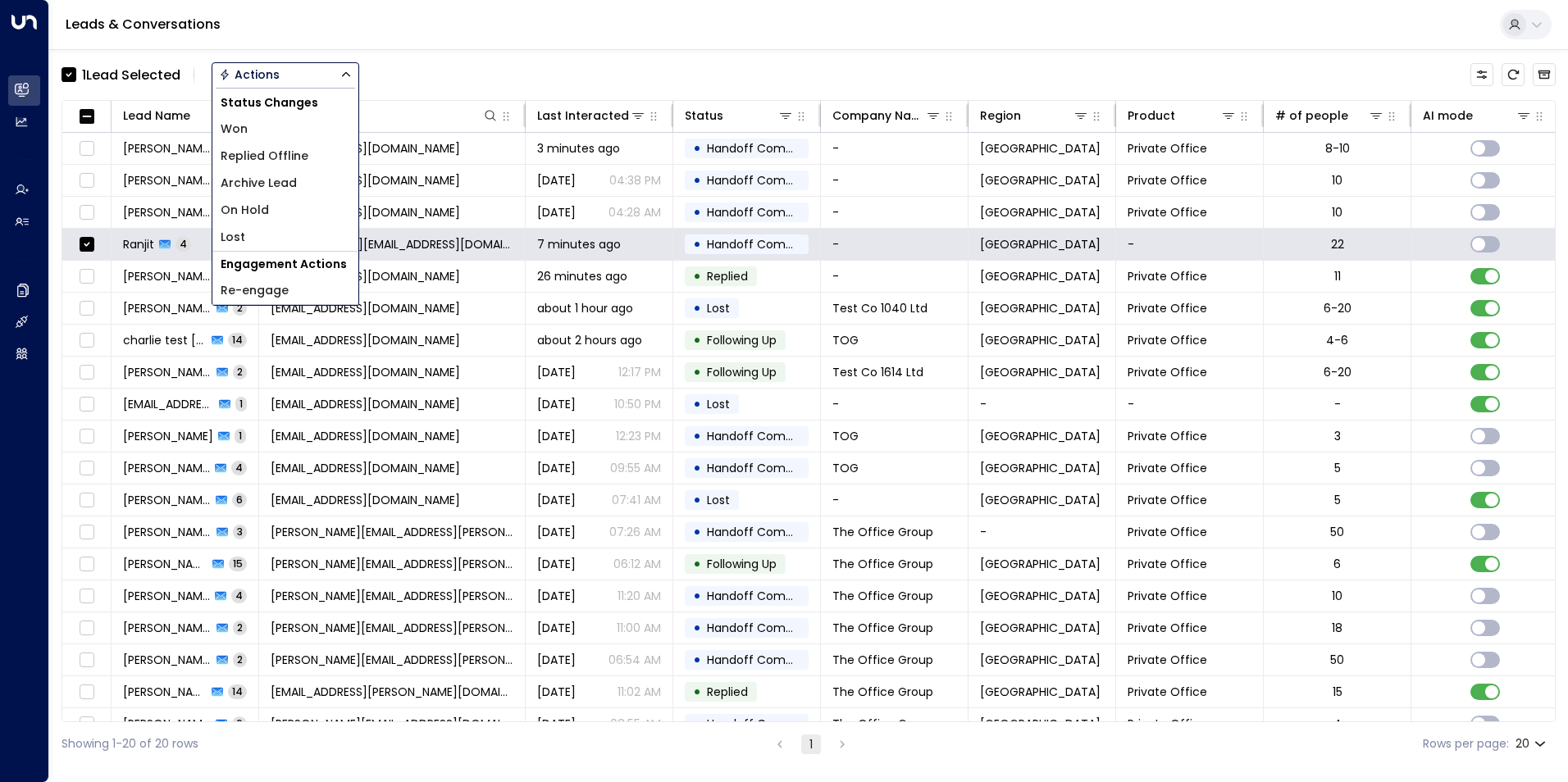
click at [303, 183] on li "Archive Lead" at bounding box center [285, 183] width 146 height 27
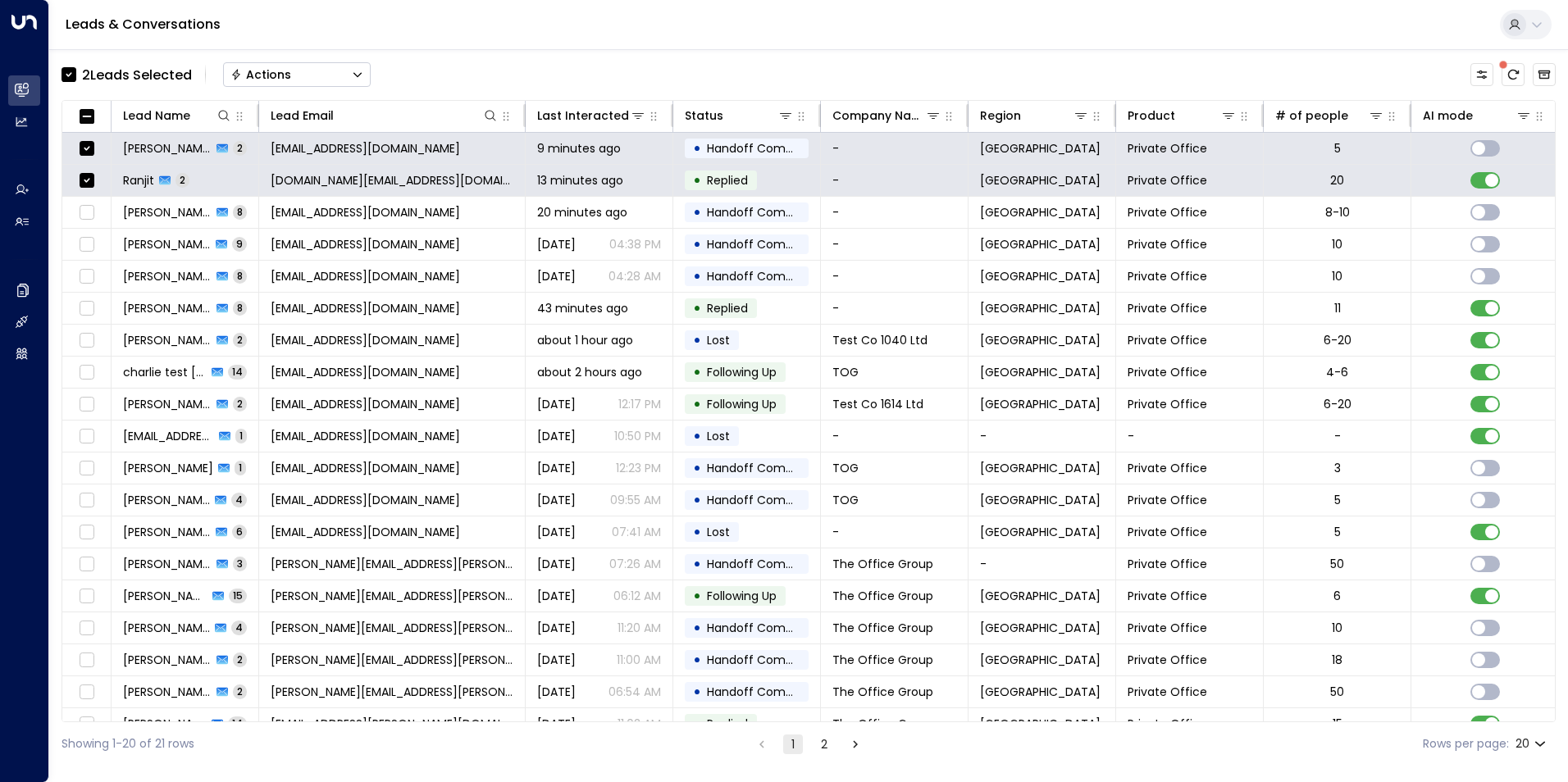
click at [305, 70] on button "Actions" at bounding box center [297, 74] width 148 height 25
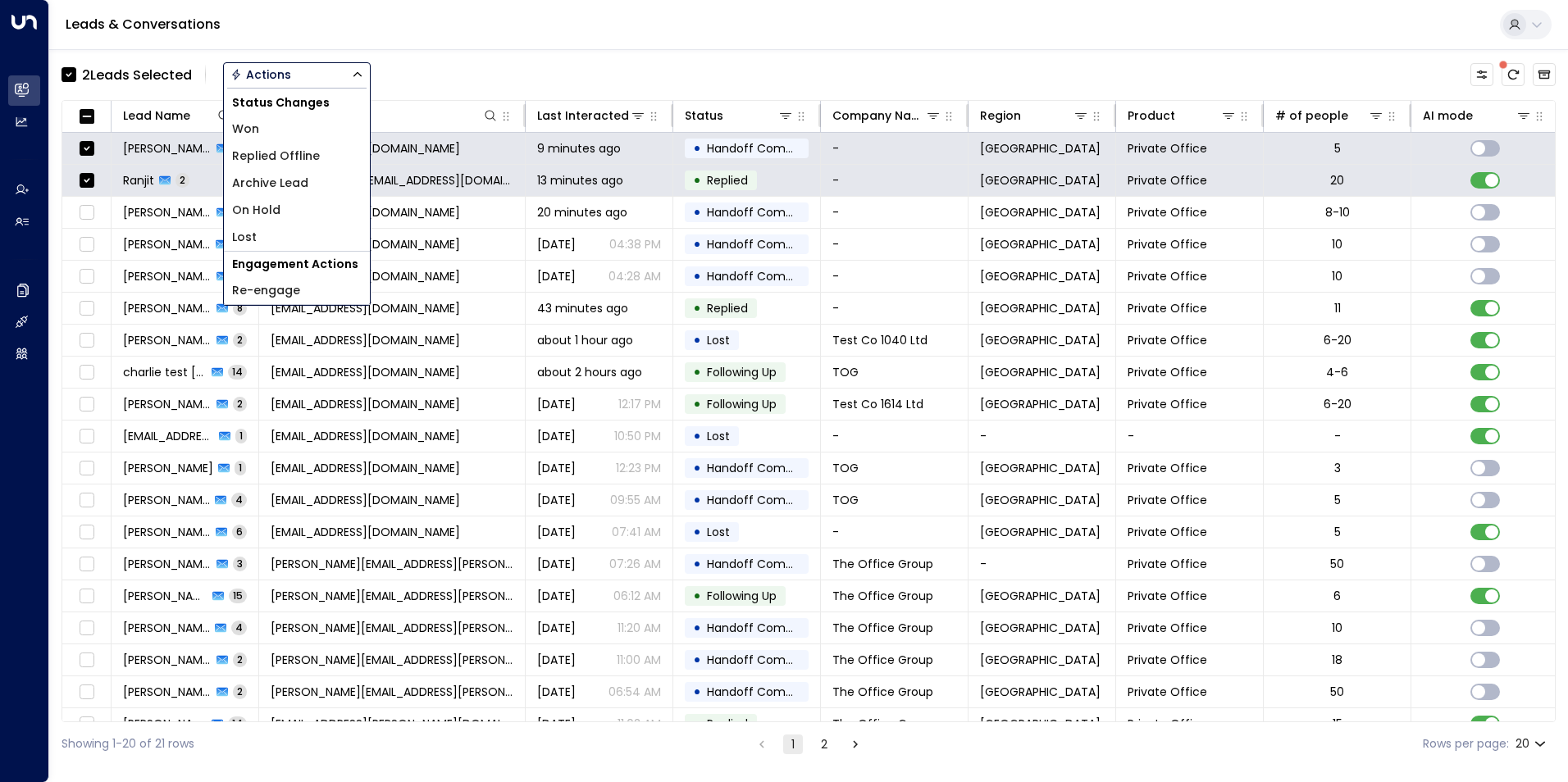
click at [284, 178] on span "Archive Lead" at bounding box center [270, 183] width 76 height 17
